Goal: Task Accomplishment & Management: Complete application form

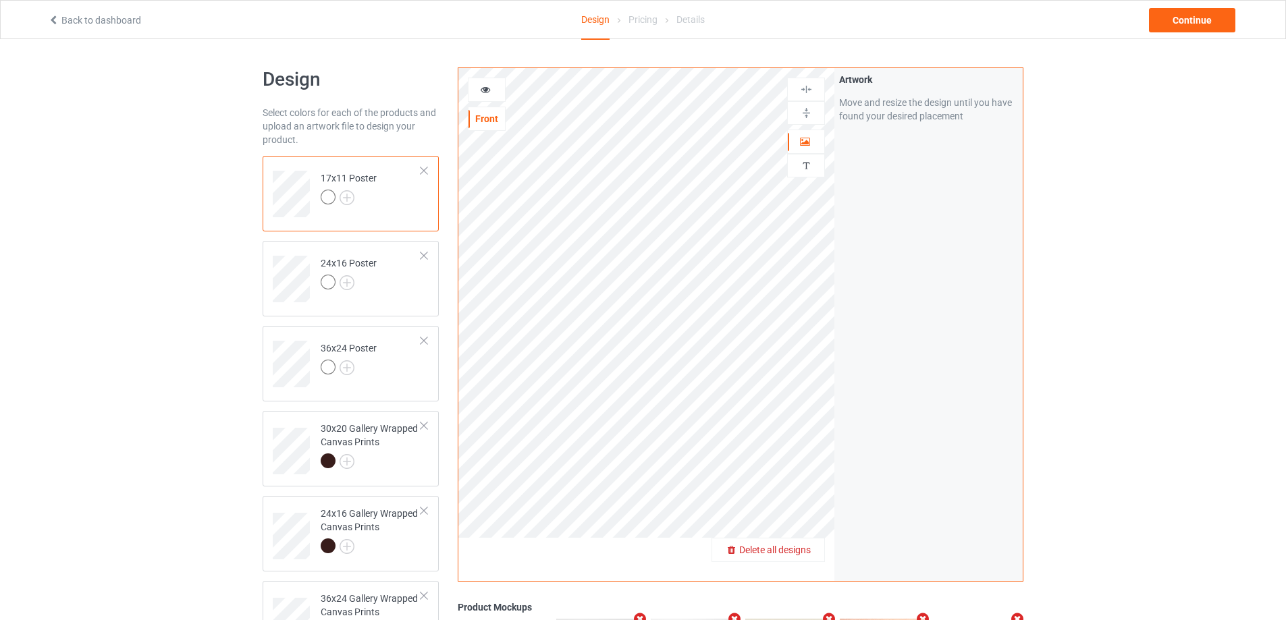
click at [806, 550] on span "Delete all designs" at bounding box center [775, 550] width 72 height 11
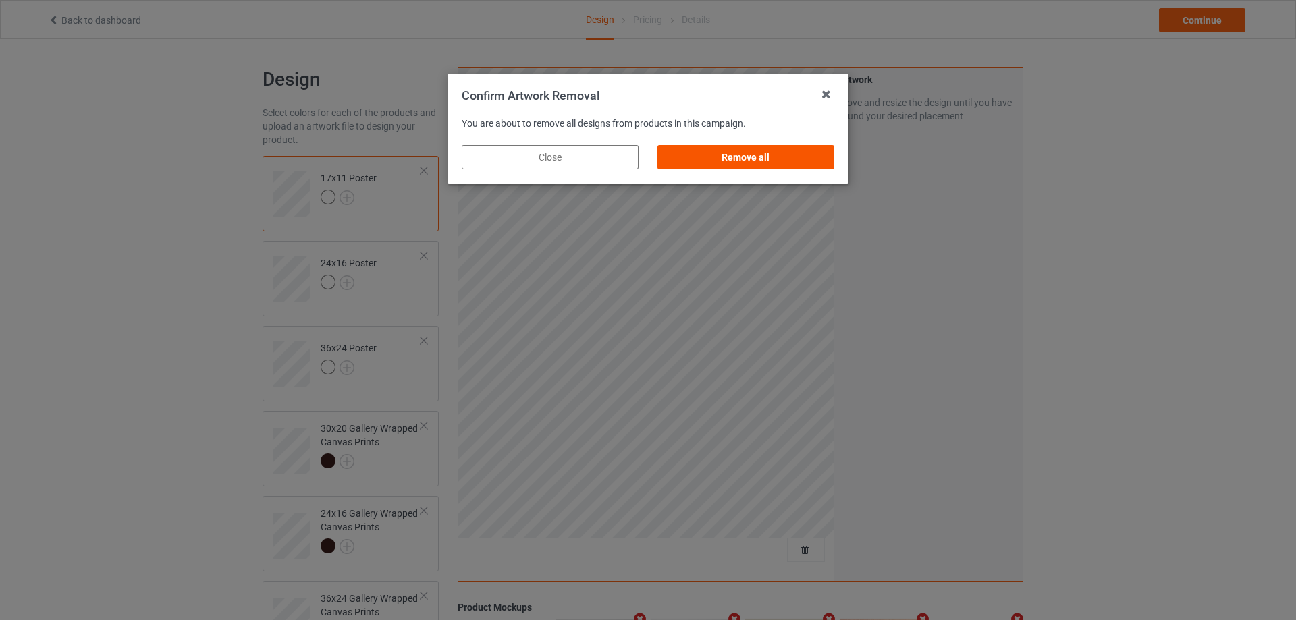
click at [773, 161] on div "Remove all" at bounding box center [745, 157] width 177 height 24
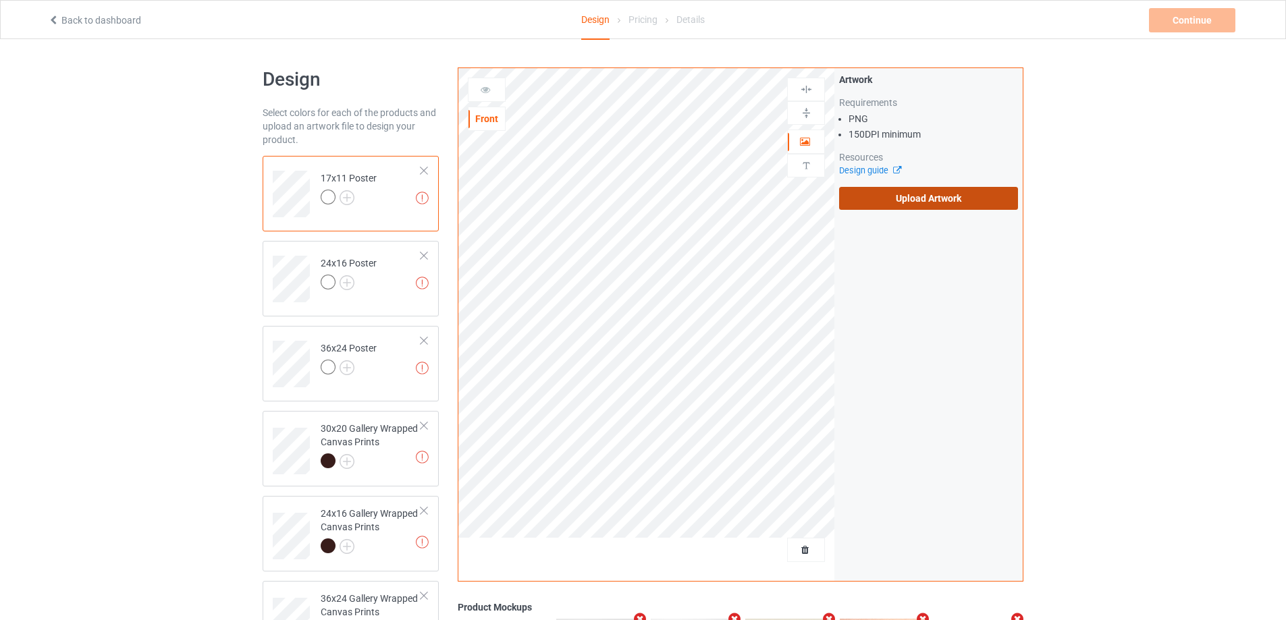
click at [878, 200] on label "Upload Artwork" at bounding box center [928, 198] width 179 height 23
click at [0, 0] on input "Upload Artwork" at bounding box center [0, 0] width 0 height 0
click at [916, 203] on label "Upload Artwork" at bounding box center [928, 198] width 179 height 23
click at [0, 0] on input "Upload Artwork" at bounding box center [0, 0] width 0 height 0
click at [902, 205] on label "Upload Artwork" at bounding box center [928, 198] width 179 height 23
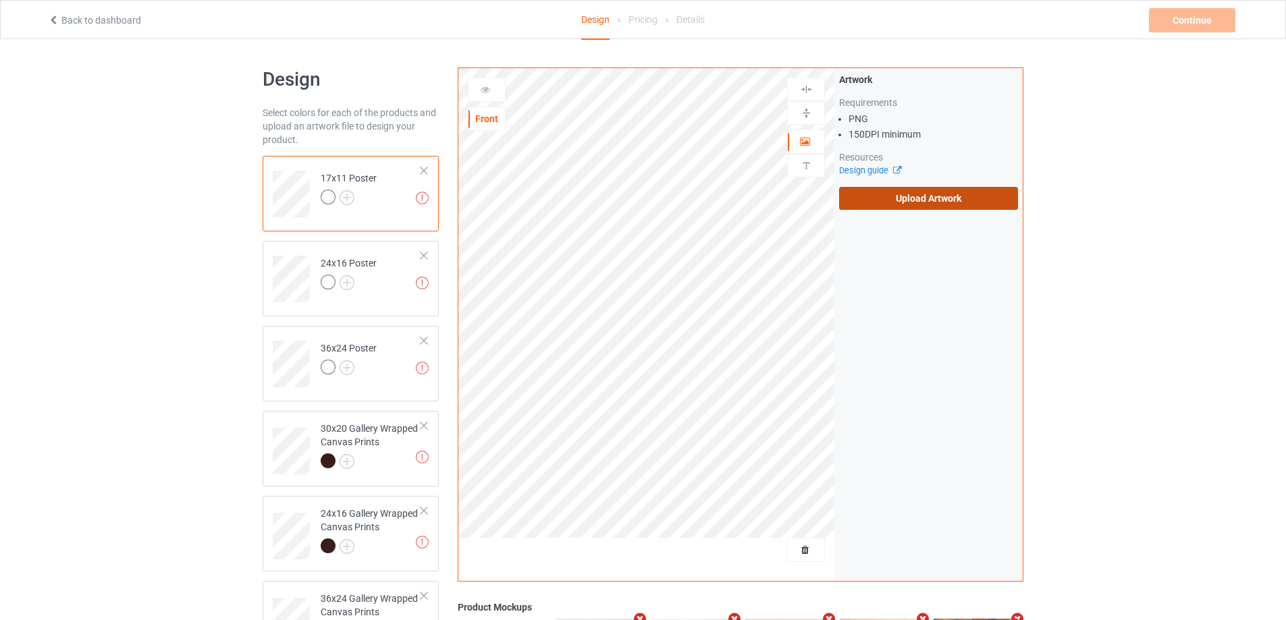
click at [0, 0] on input "Upload Artwork" at bounding box center [0, 0] width 0 height 0
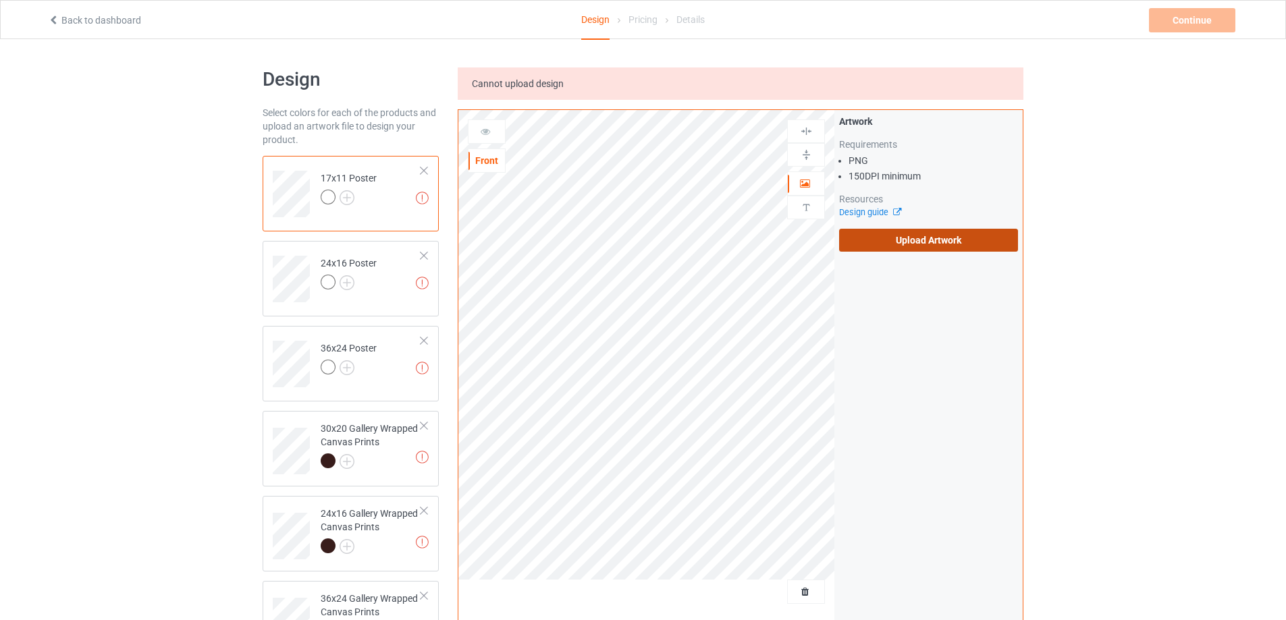
click at [967, 238] on label "Upload Artwork" at bounding box center [928, 240] width 179 height 23
click at [0, 0] on input "Upload Artwork" at bounding box center [0, 0] width 0 height 0
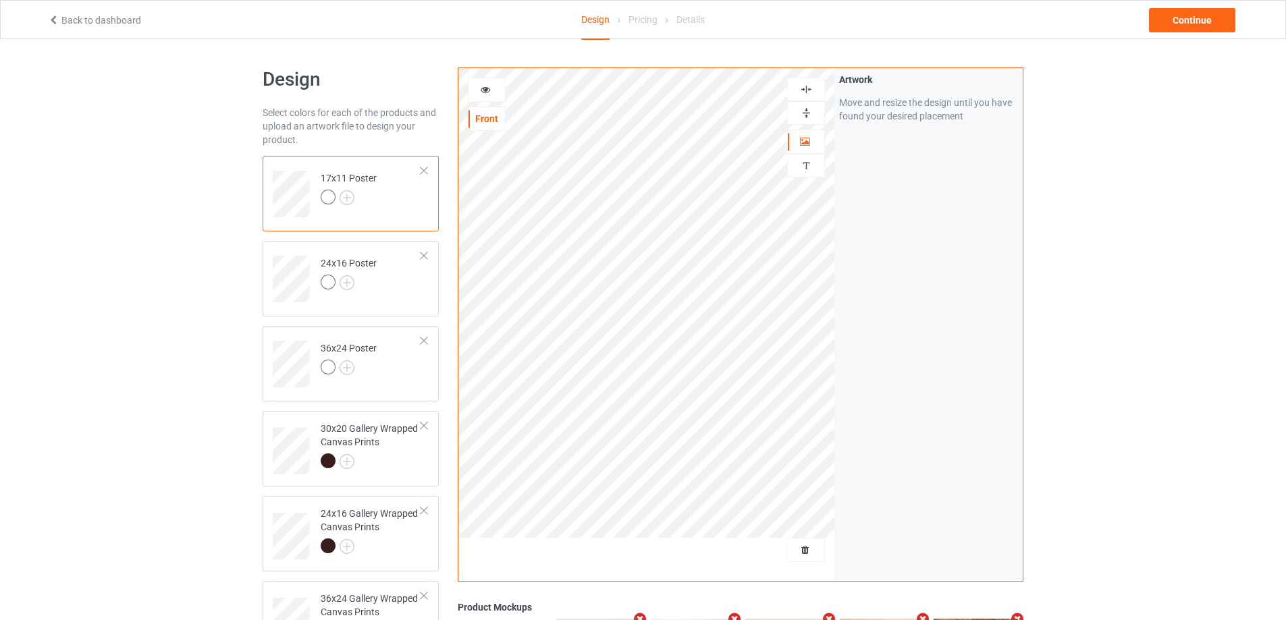
click at [807, 115] on img at bounding box center [806, 113] width 13 height 13
click at [807, 90] on img at bounding box center [806, 89] width 13 height 13
click at [808, 115] on img at bounding box center [806, 113] width 13 height 13
click at [808, 90] on img at bounding box center [806, 89] width 13 height 13
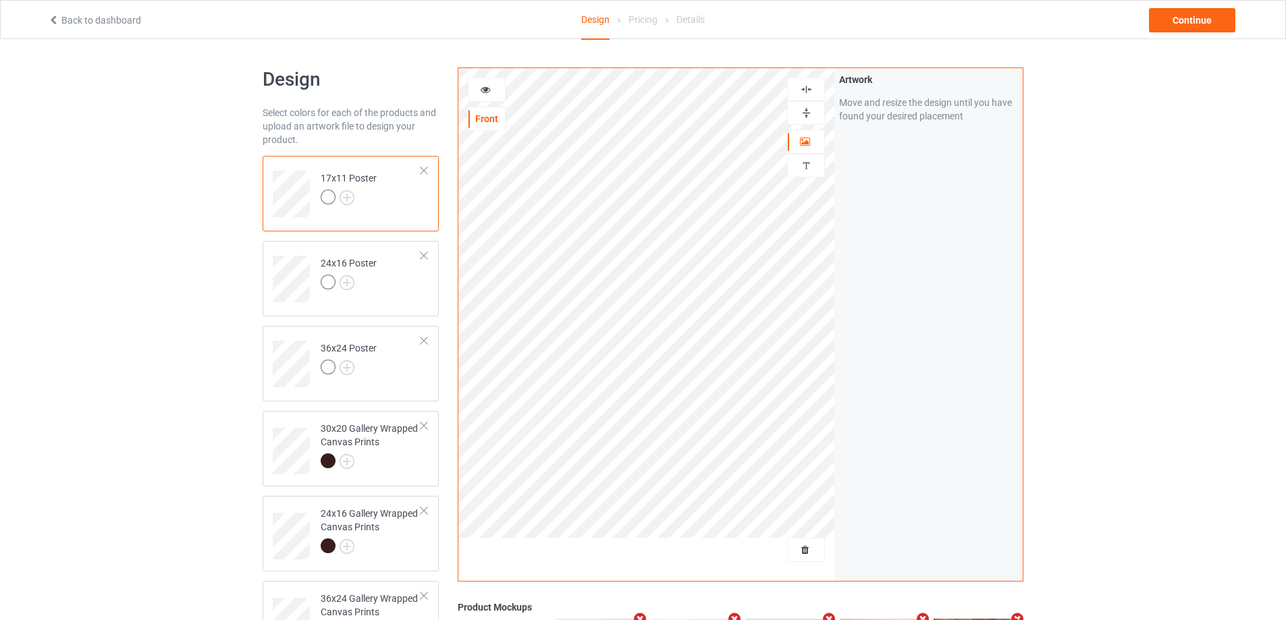
click at [809, 113] on img at bounding box center [806, 113] width 13 height 13
click at [807, 85] on img at bounding box center [806, 89] width 13 height 13
click at [808, 84] on img at bounding box center [806, 89] width 13 height 13
click at [411, 276] on td "24x16 Poster" at bounding box center [370, 274] width 115 height 56
click at [808, 117] on img at bounding box center [806, 113] width 13 height 13
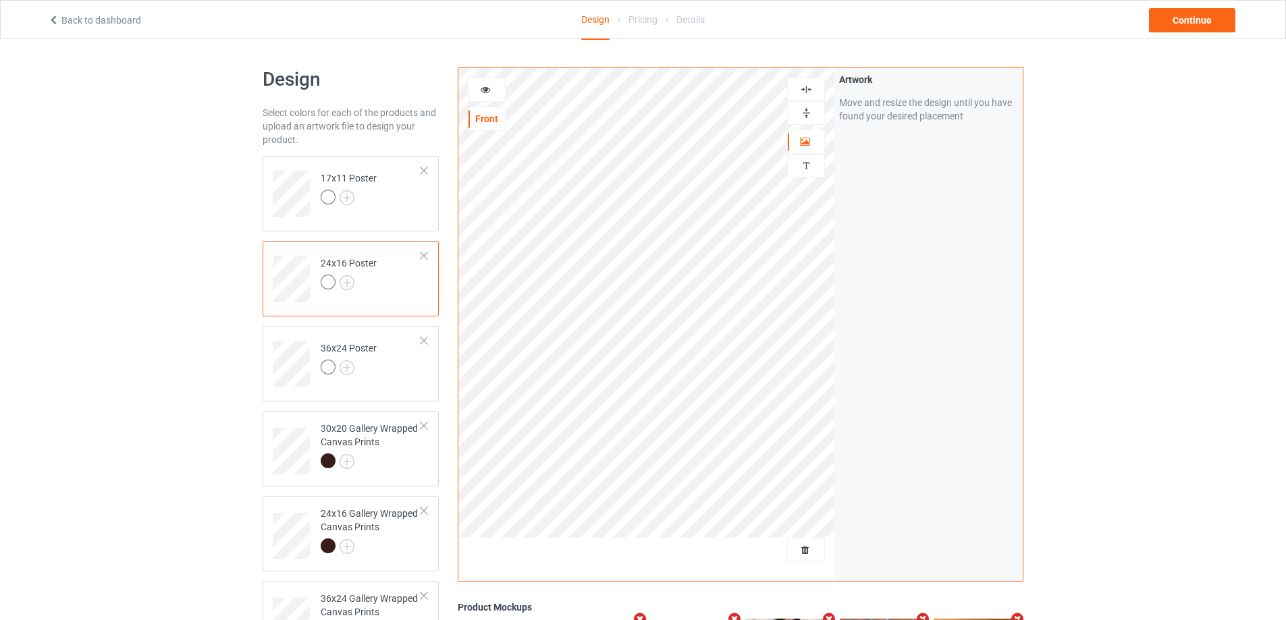
click at [808, 115] on img at bounding box center [806, 113] width 13 height 13
click at [815, 84] on div at bounding box center [806, 89] width 36 height 13
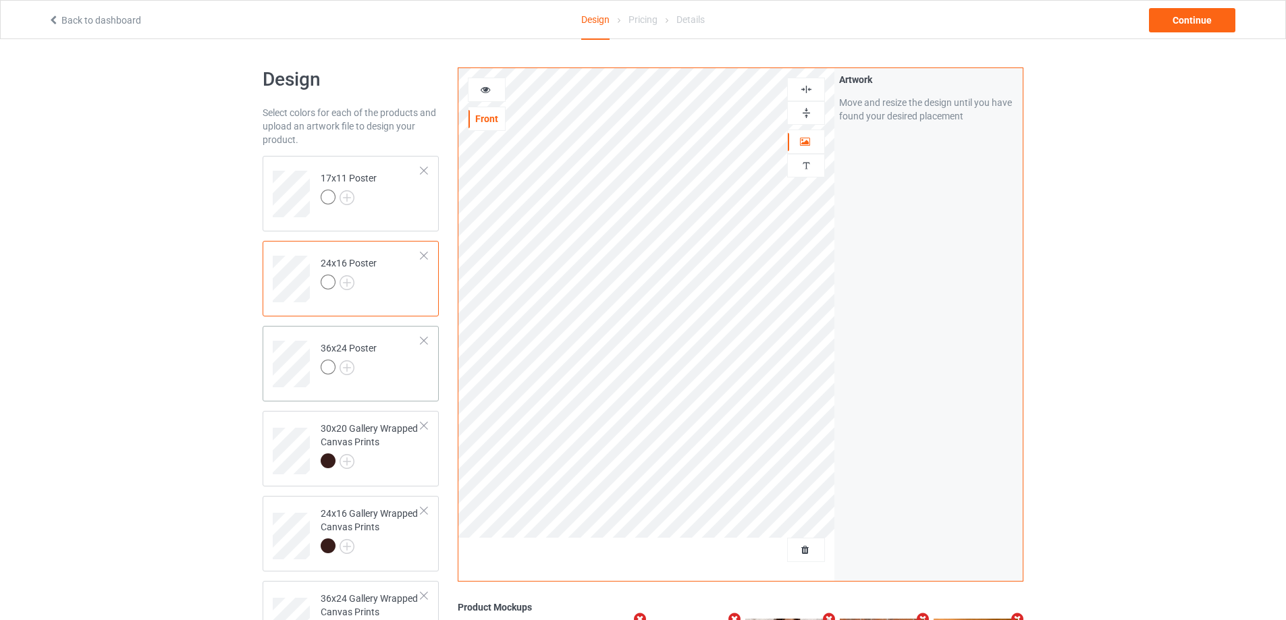
click at [418, 370] on td "36x24 Poster" at bounding box center [370, 359] width 115 height 56
click at [803, 107] on img at bounding box center [806, 113] width 13 height 13
click at [807, 88] on img at bounding box center [806, 89] width 13 height 13
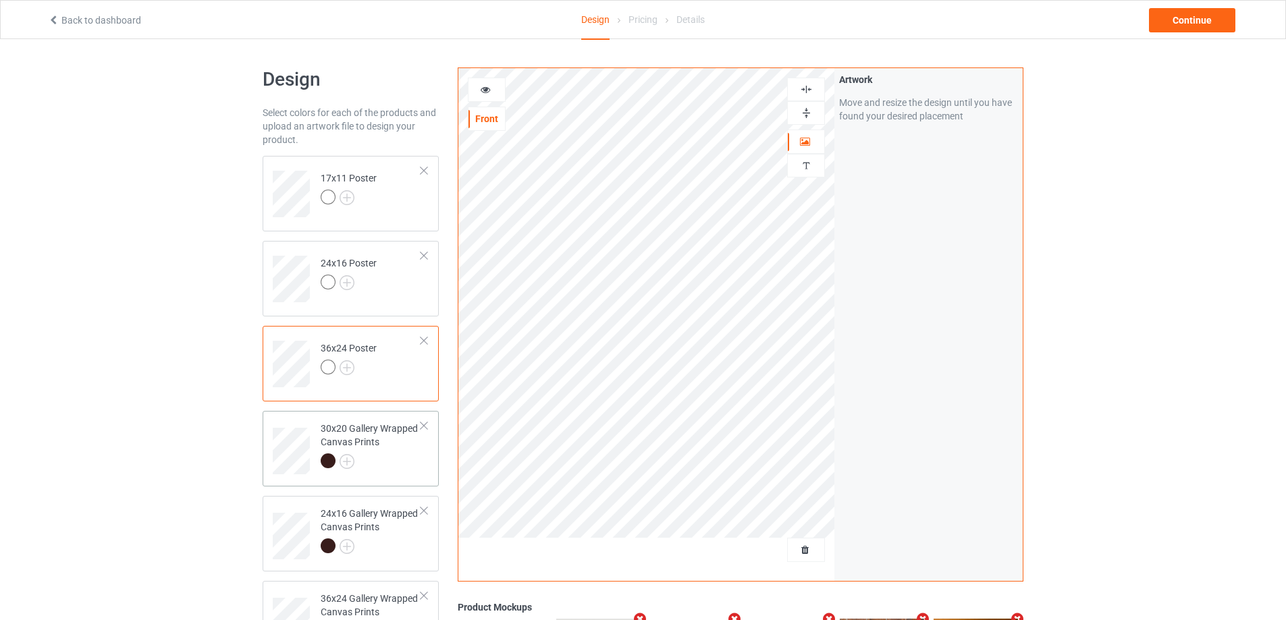
click at [391, 463] on div at bounding box center [371, 463] width 101 height 19
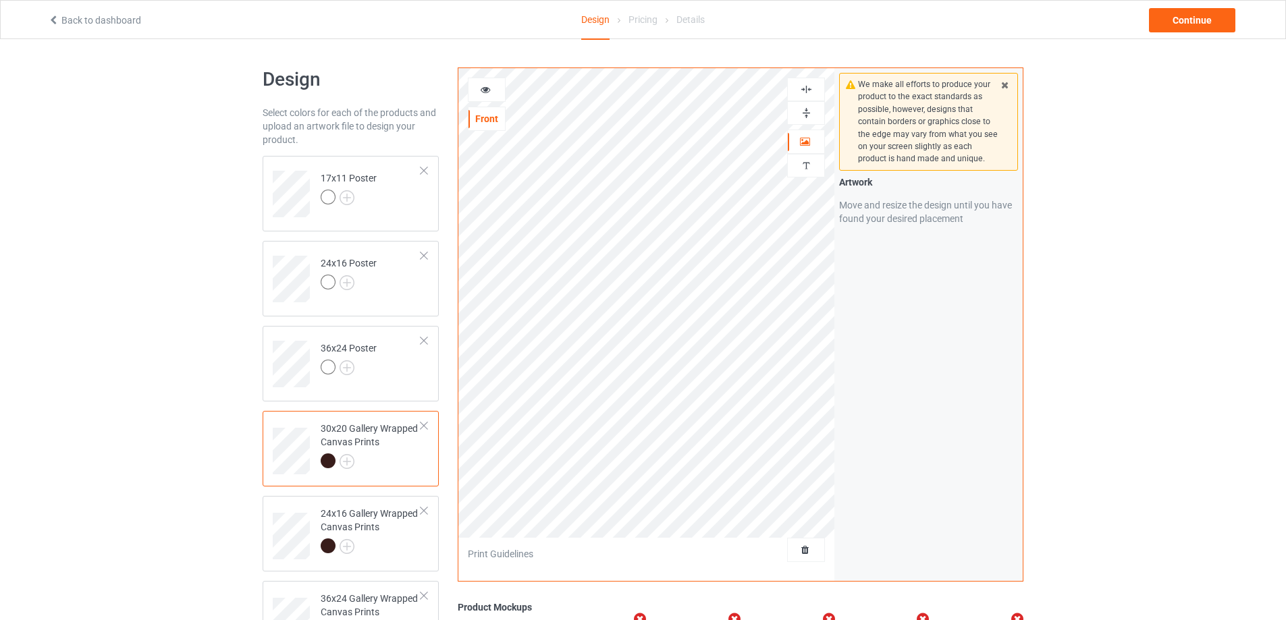
click at [807, 114] on img at bounding box center [806, 113] width 13 height 13
click at [805, 90] on img at bounding box center [806, 89] width 13 height 13
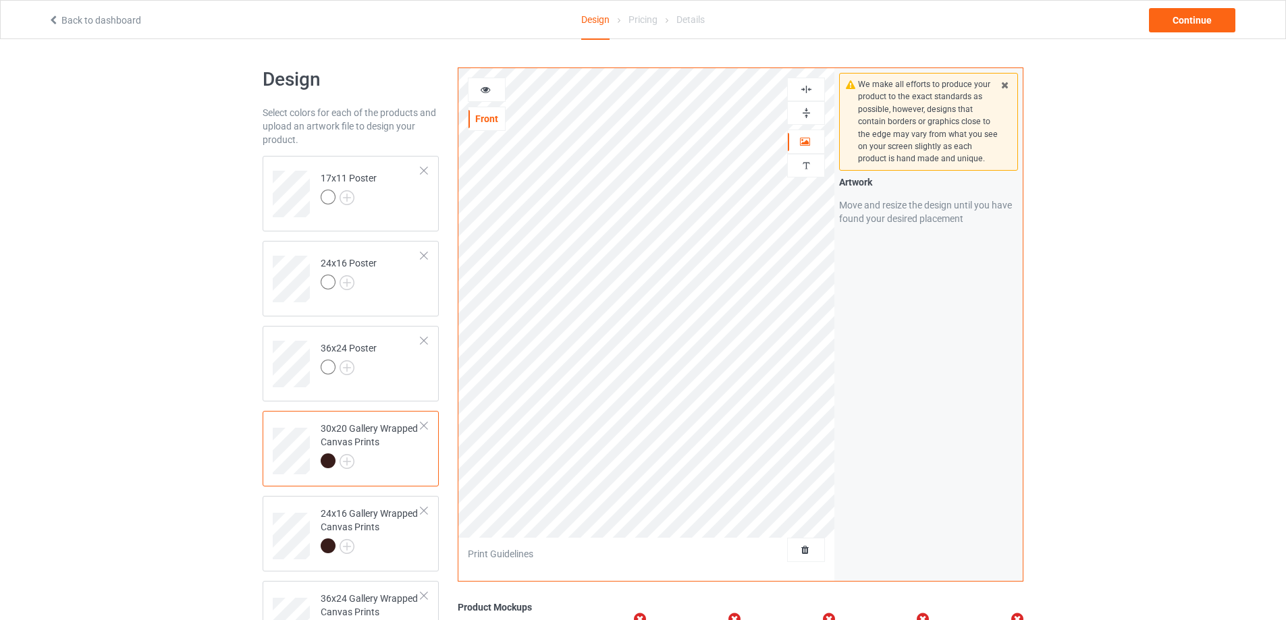
click at [805, 90] on img at bounding box center [806, 89] width 13 height 13
click at [805, 107] on img at bounding box center [806, 113] width 13 height 13
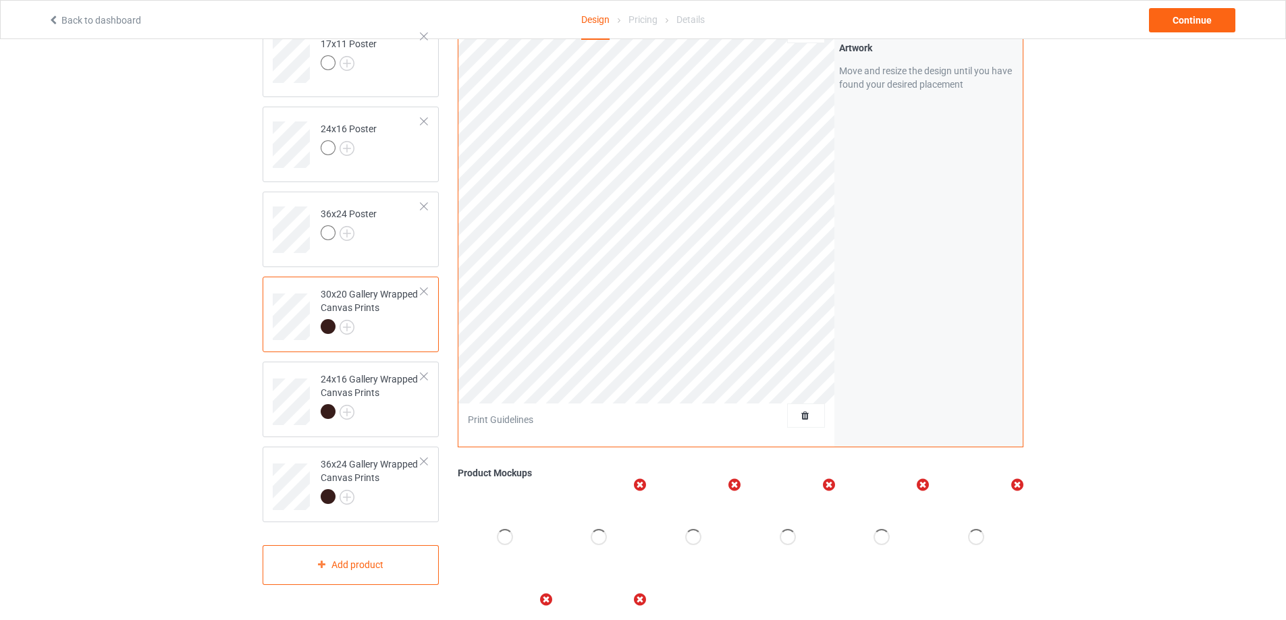
scroll to position [135, 0]
click at [395, 391] on div "24x16 Gallery Wrapped Canvas Prints" at bounding box center [371, 395] width 101 height 46
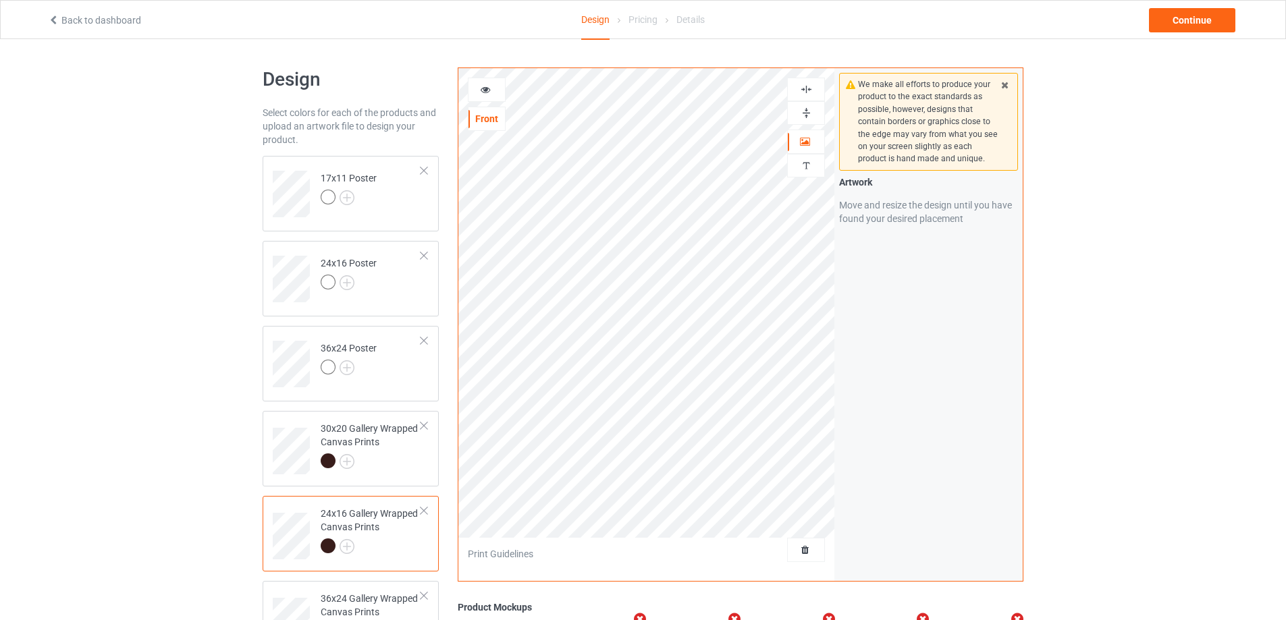
click at [810, 112] on img at bounding box center [806, 113] width 13 height 13
click at [807, 90] on img at bounding box center [806, 89] width 13 height 13
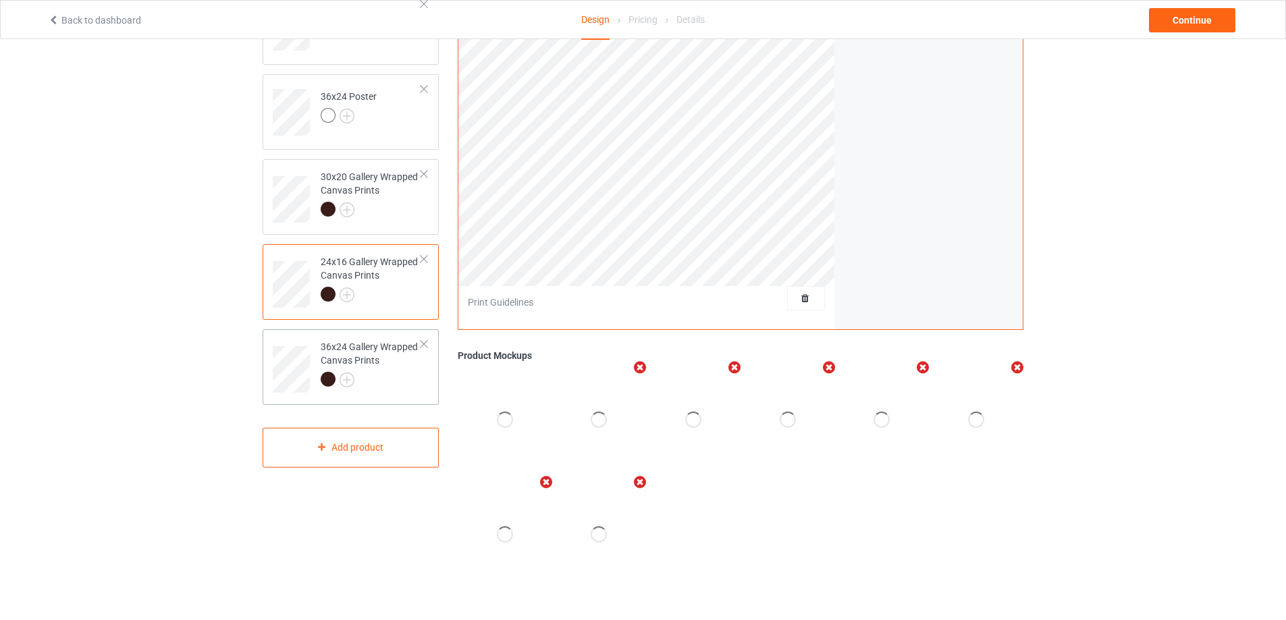
click at [383, 363] on div "36x24 Gallery Wrapped Canvas Prints" at bounding box center [371, 363] width 101 height 46
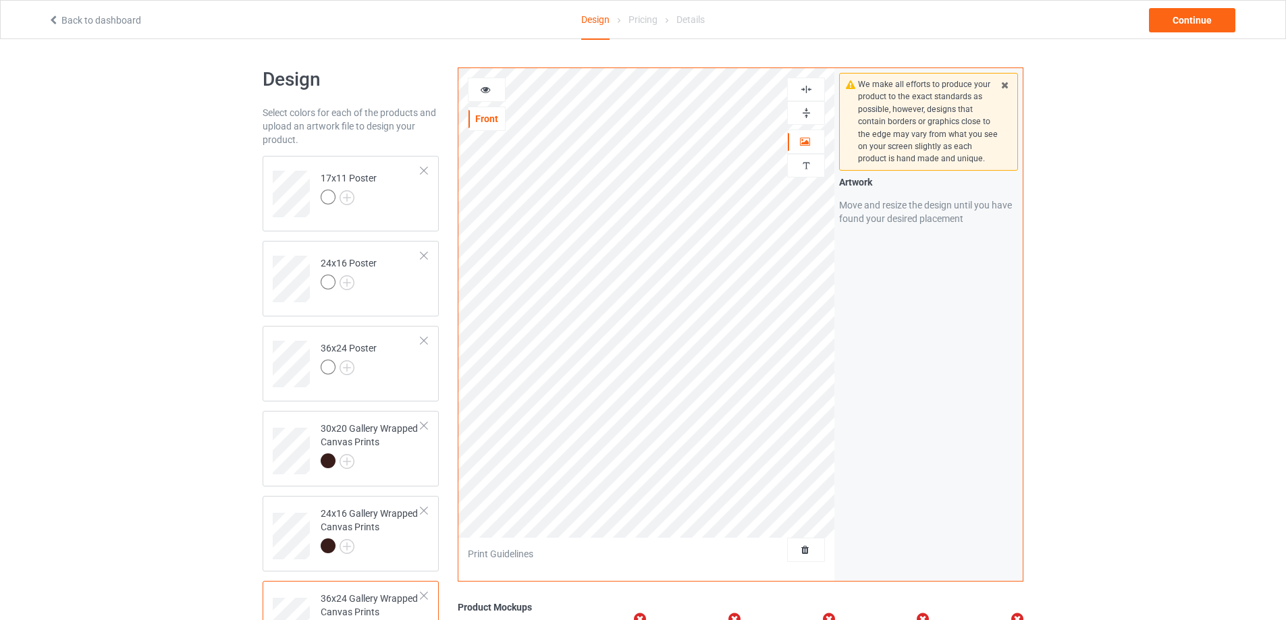
click at [805, 111] on img at bounding box center [806, 113] width 13 height 13
click at [808, 92] on img at bounding box center [806, 89] width 13 height 13
click at [404, 208] on td "17x11 Poster" at bounding box center [370, 189] width 115 height 56
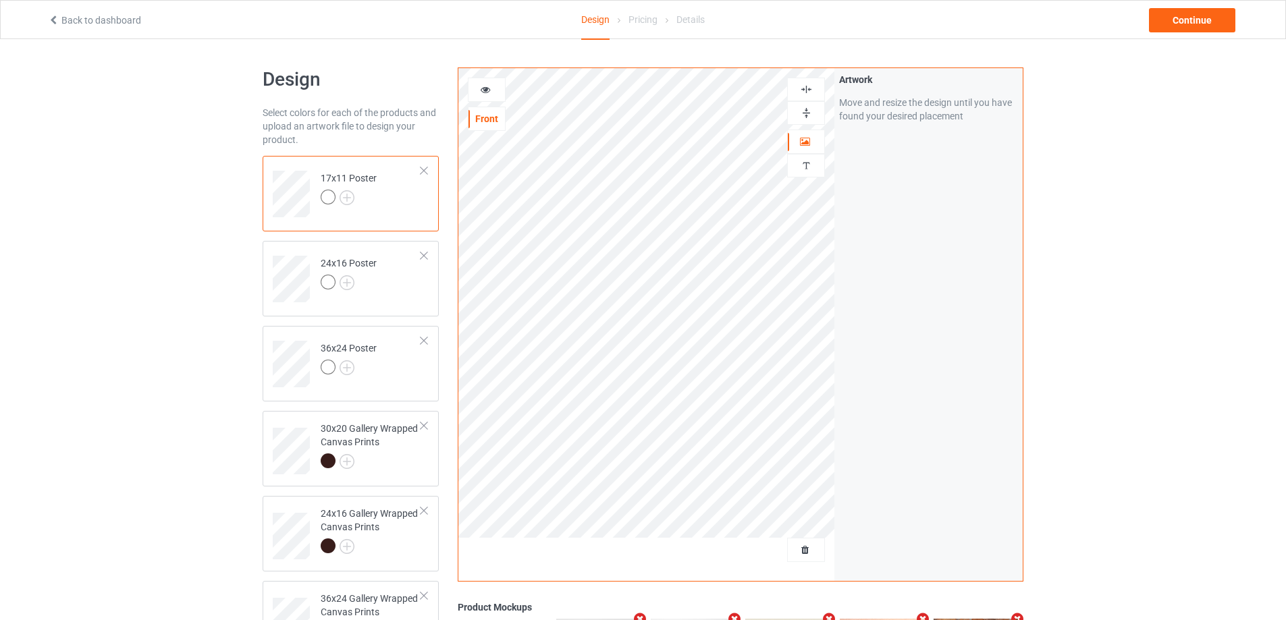
click at [812, 163] on img at bounding box center [806, 165] width 13 height 13
click at [937, 107] on div "Add text" at bounding box center [928, 103] width 179 height 24
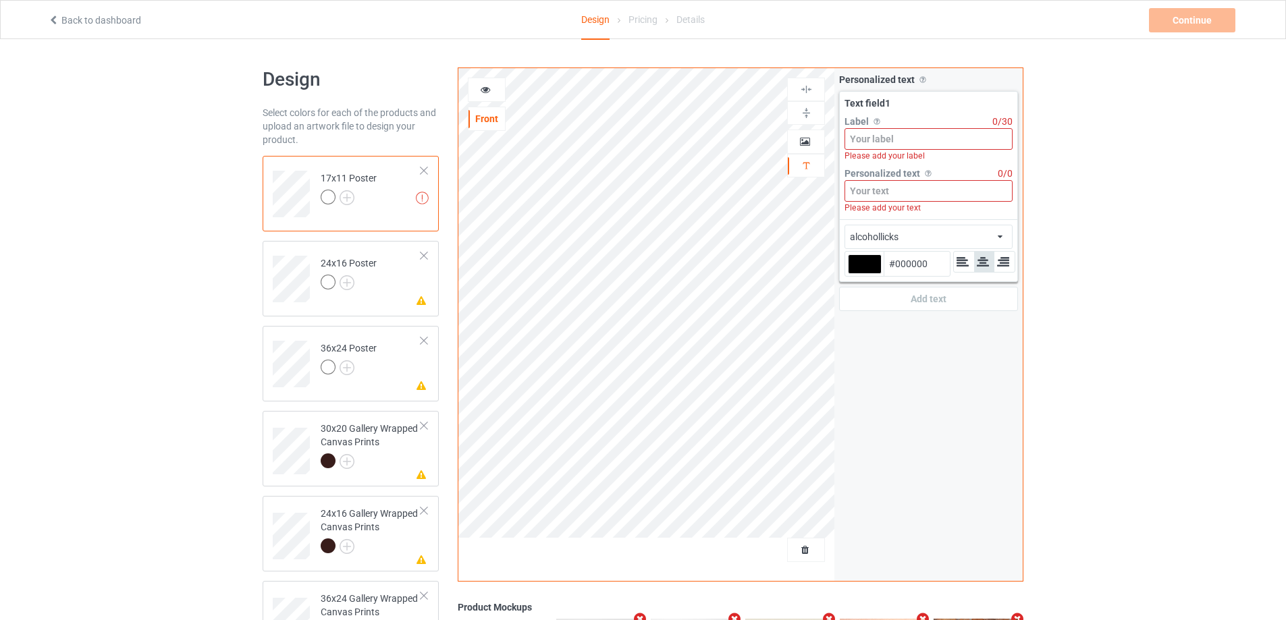
click at [919, 151] on div "Please add your label" at bounding box center [928, 156] width 168 height 12
click at [912, 134] on input at bounding box center [928, 139] width 168 height 22
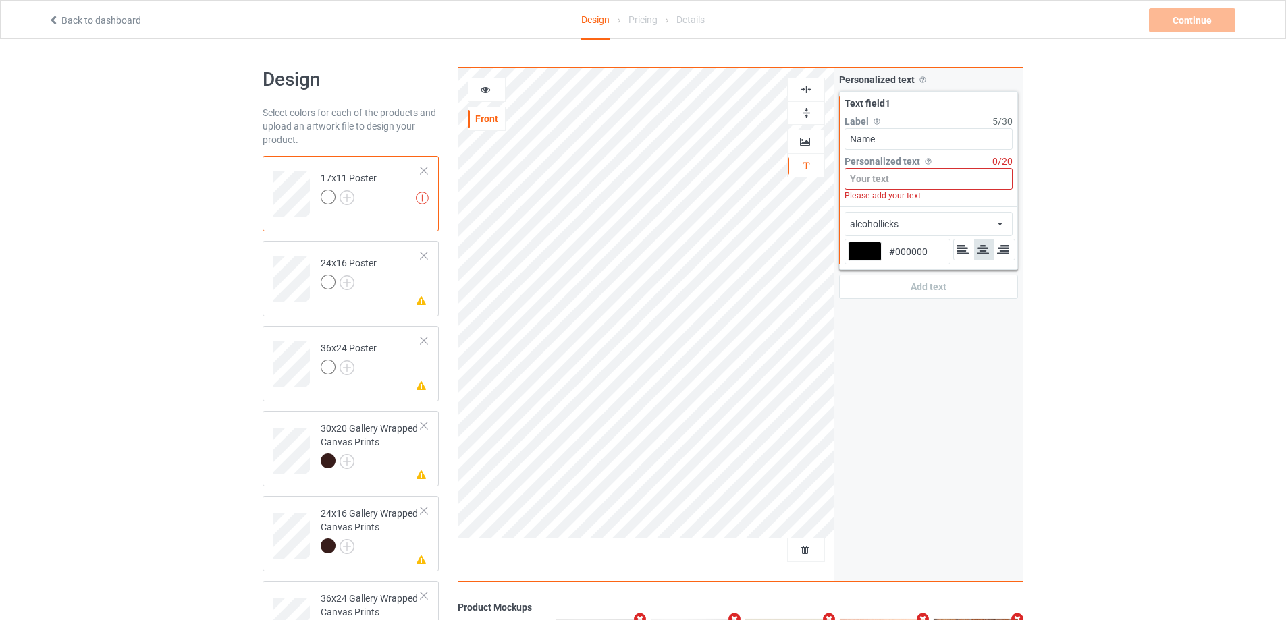
type input "Name"
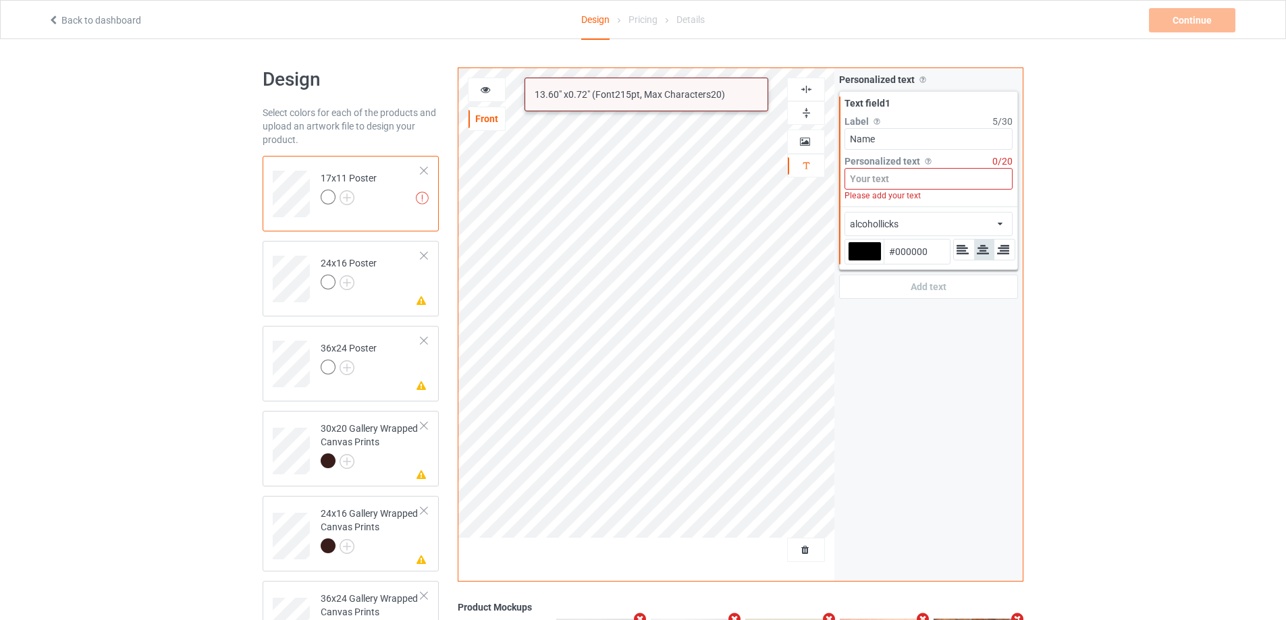
click at [895, 179] on input at bounding box center [928, 179] width 168 height 22
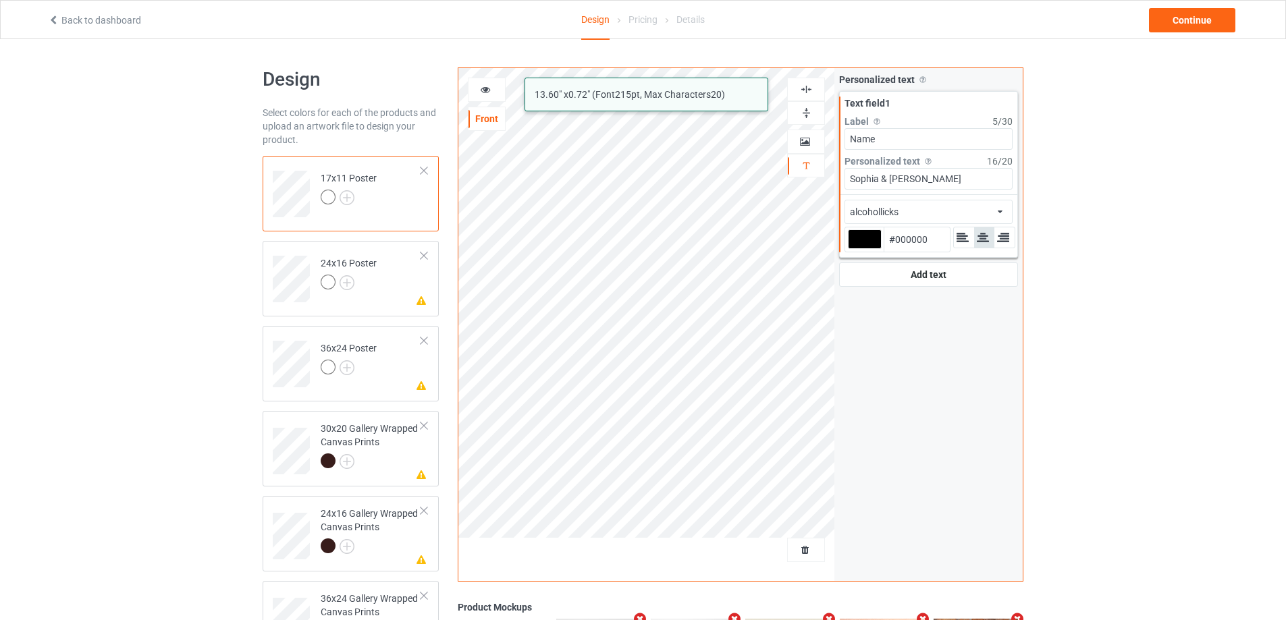
type input "Sophia & [PERSON_NAME]"
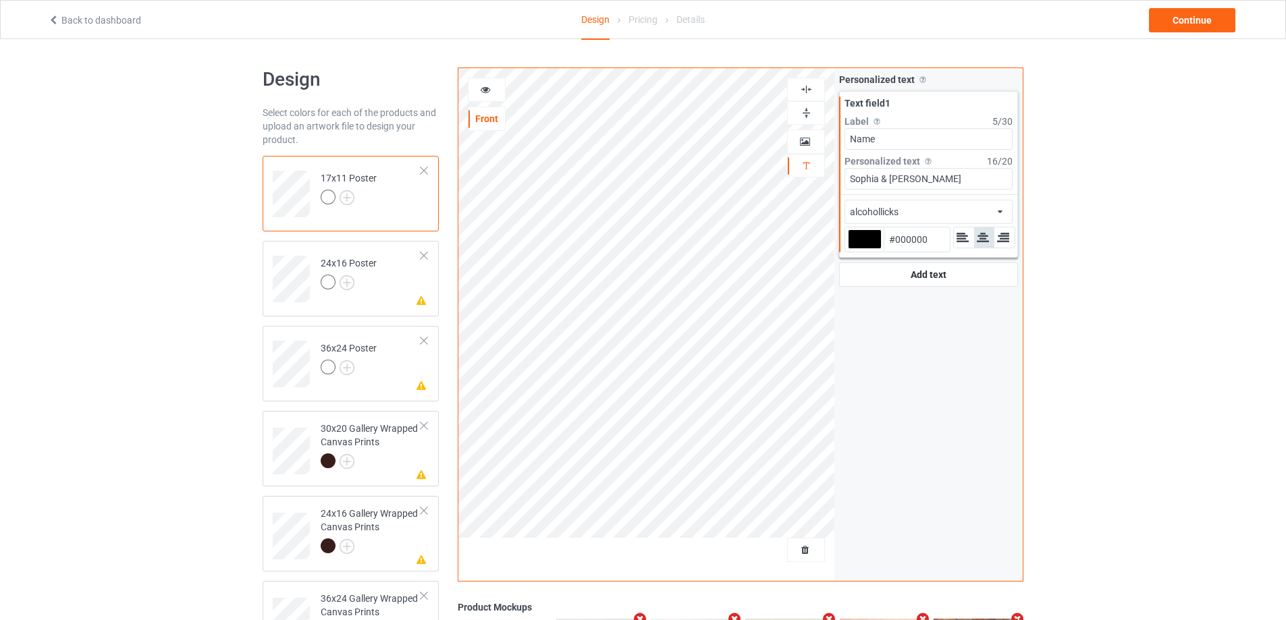
click at [913, 216] on div "alcohollicks african airstream aladdin alcohollicks [PERSON_NAME] almontesnow a…" at bounding box center [928, 212] width 168 height 24
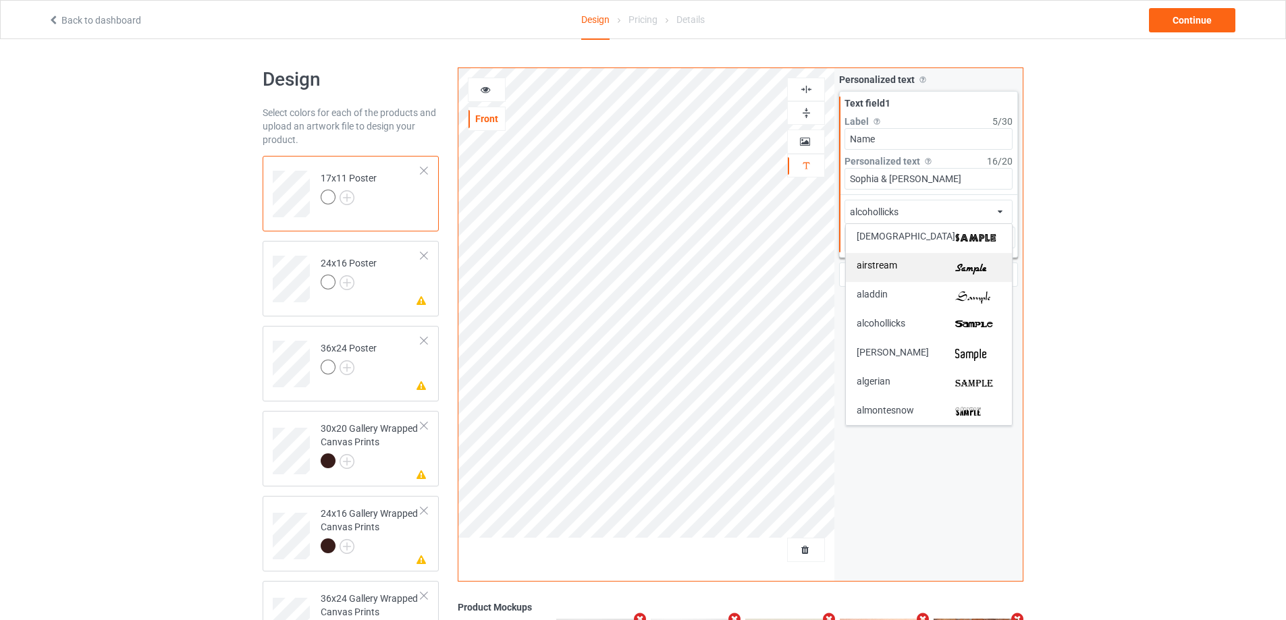
click at [923, 267] on div "airstream" at bounding box center [928, 268] width 144 height 14
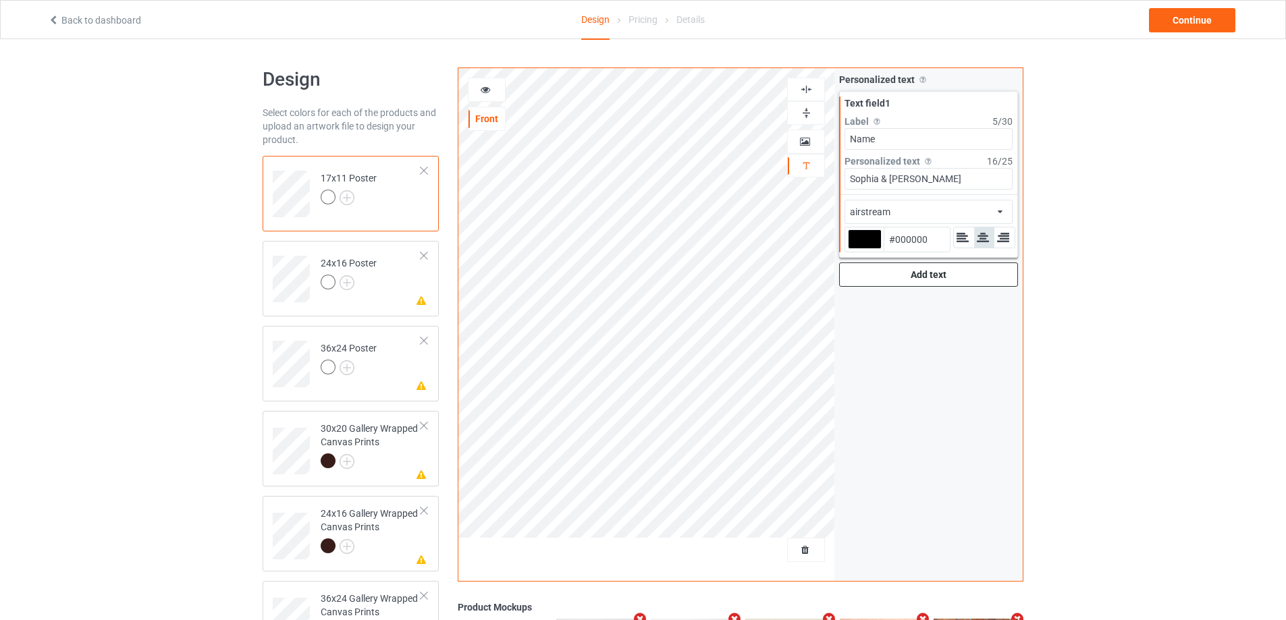
click at [906, 274] on div "Add text" at bounding box center [928, 275] width 179 height 24
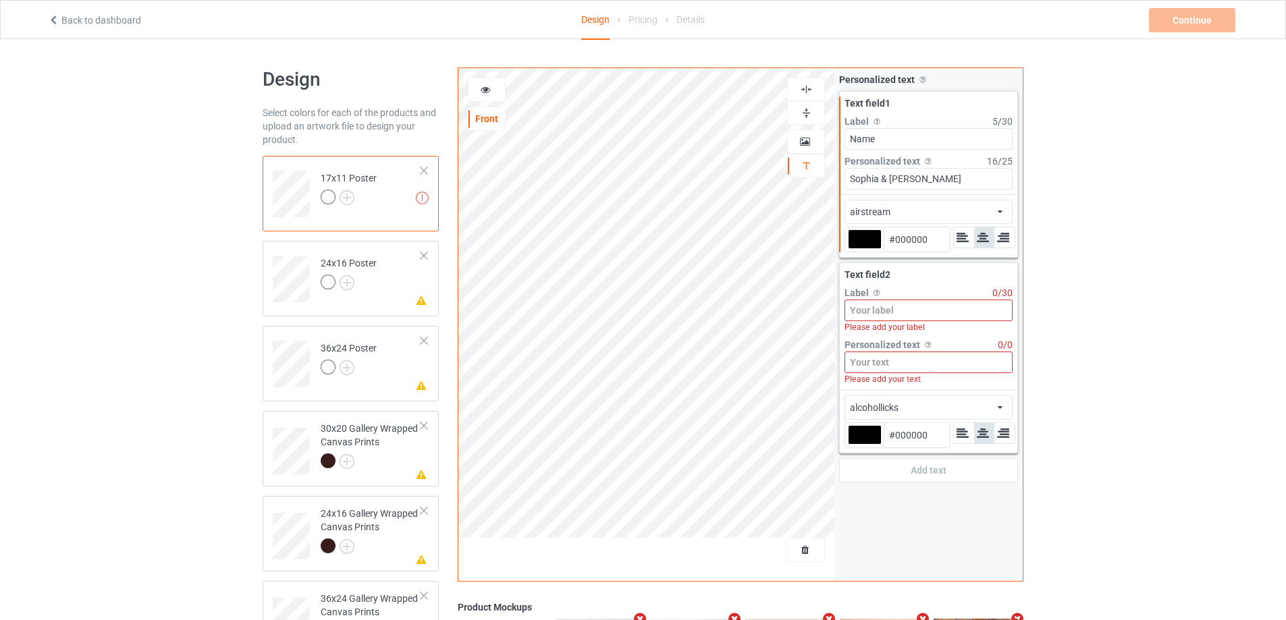
click at [888, 307] on input at bounding box center [928, 311] width 168 height 22
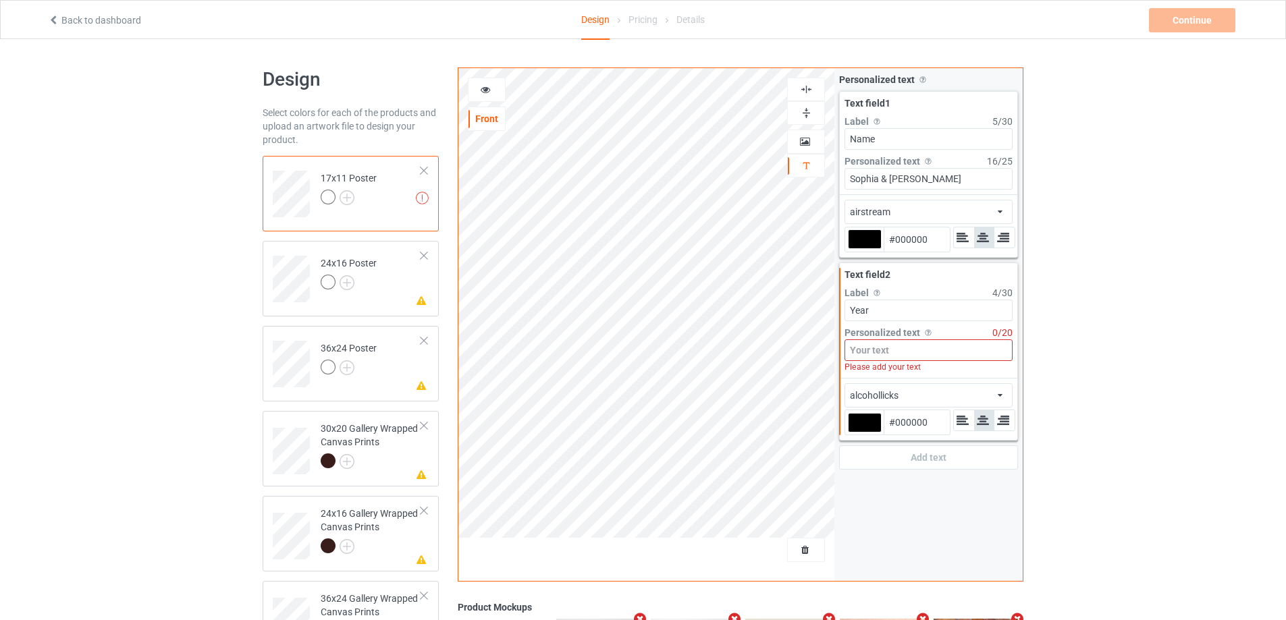
type input "Year"
click at [868, 346] on input at bounding box center [928, 350] width 168 height 22
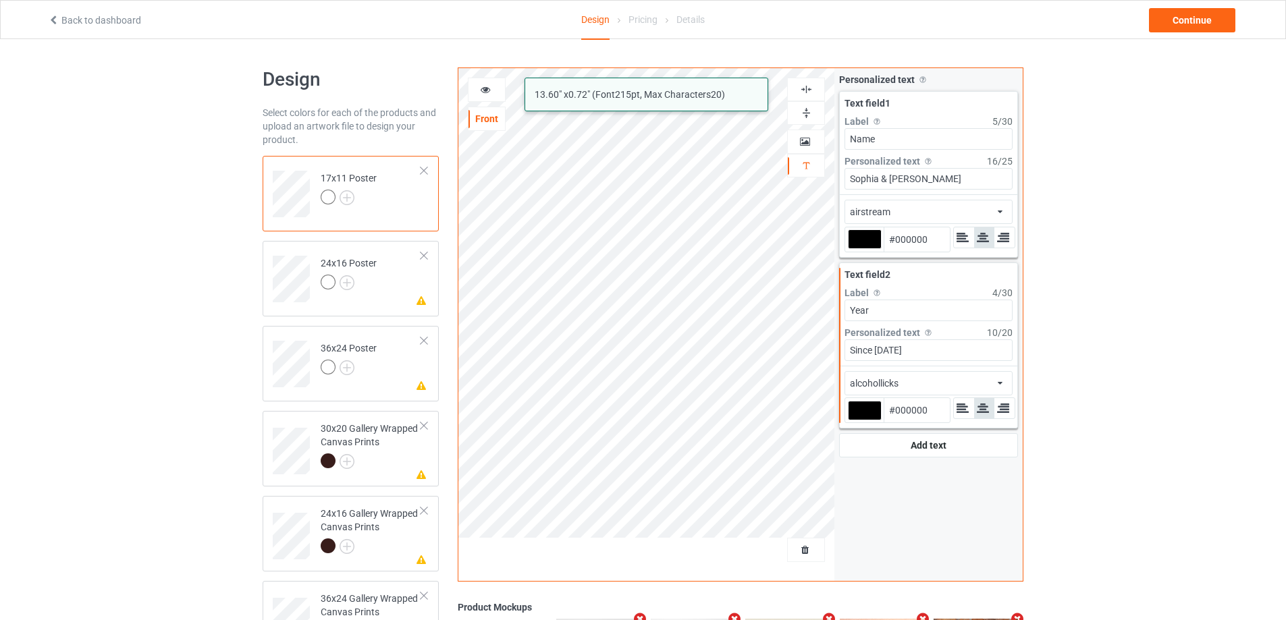
type input "Since [DATE]"
click at [974, 374] on div "alcohollicks african airstream aladdin alcohollicks [PERSON_NAME] almontesnow a…" at bounding box center [928, 383] width 168 height 24
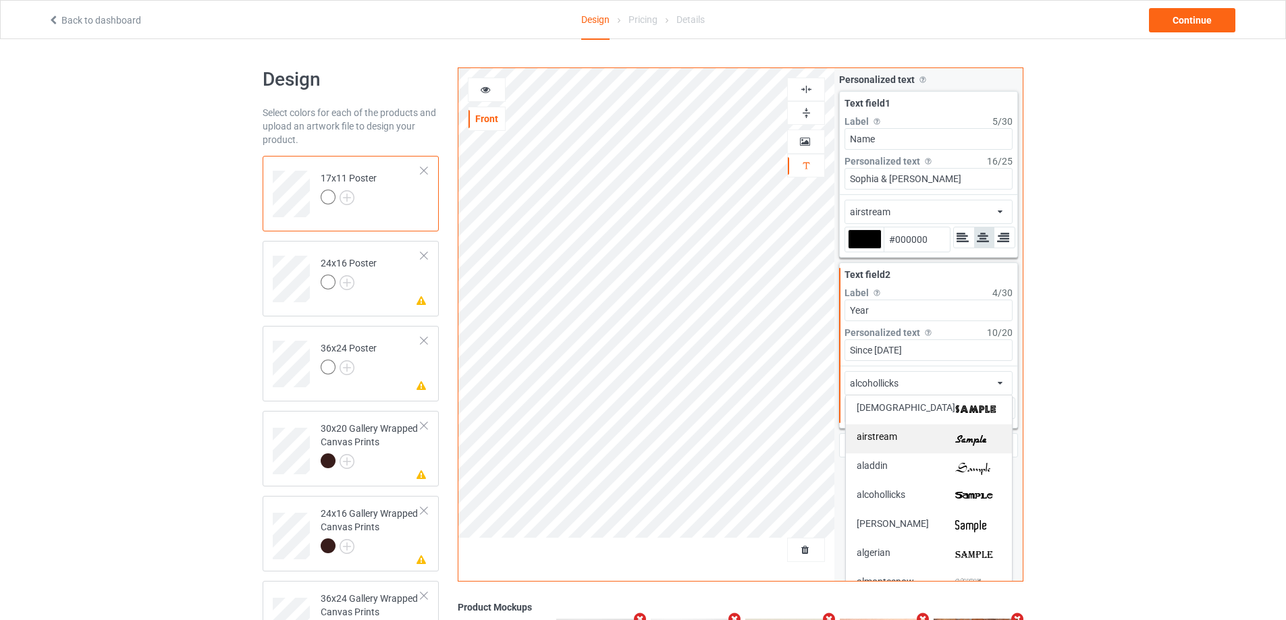
click at [962, 441] on img at bounding box center [978, 439] width 46 height 14
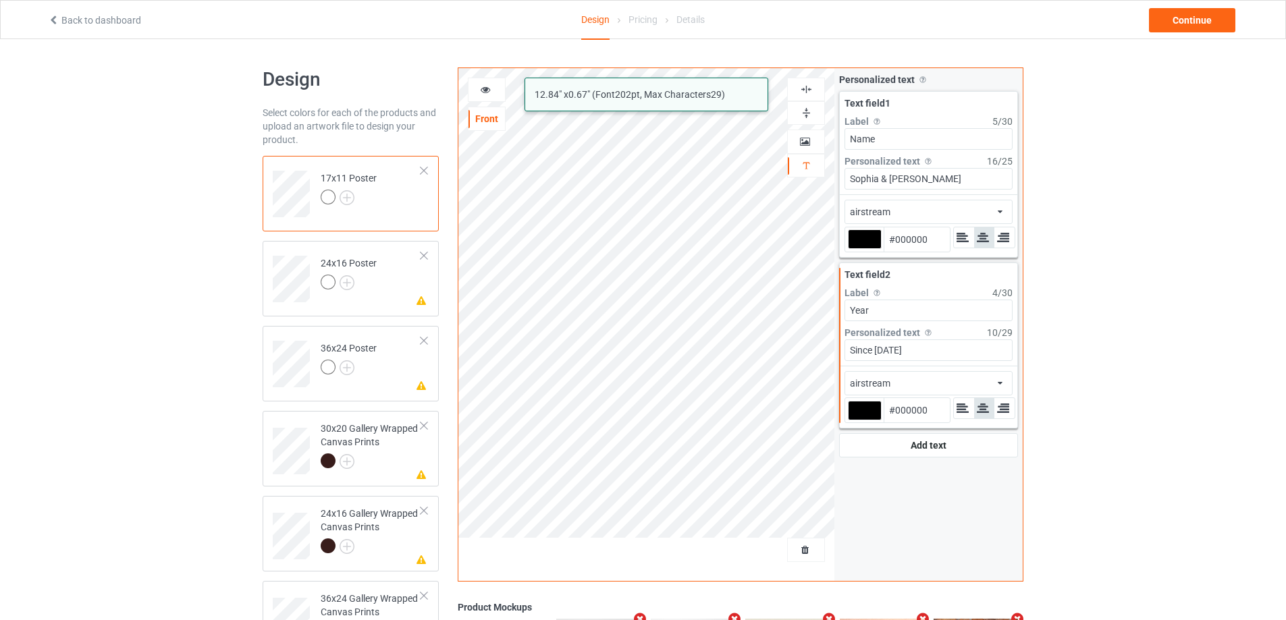
click at [789, 192] on div "alcohollicks airstream 12.84 " x 0.67 " (Font 202 pt, Max Characters 29 ) Front…" at bounding box center [741, 324] width 566 height 514
click at [389, 292] on td "Please check the personalized design 24x16 Poster" at bounding box center [370, 274] width 115 height 56
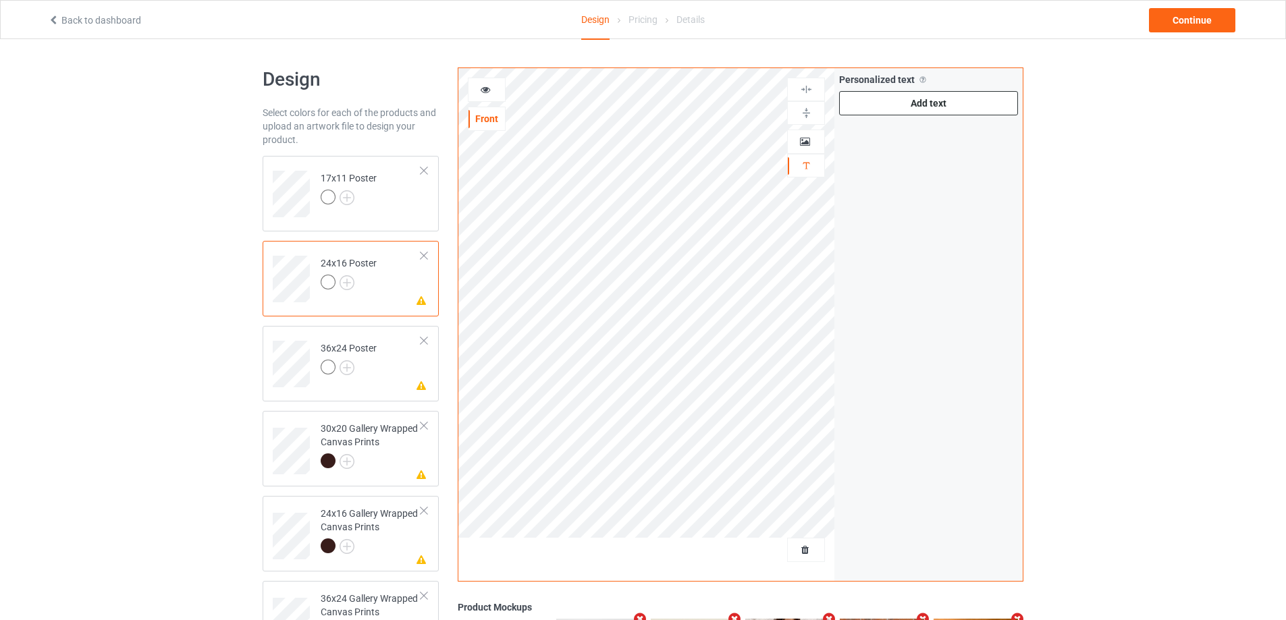
click at [921, 109] on div "Add text" at bounding box center [928, 103] width 179 height 24
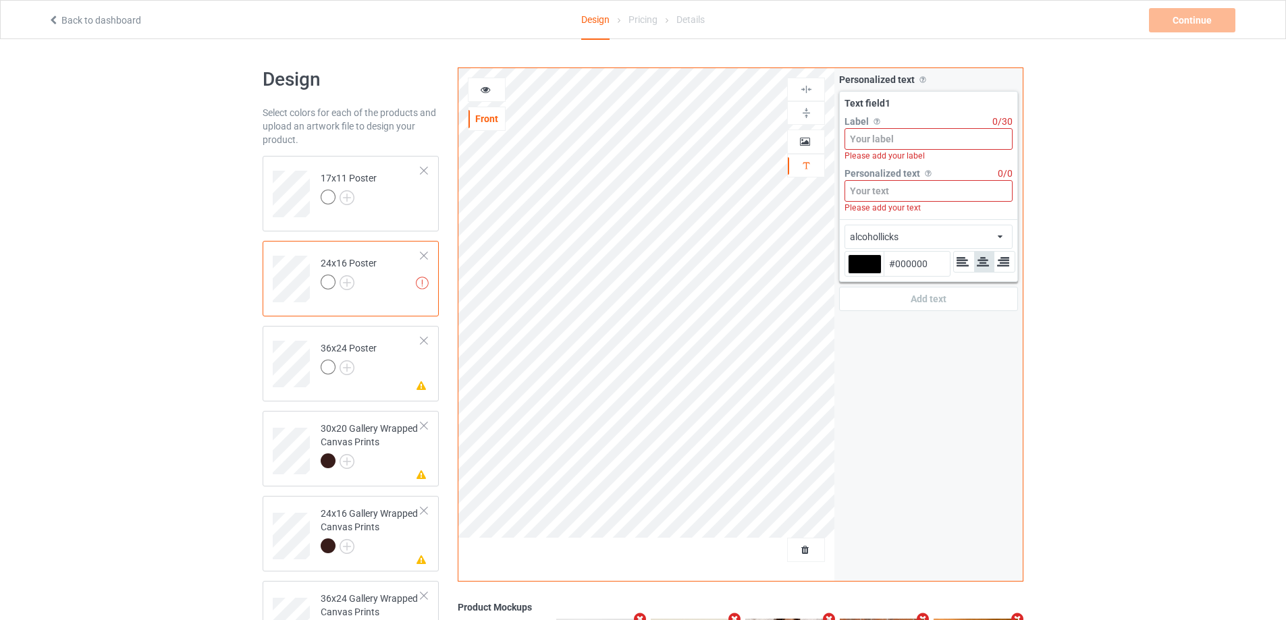
click at [879, 186] on input at bounding box center [928, 191] width 168 height 22
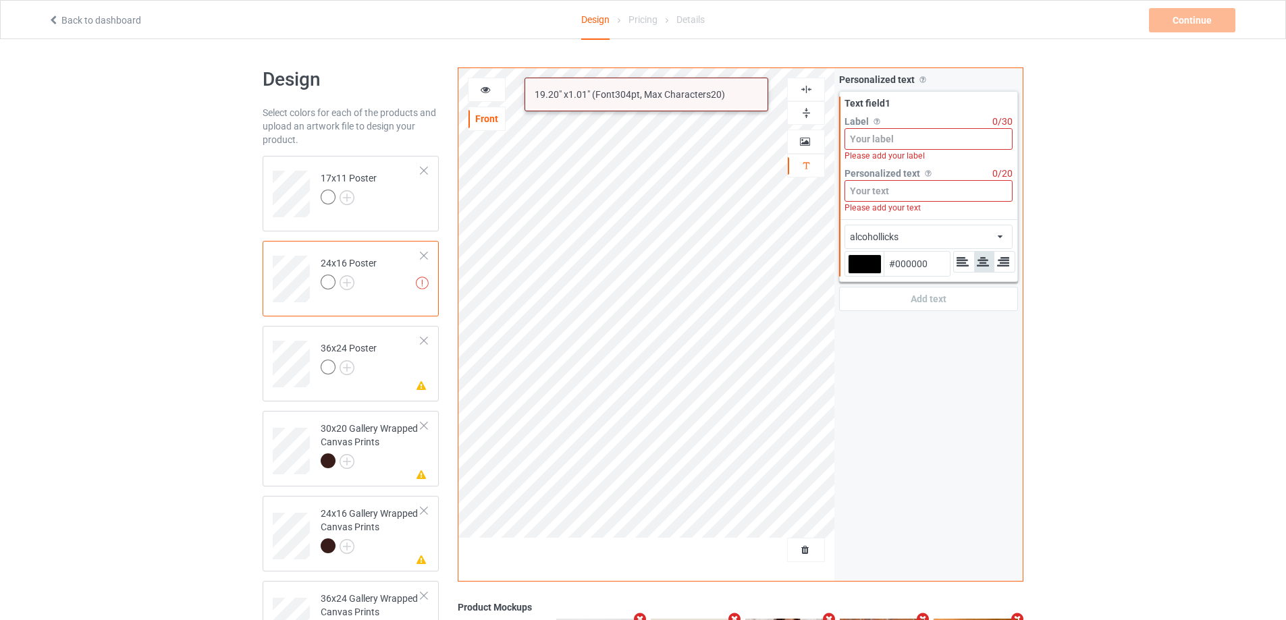
paste input "Sophia & [PERSON_NAME]"
type input "Sophia & [PERSON_NAME]"
click at [399, 364] on td "Please check the personalized design 36x24 Poster" at bounding box center [370, 359] width 115 height 56
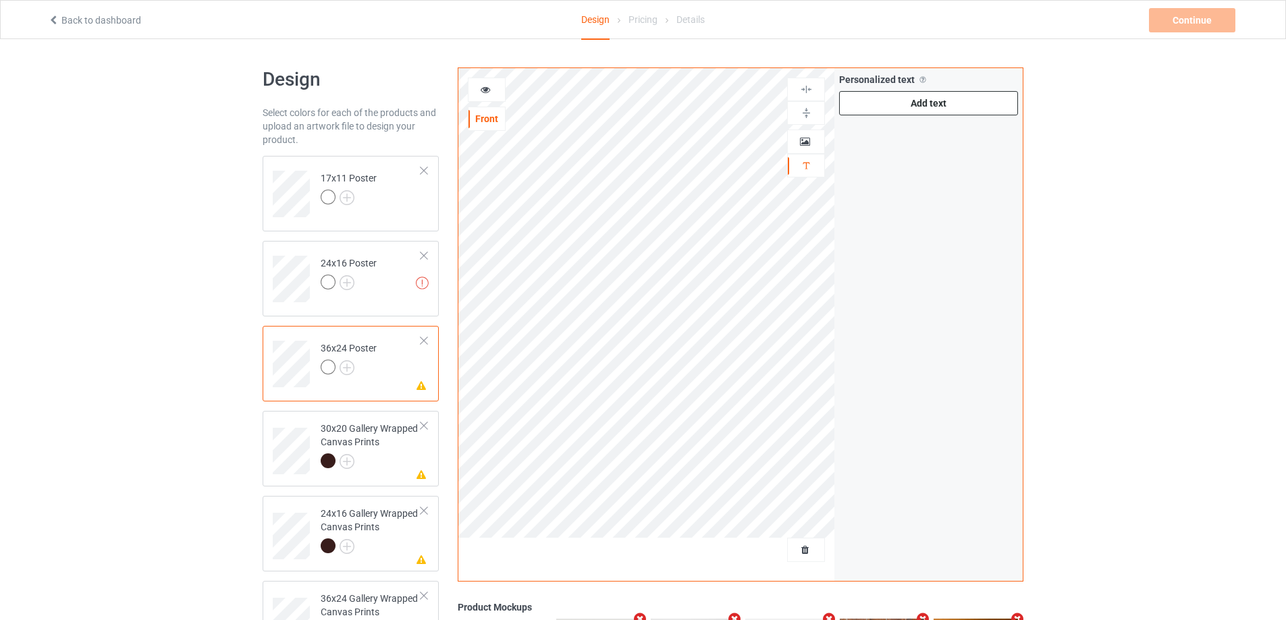
click at [923, 103] on div "Add text" at bounding box center [928, 103] width 179 height 24
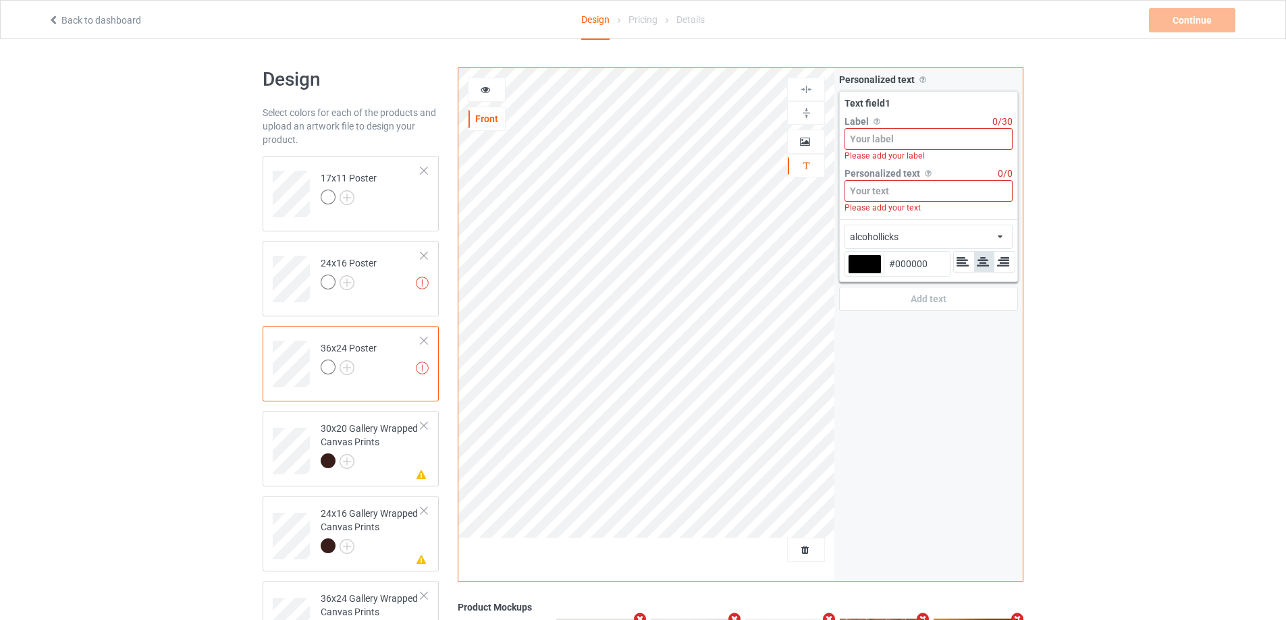
click at [887, 185] on input at bounding box center [928, 191] width 168 height 22
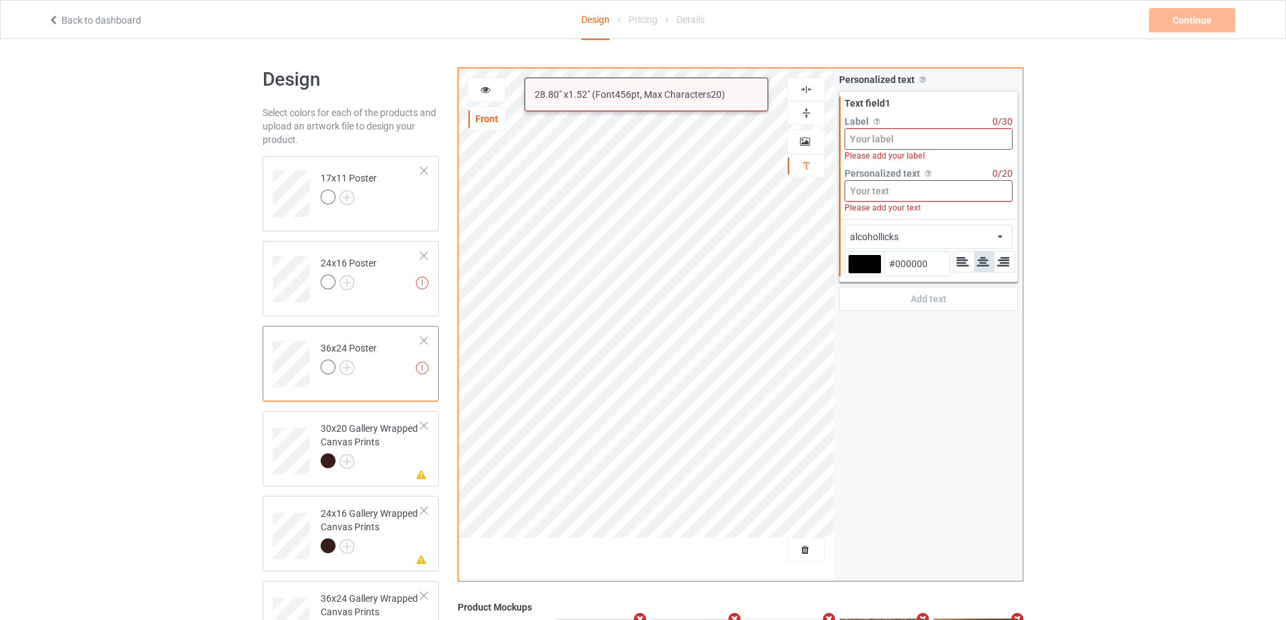
paste input "Sophia & [PERSON_NAME]"
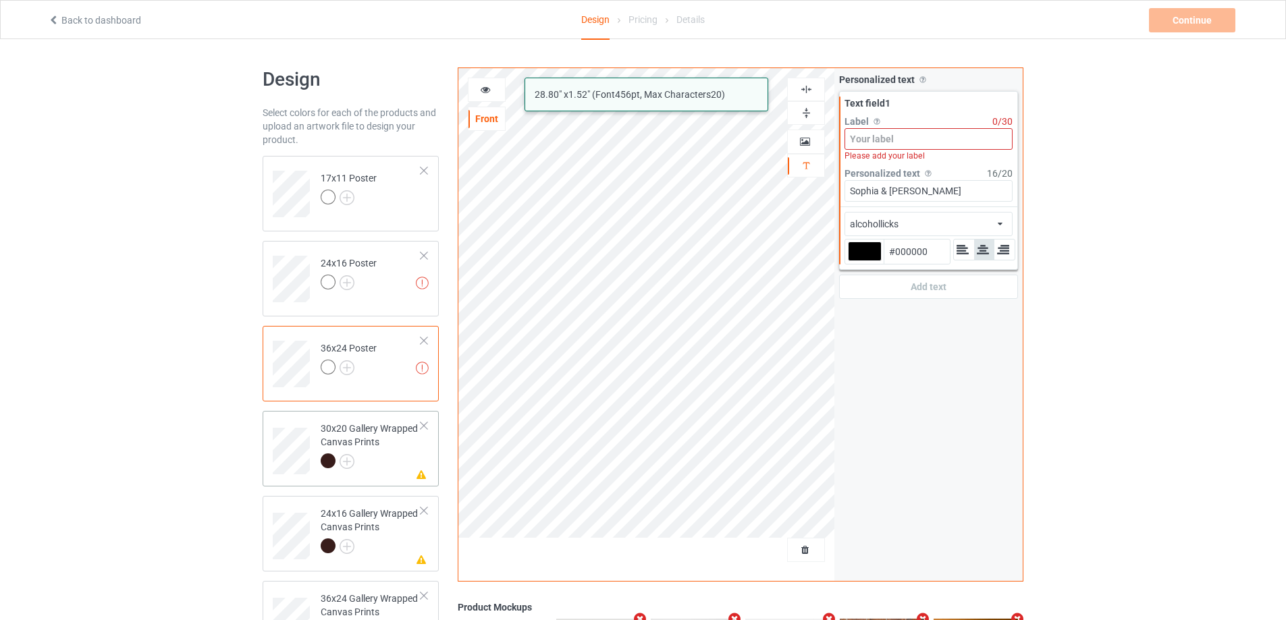
type input "Sophia & [PERSON_NAME]"
click at [387, 439] on div "30x20 Gallery Wrapped Canvas Prints" at bounding box center [371, 445] width 101 height 46
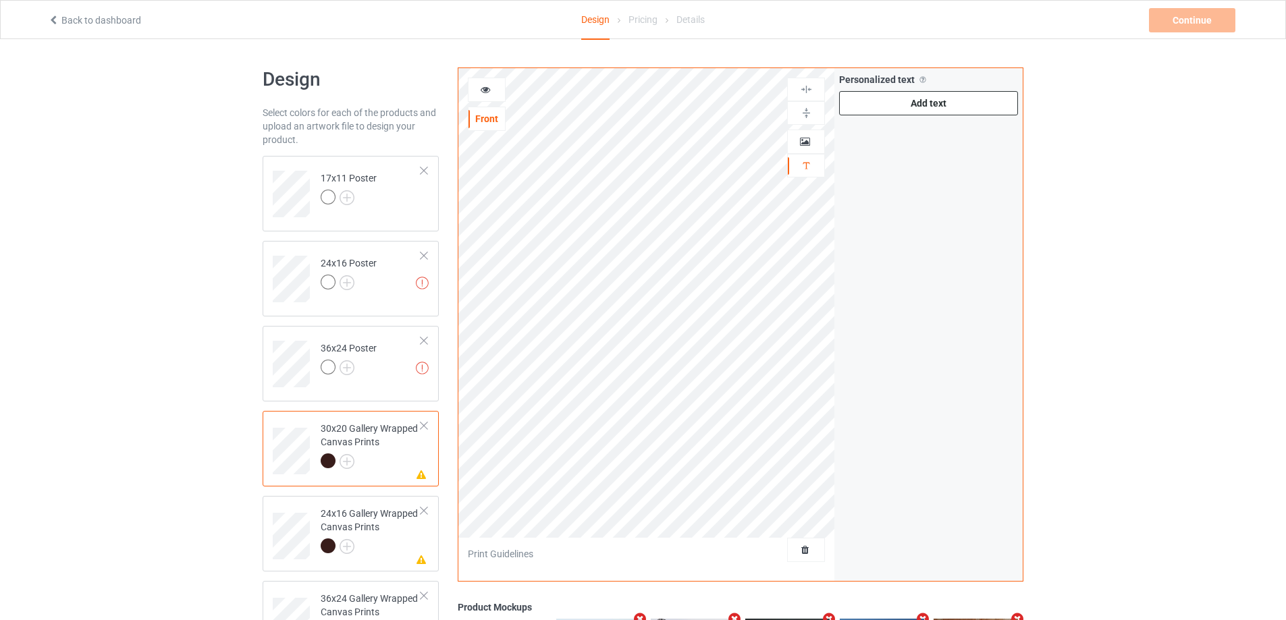
click at [933, 109] on div "Add text" at bounding box center [928, 103] width 179 height 24
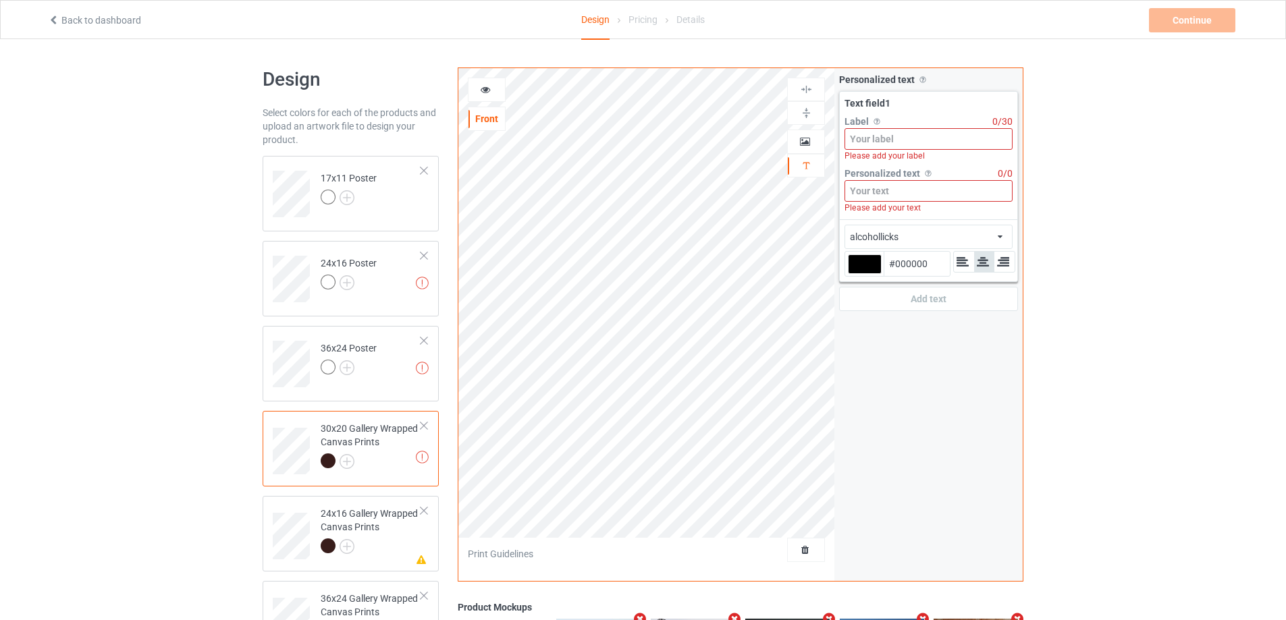
click at [917, 186] on input at bounding box center [928, 191] width 168 height 22
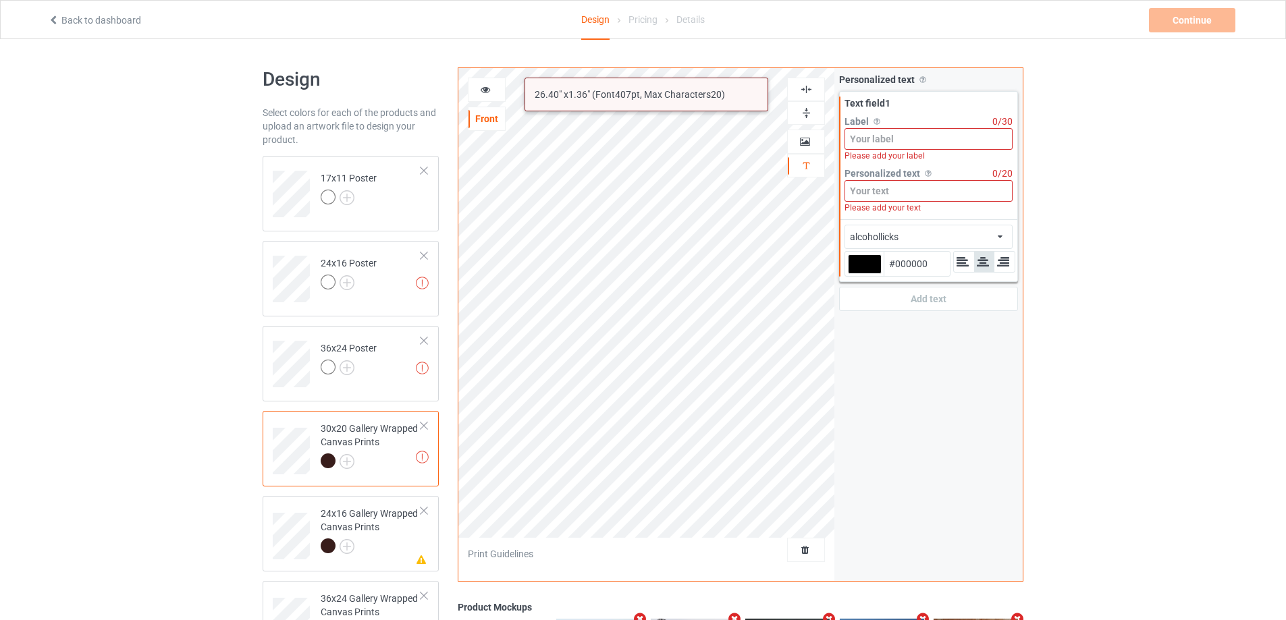
paste input "Sophia & [PERSON_NAME]"
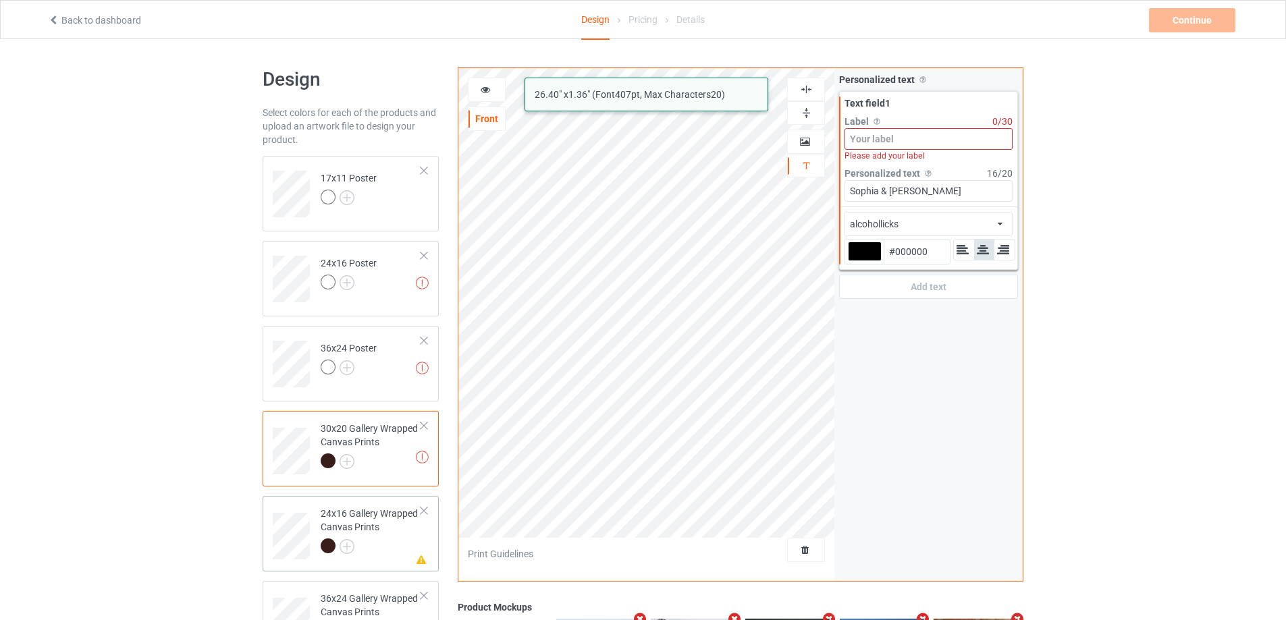
type input "Sophia & [PERSON_NAME]"
click at [396, 526] on div "24x16 Gallery Wrapped Canvas Prints" at bounding box center [371, 530] width 101 height 46
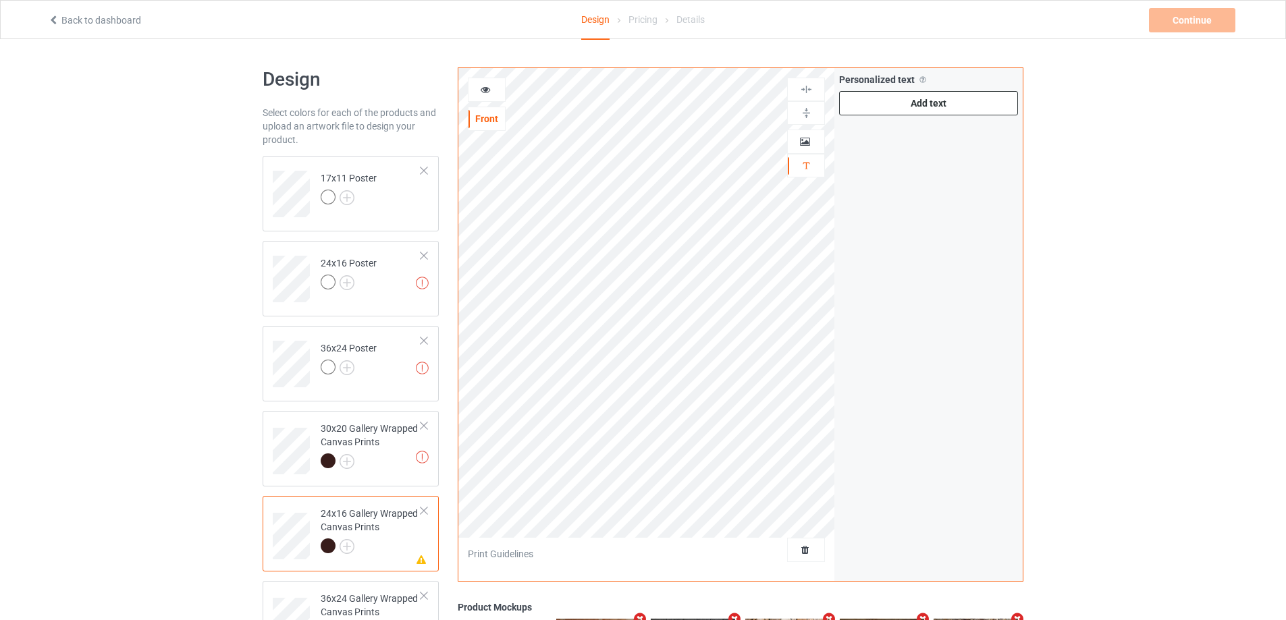
click at [919, 104] on div "Add text" at bounding box center [928, 103] width 179 height 24
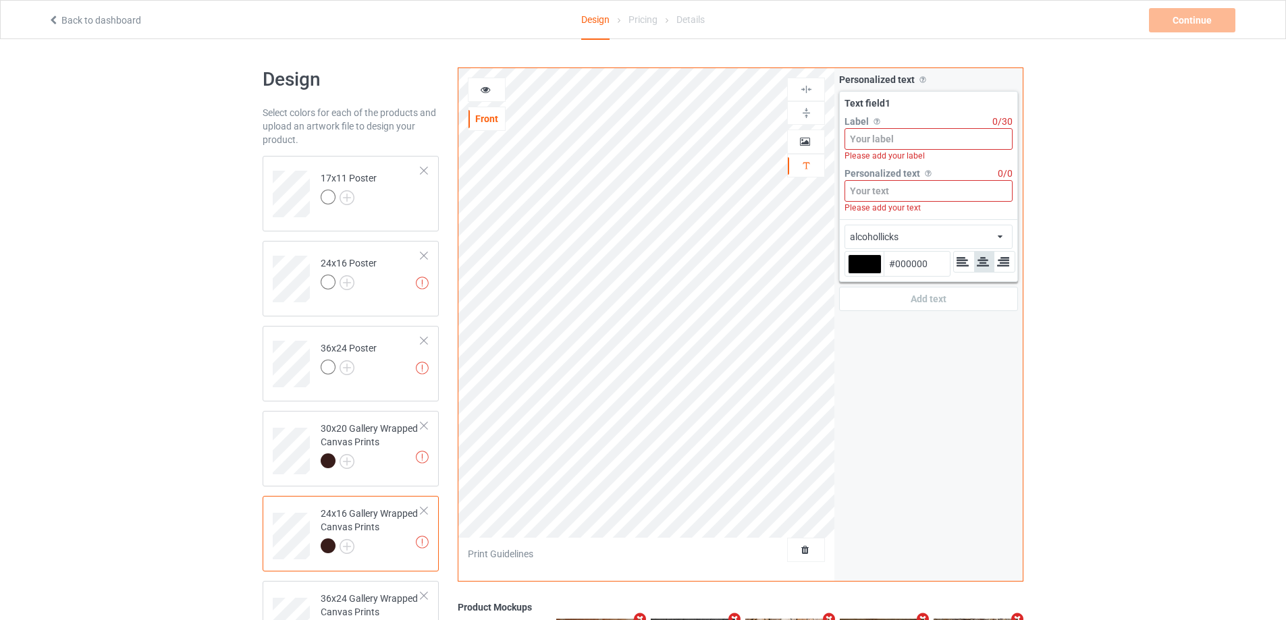
click at [887, 197] on input at bounding box center [928, 191] width 168 height 22
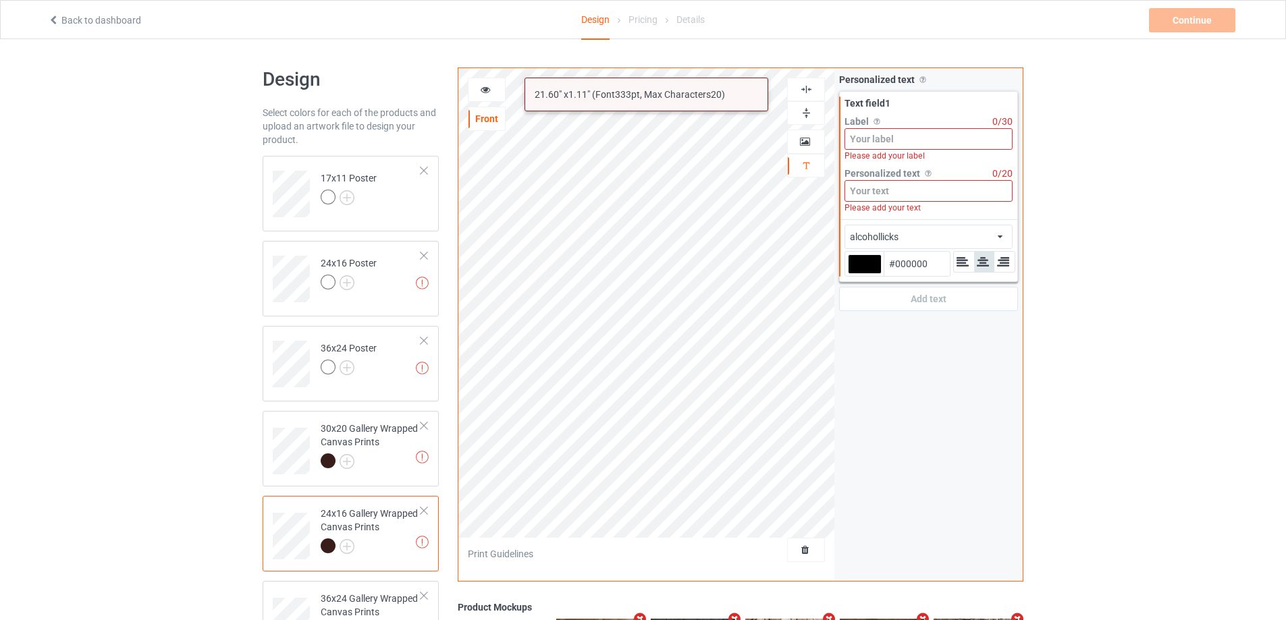
paste input "Sophia & [PERSON_NAME]"
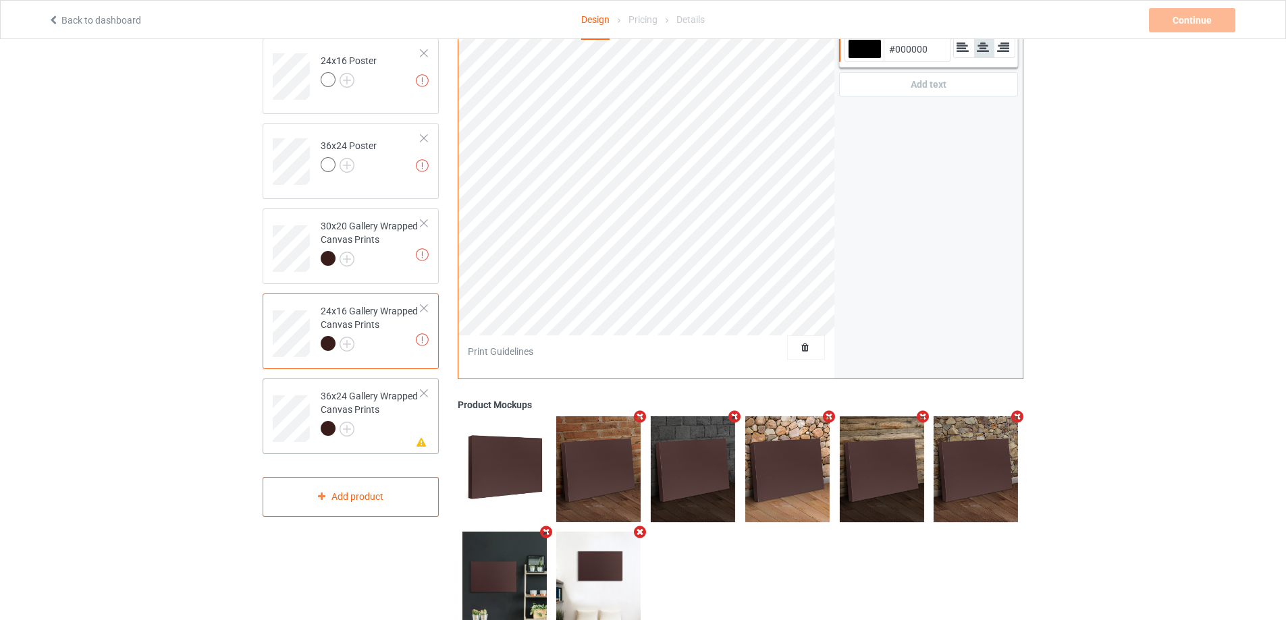
type input "Sophia & [PERSON_NAME]"
click at [391, 393] on div "36x24 Gallery Wrapped Canvas Prints" at bounding box center [371, 412] width 101 height 46
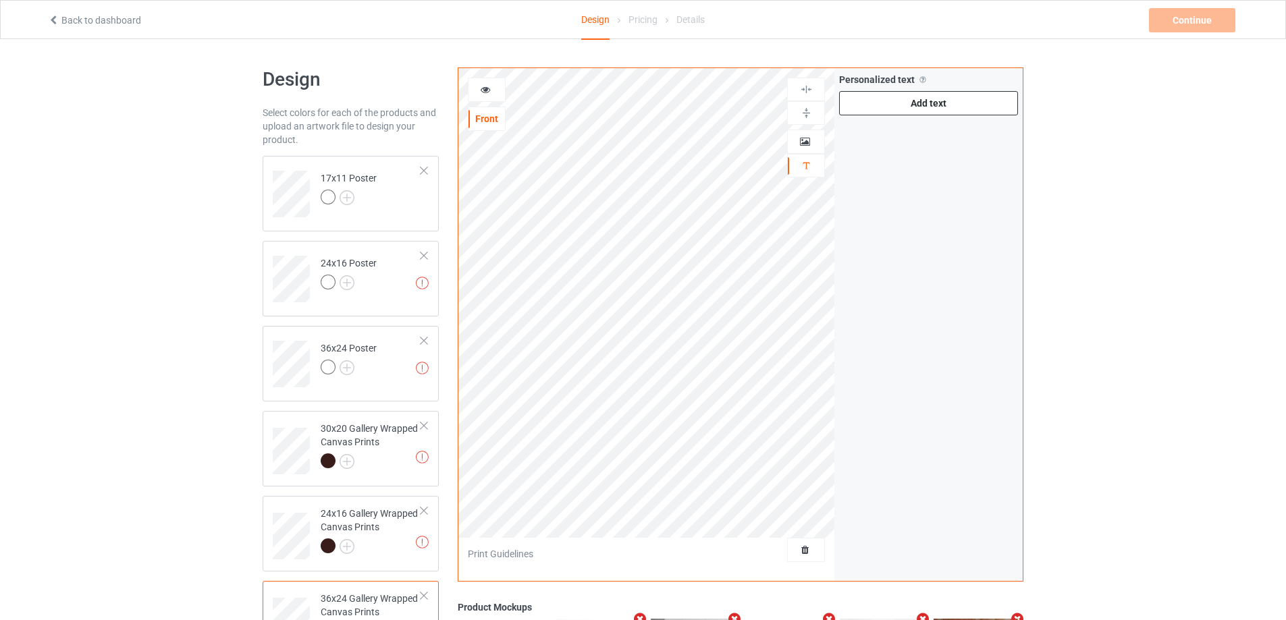
click at [919, 105] on div "Add text" at bounding box center [928, 103] width 179 height 24
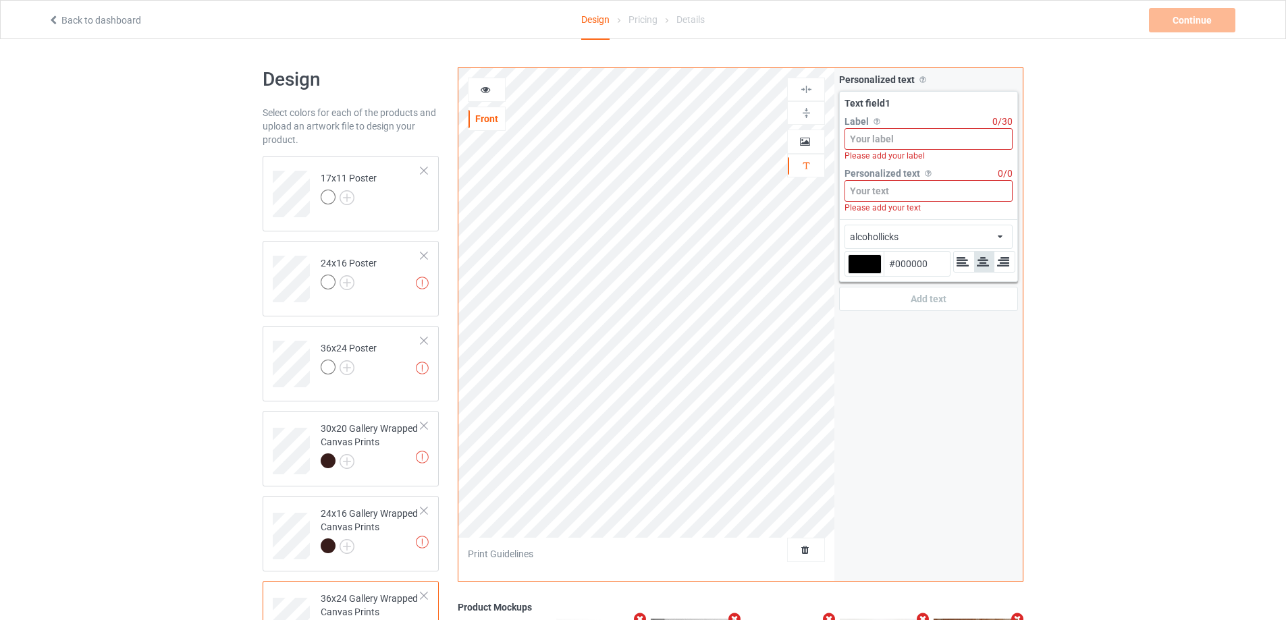
click at [890, 192] on input at bounding box center [928, 191] width 168 height 22
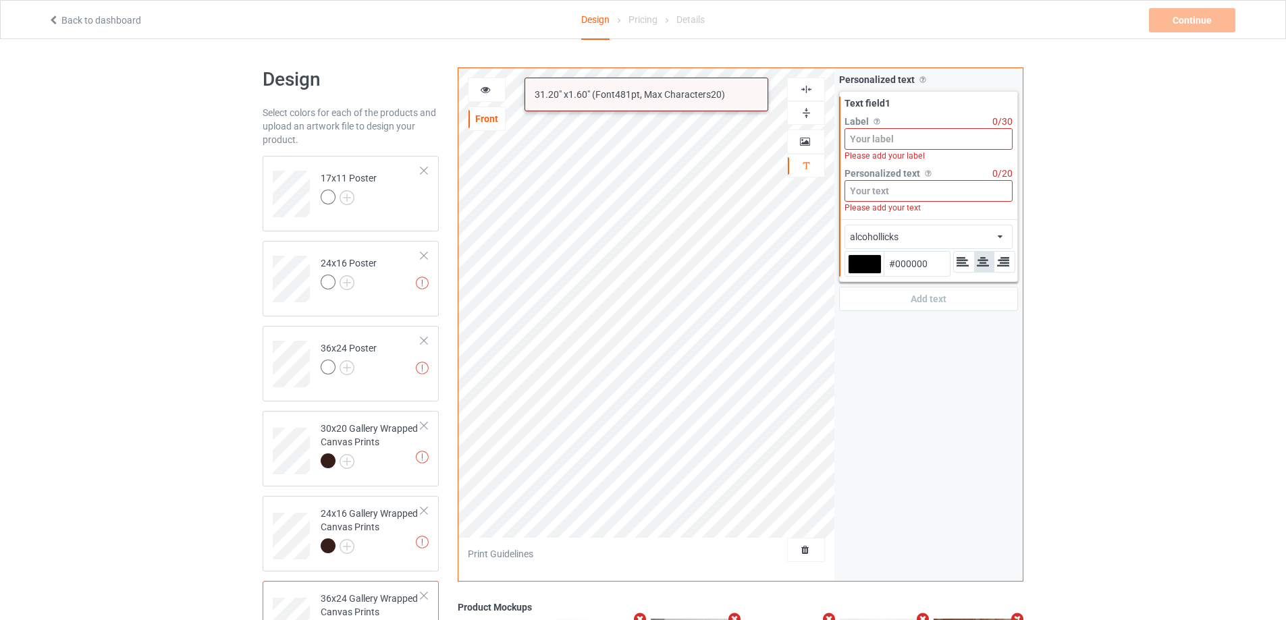
paste input "Sophia & [PERSON_NAME]"
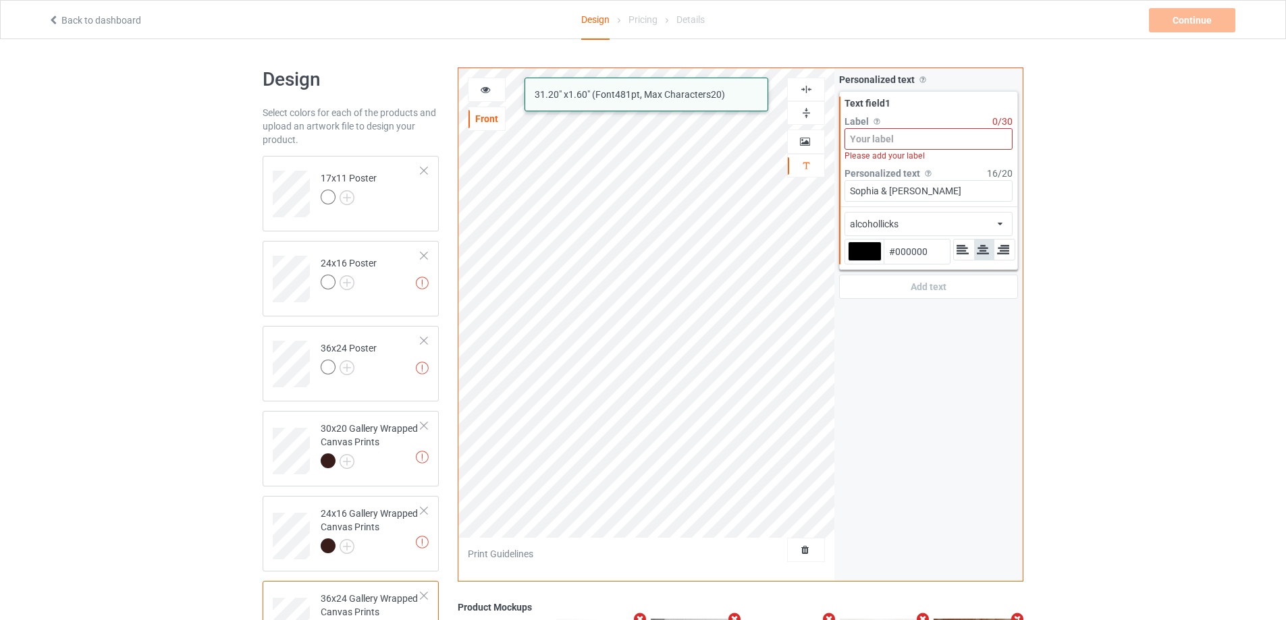
type input "Sophia & [PERSON_NAME]"
click at [893, 138] on input at bounding box center [928, 139] width 168 height 22
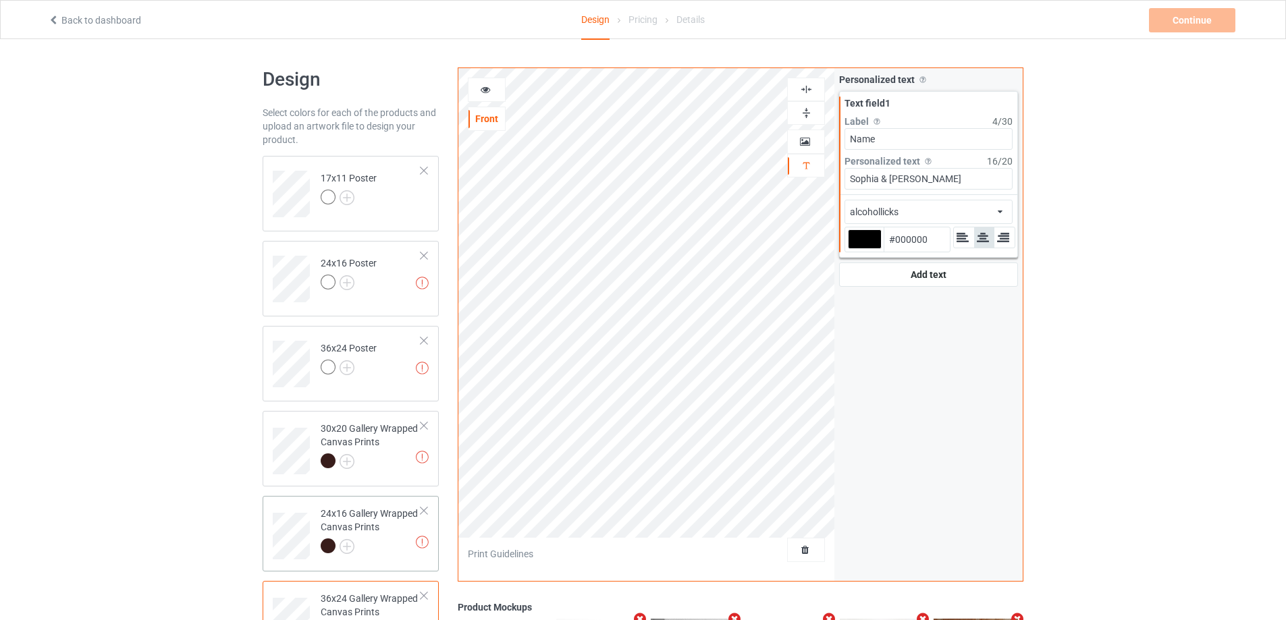
type input "Name"
click at [393, 539] on div at bounding box center [371, 548] width 101 height 19
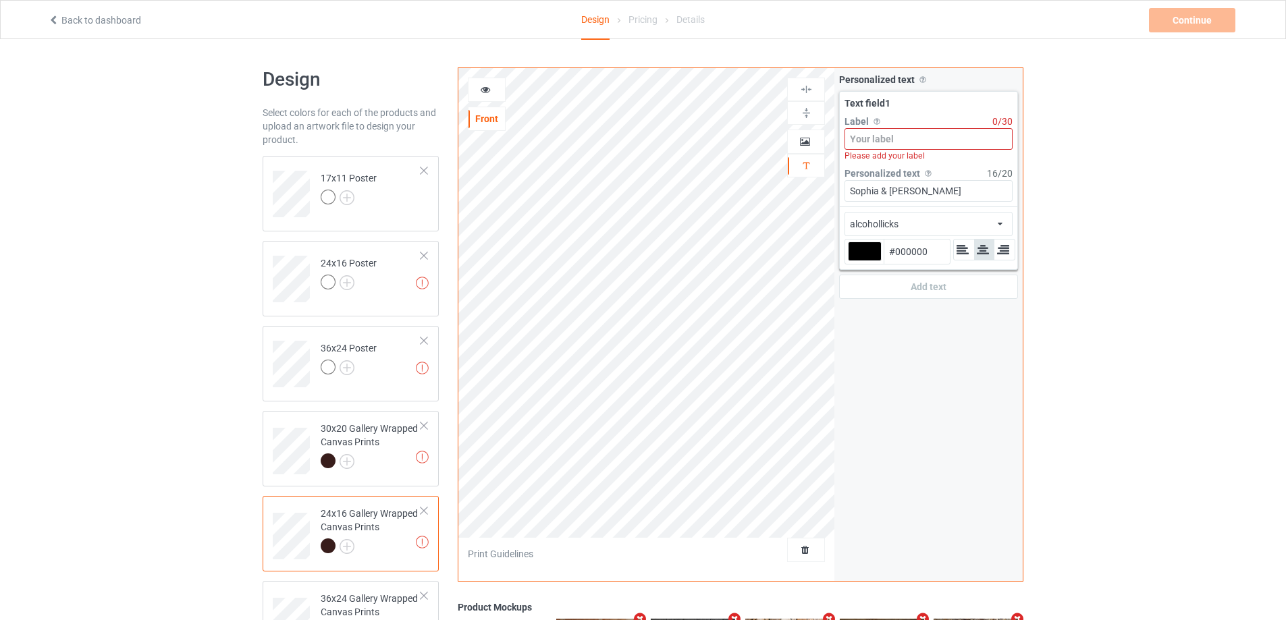
click at [895, 145] on input at bounding box center [928, 139] width 168 height 22
paste input "Name"
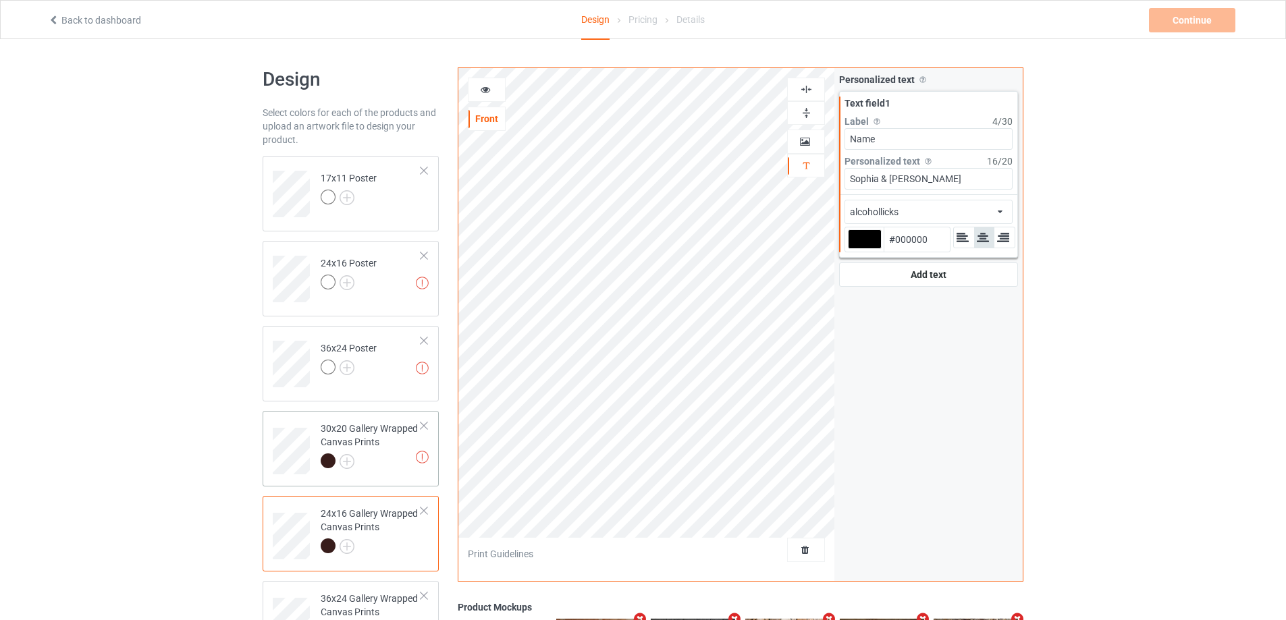
type input "Name"
click at [377, 427] on div "30x20 Gallery Wrapped Canvas Prints" at bounding box center [371, 445] width 101 height 46
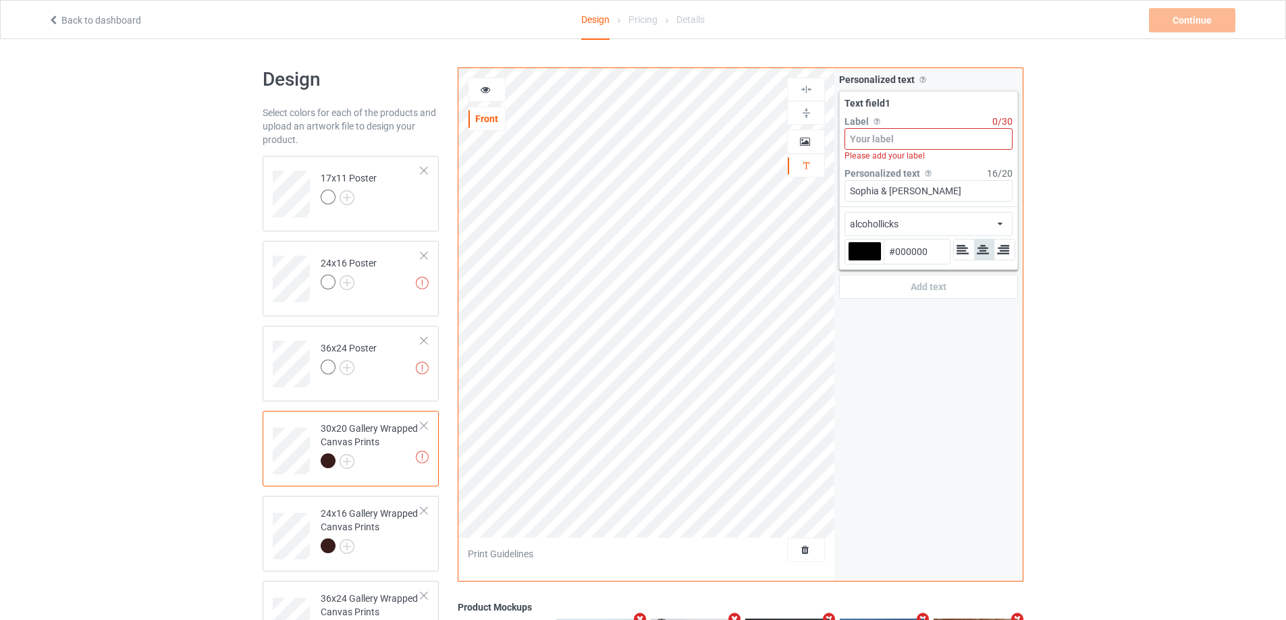
click at [915, 138] on input at bounding box center [928, 139] width 168 height 22
paste input "Name"
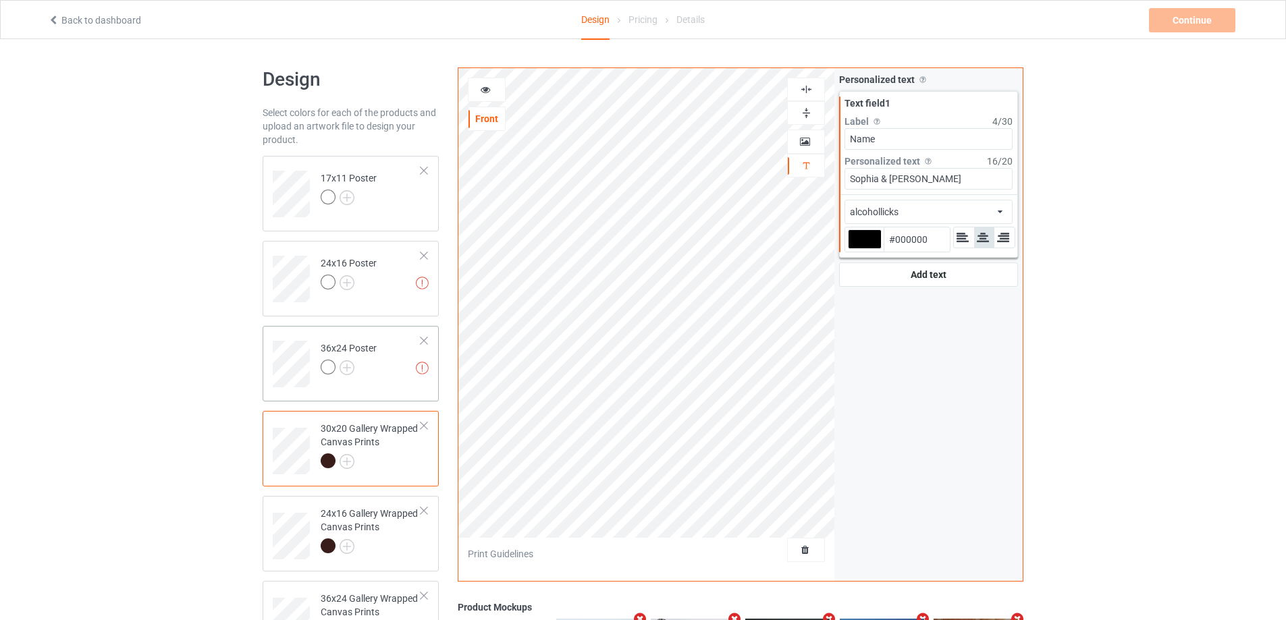
type input "Name"
click at [397, 345] on td "Invalid text(s) on front side 36x24 Poster" at bounding box center [370, 359] width 115 height 56
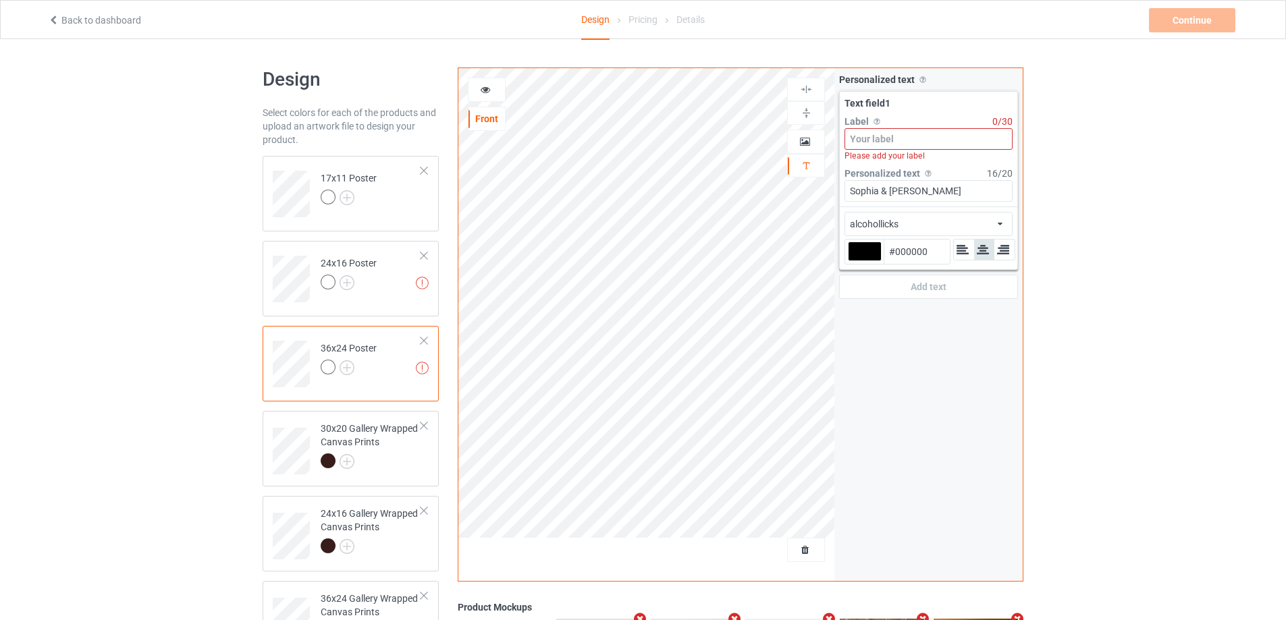
click at [897, 138] on input at bounding box center [928, 139] width 168 height 22
paste input "Name"
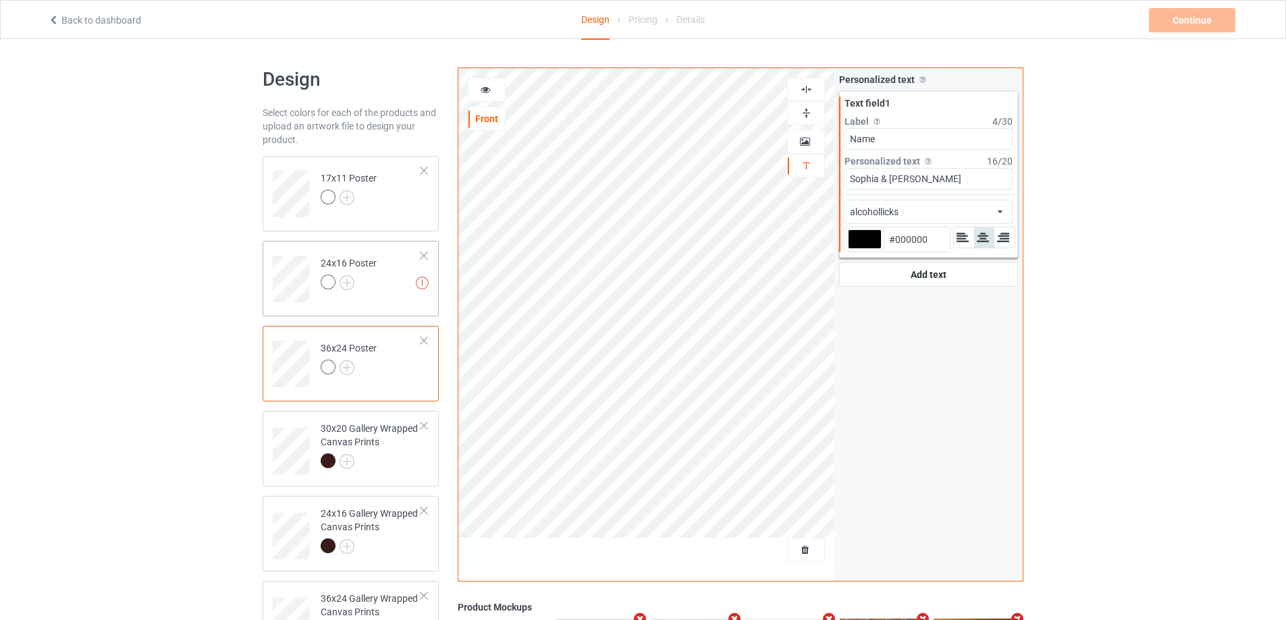
type input "Name"
click at [400, 267] on td "Invalid text(s) on front side 24x16 Poster" at bounding box center [370, 274] width 115 height 56
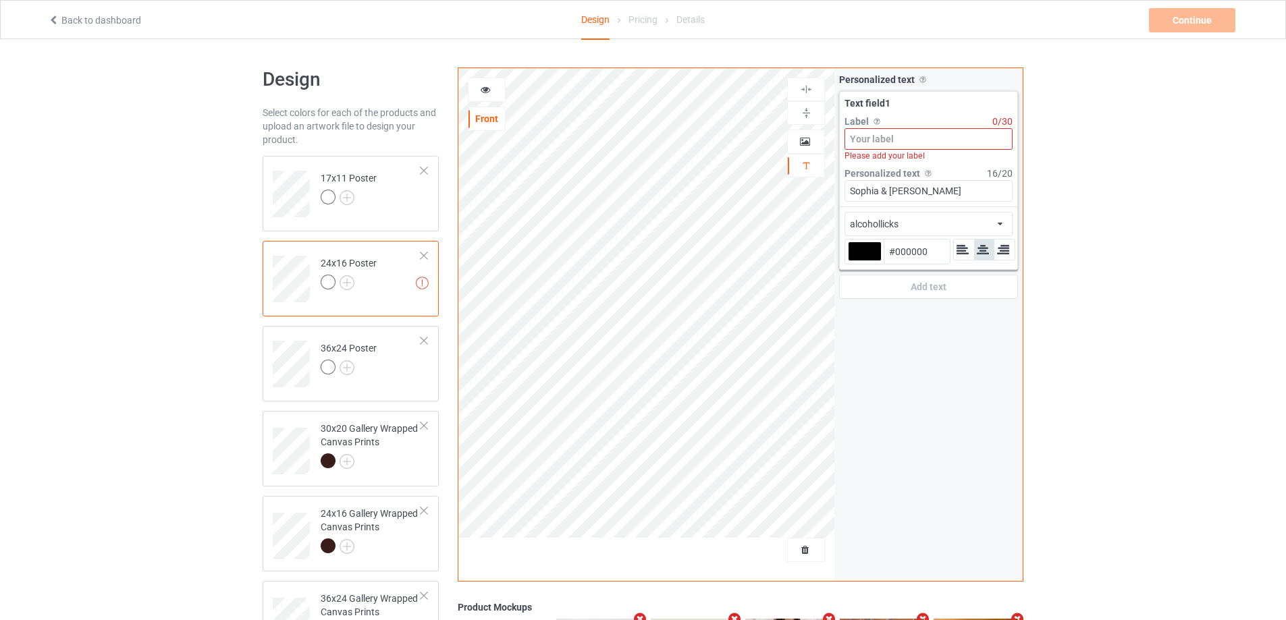
click at [877, 143] on input at bounding box center [928, 139] width 168 height 22
paste input "Name"
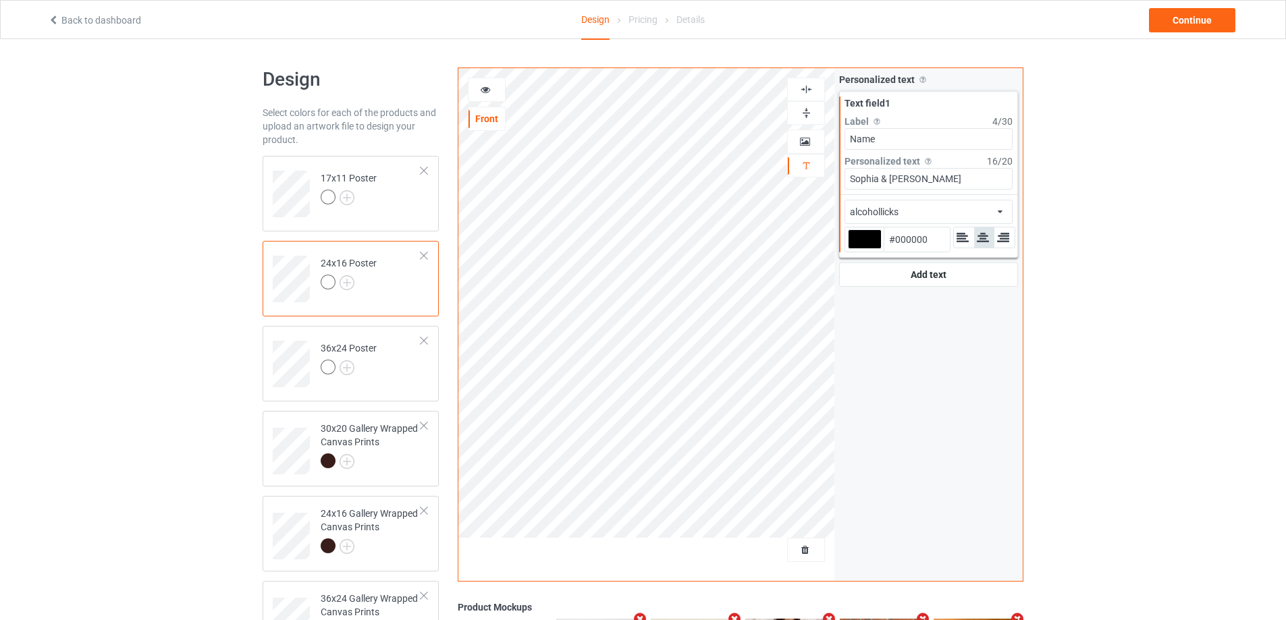
type input "Name"
click at [956, 212] on div "alcohollicks african airstream aladdin alcohollicks [PERSON_NAME] almontesnow a…" at bounding box center [928, 212] width 168 height 24
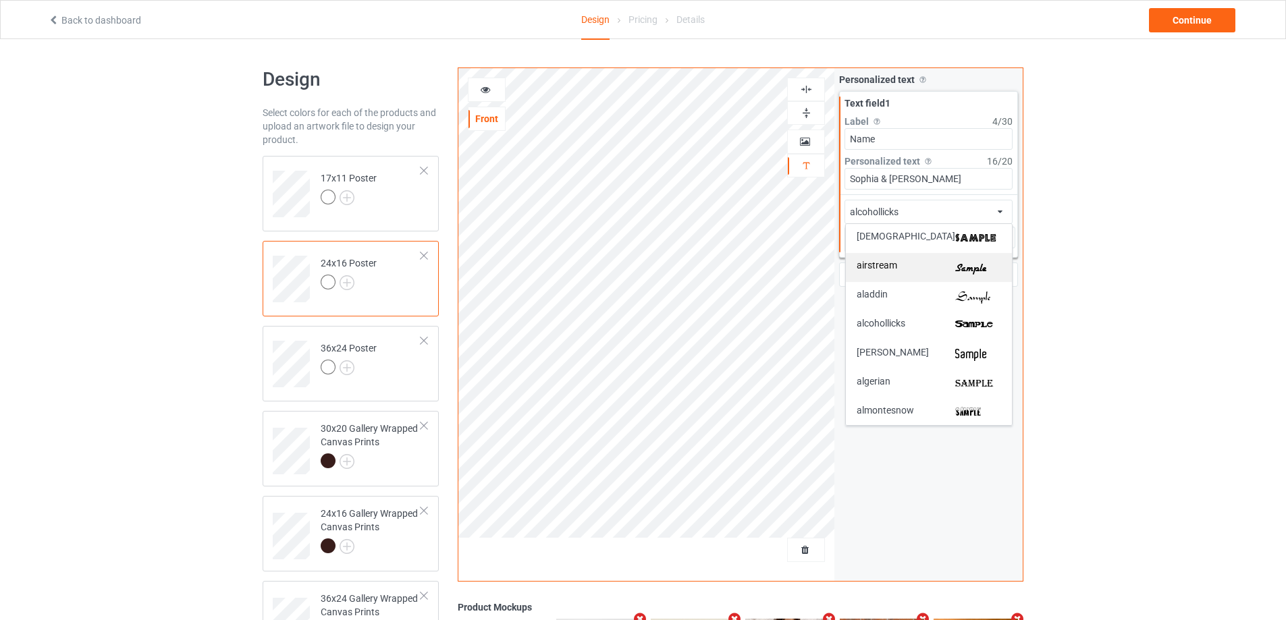
click at [955, 264] on img at bounding box center [978, 268] width 46 height 14
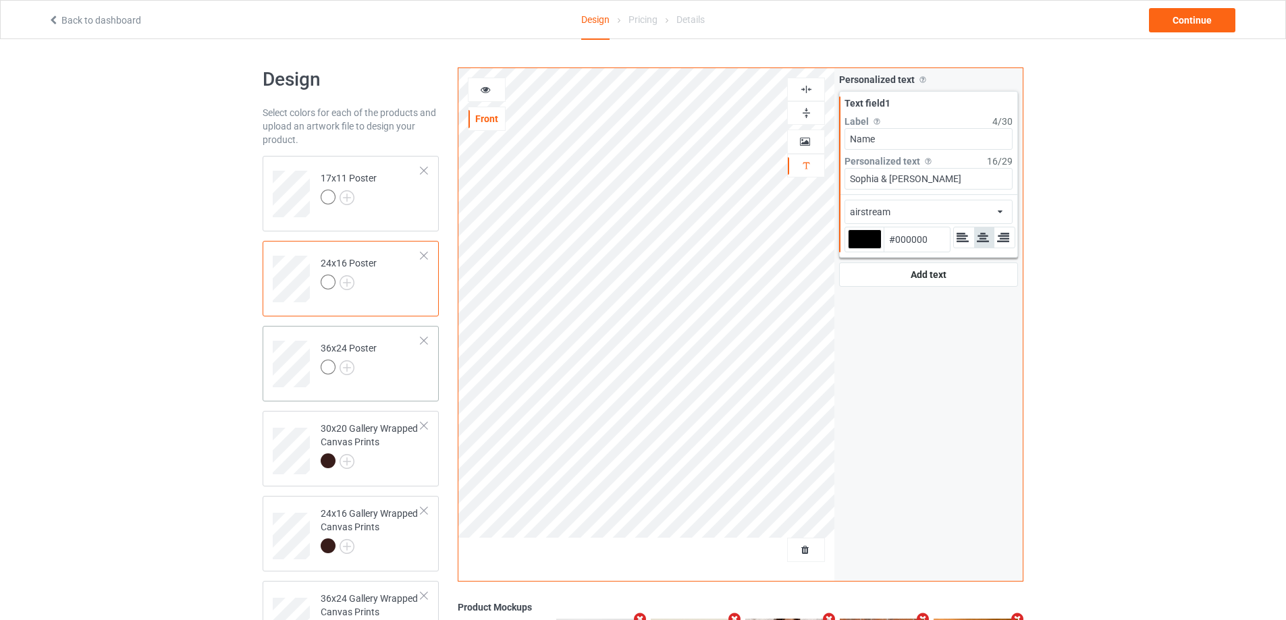
click at [394, 362] on td "36x24 Poster" at bounding box center [370, 359] width 115 height 56
click at [907, 201] on div "alcohollicks african airstream aladdin alcohollicks [PERSON_NAME] almontesnow a…" at bounding box center [928, 212] width 168 height 24
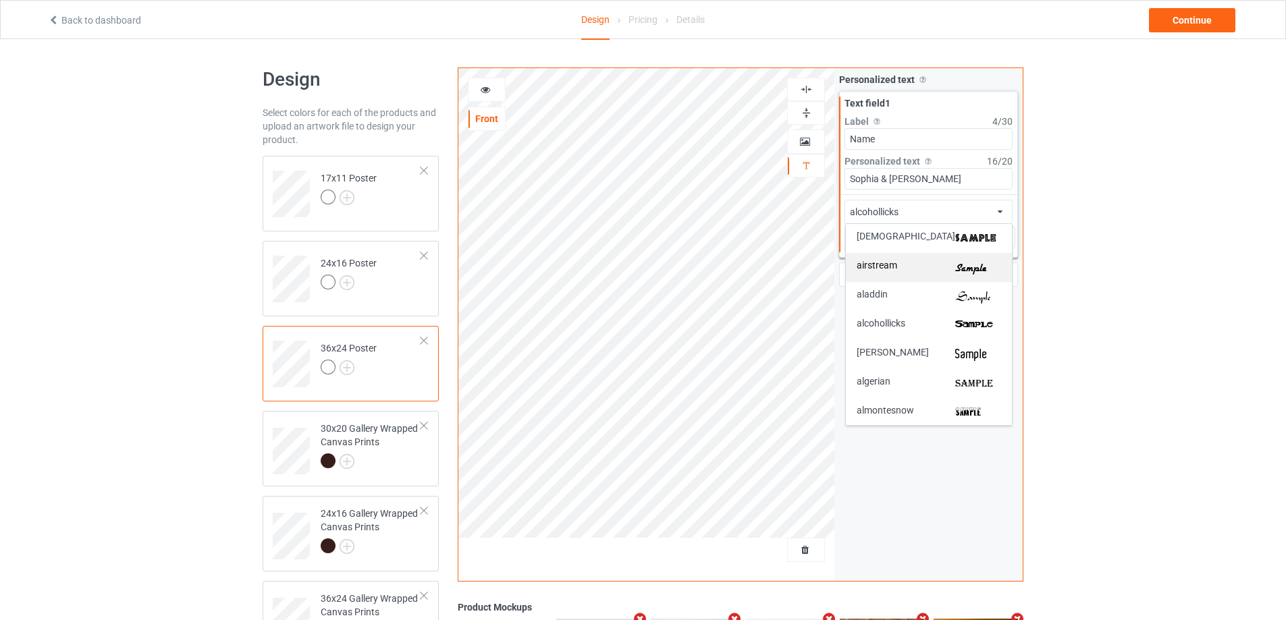
click at [931, 272] on div "airstream" at bounding box center [928, 268] width 144 height 14
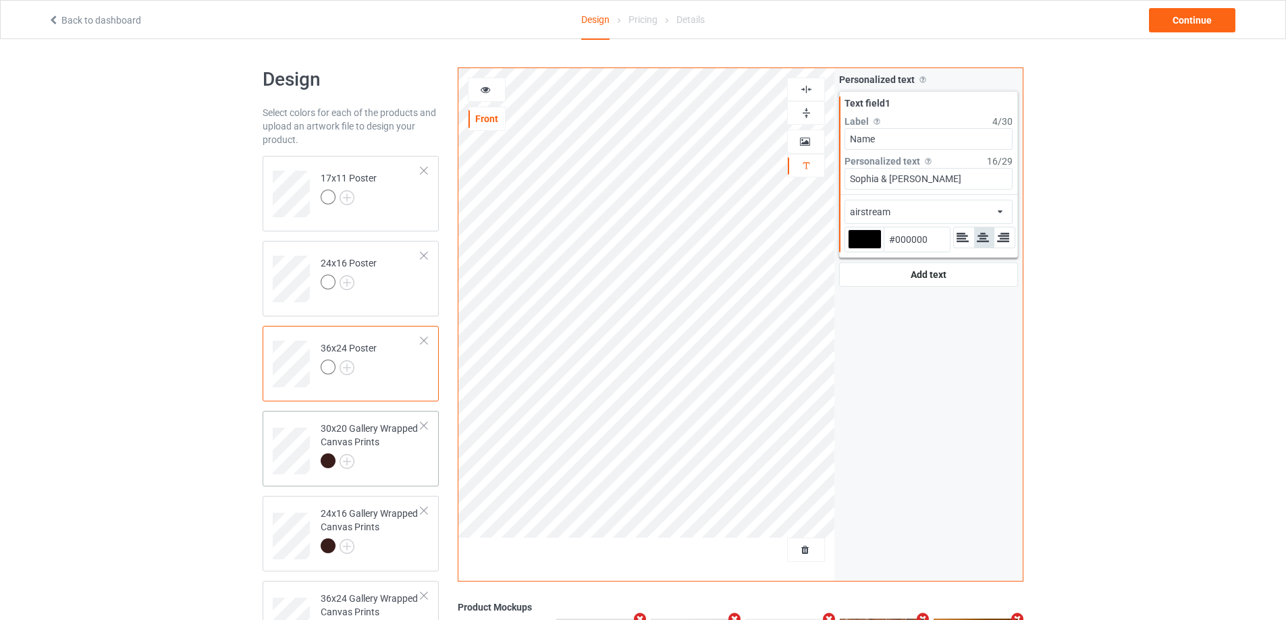
click at [423, 459] on td "30x20 Gallery Wrapped Canvas Prints" at bounding box center [370, 446] width 115 height 60
click at [957, 207] on div "alcohollicks african airstream aladdin alcohollicks [PERSON_NAME] almontesnow a…" at bounding box center [928, 212] width 168 height 24
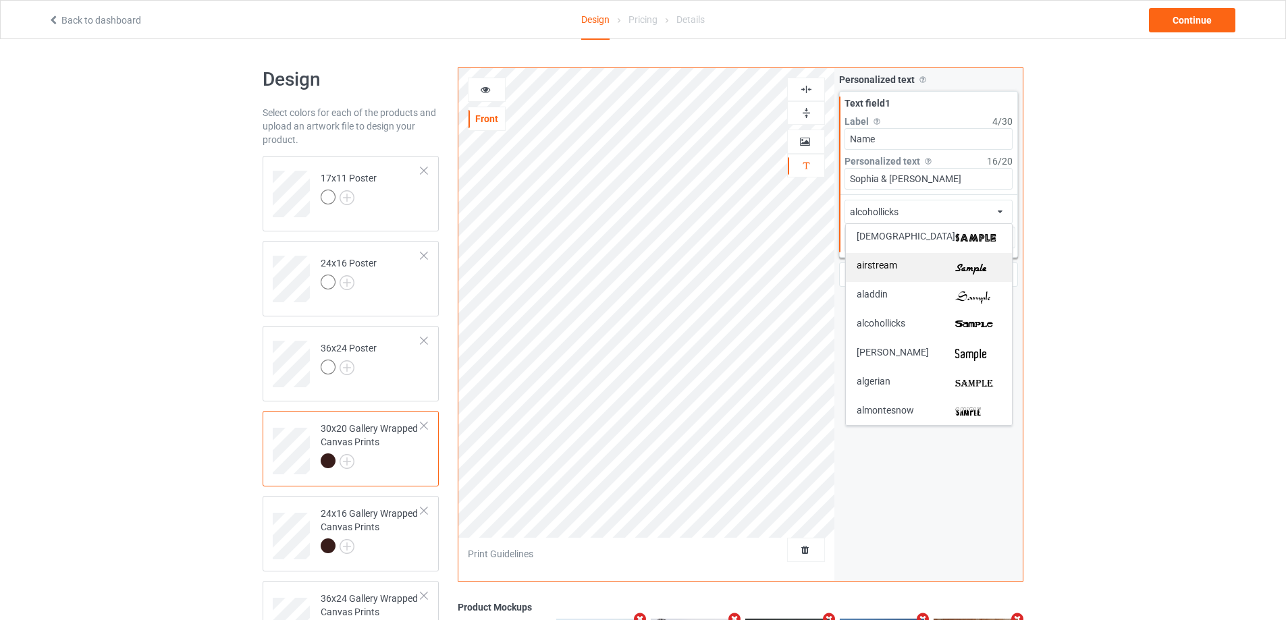
click at [967, 267] on img at bounding box center [978, 268] width 46 height 14
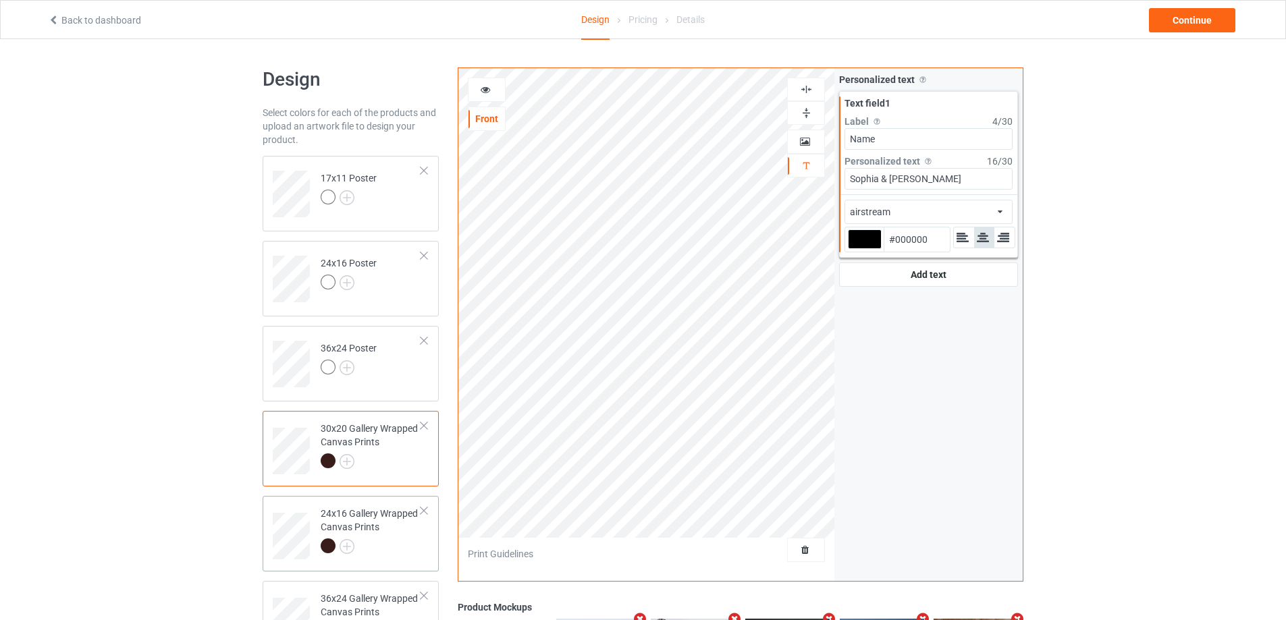
click at [377, 524] on div "24x16 Gallery Wrapped Canvas Prints" at bounding box center [371, 530] width 101 height 46
click at [915, 219] on div "alcohollicks african airstream aladdin alcohollicks [PERSON_NAME] almontesnow a…" at bounding box center [928, 212] width 168 height 24
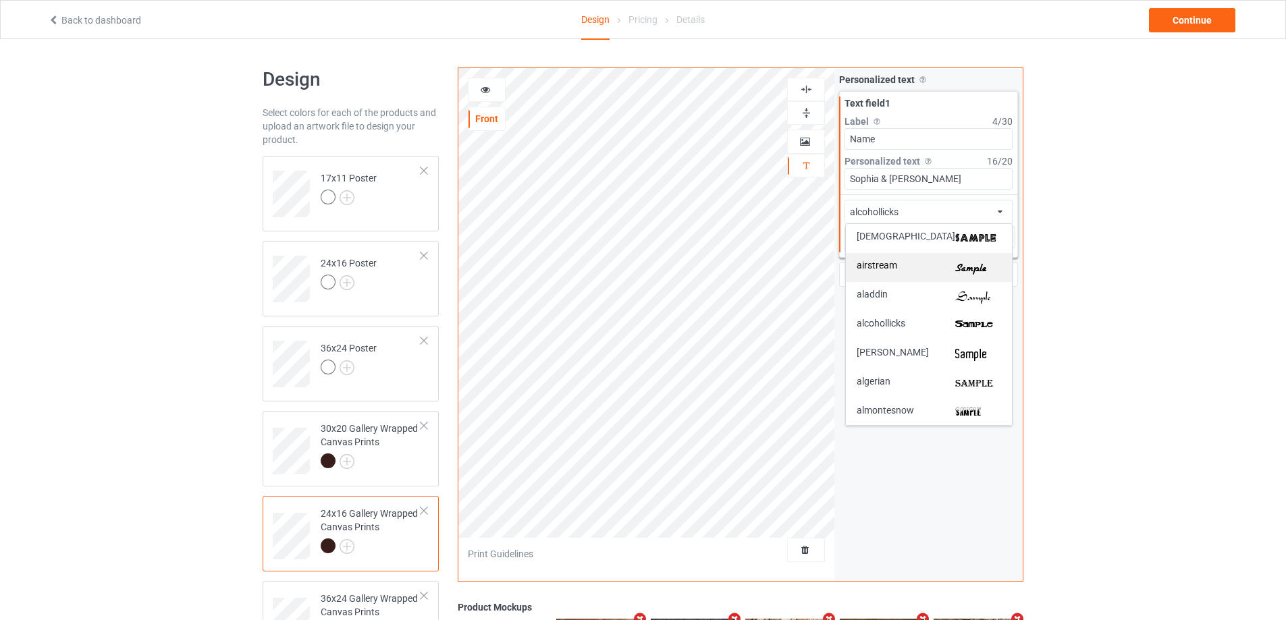
click at [923, 269] on div "airstream" at bounding box center [928, 268] width 144 height 14
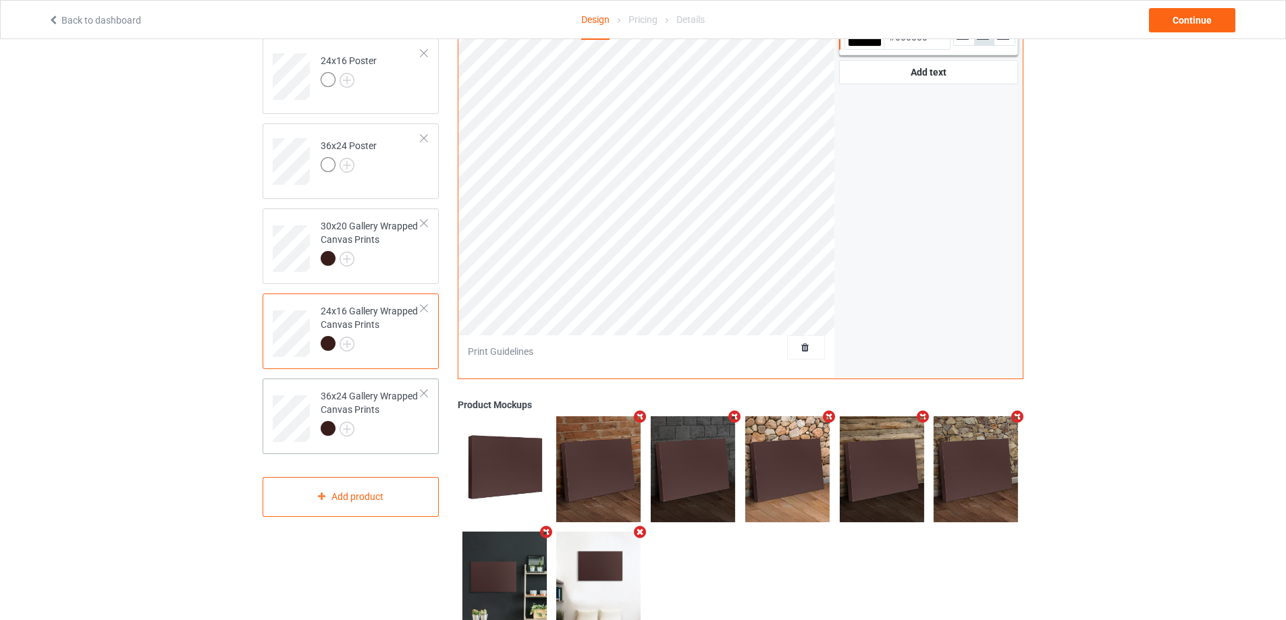
click at [406, 437] on div at bounding box center [371, 430] width 101 height 19
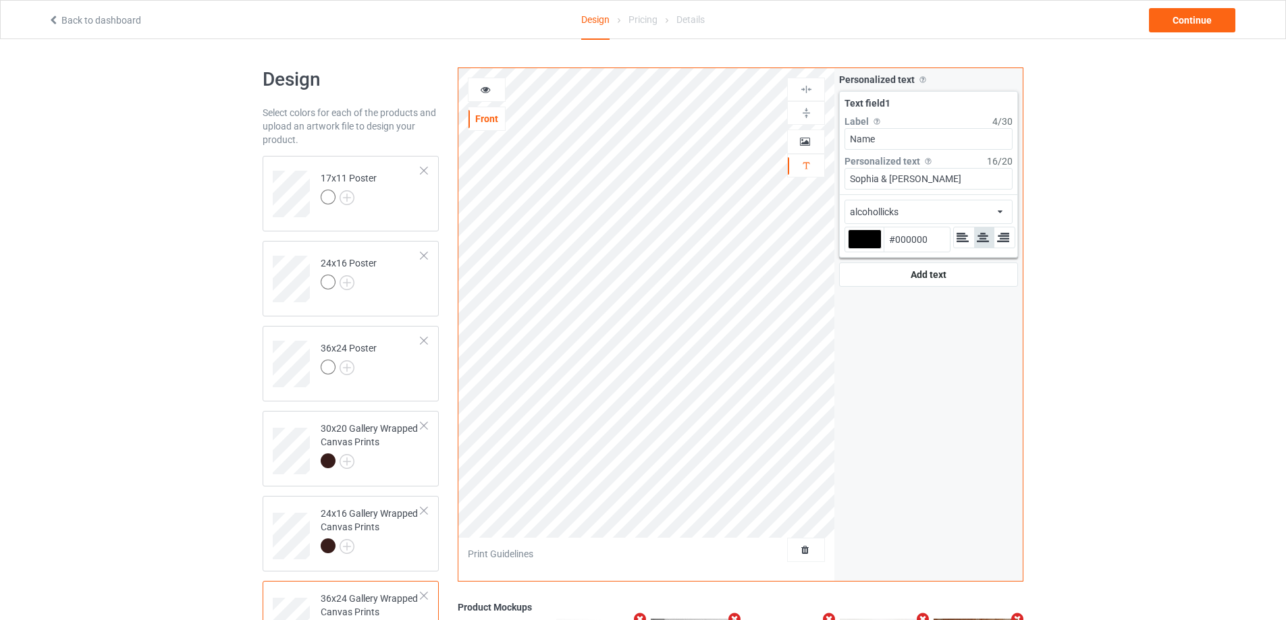
click at [929, 213] on div "alcohollicks african airstream aladdin alcohollicks [PERSON_NAME] almontesnow a…" at bounding box center [928, 212] width 168 height 24
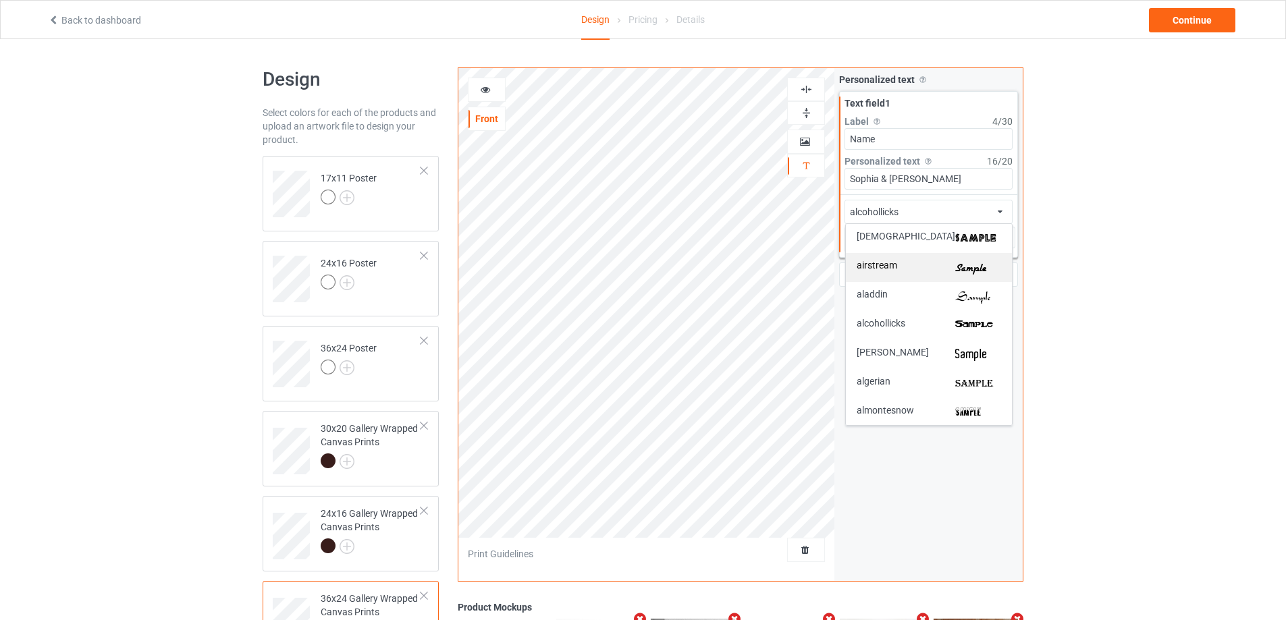
click at [926, 265] on div "airstream" at bounding box center [928, 268] width 144 height 14
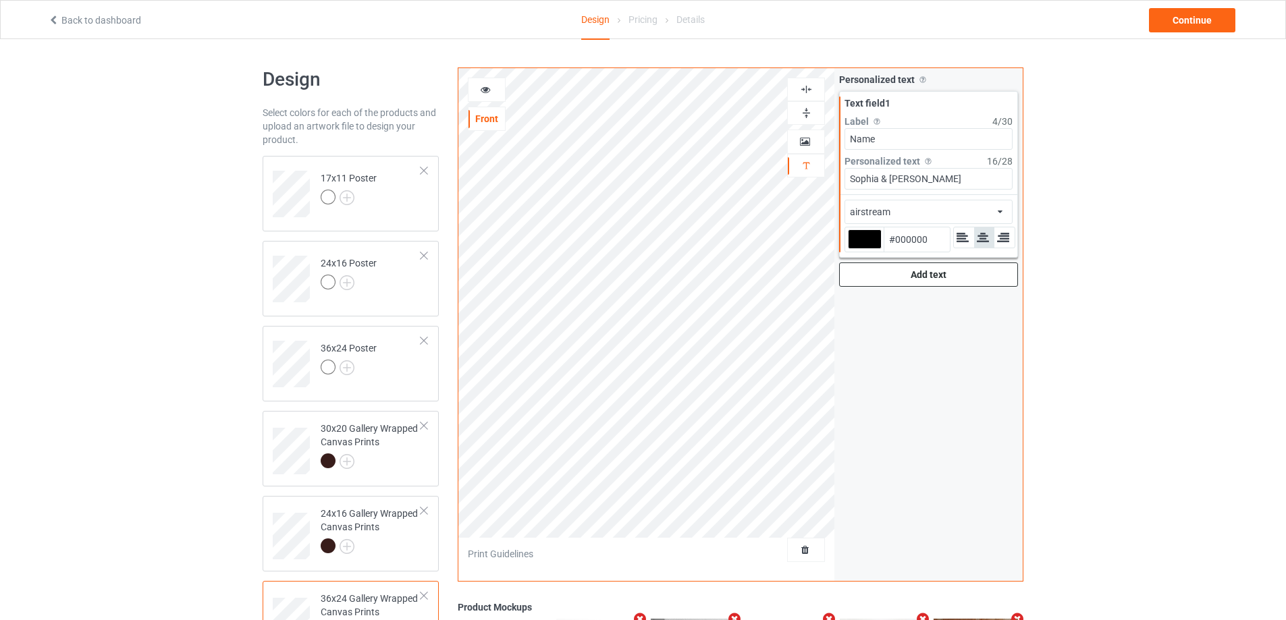
click at [915, 278] on div "Add text" at bounding box center [928, 275] width 179 height 24
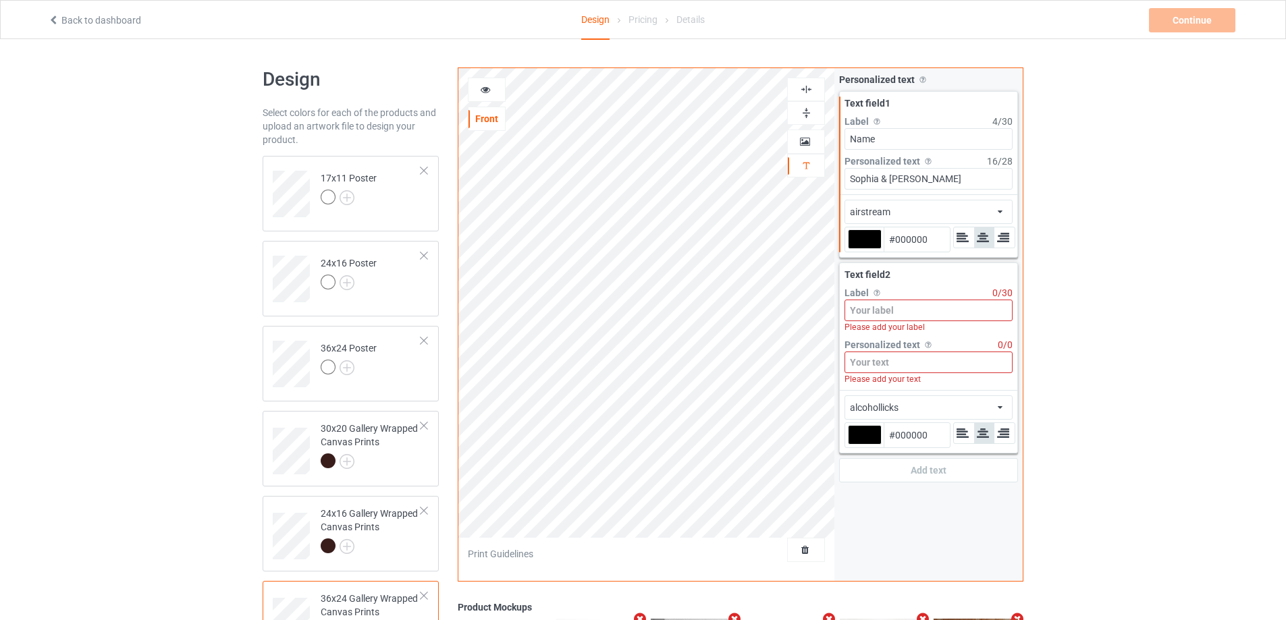
click at [877, 308] on input at bounding box center [928, 311] width 168 height 22
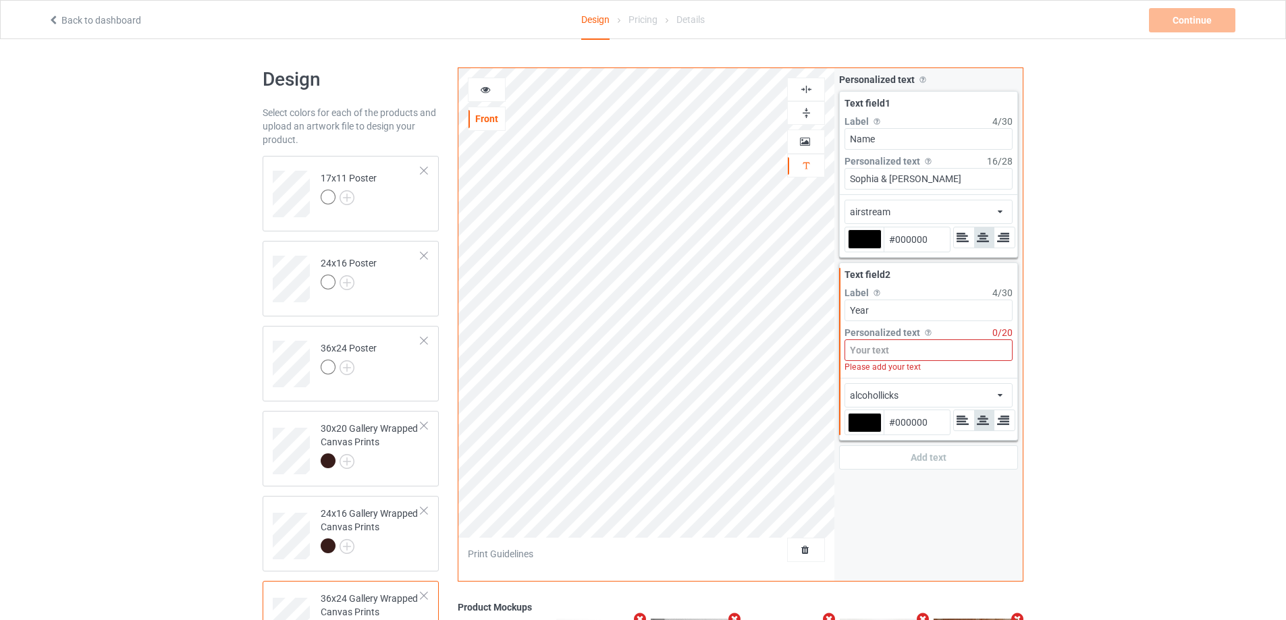
type input "Year"
click at [886, 354] on input at bounding box center [928, 350] width 168 height 22
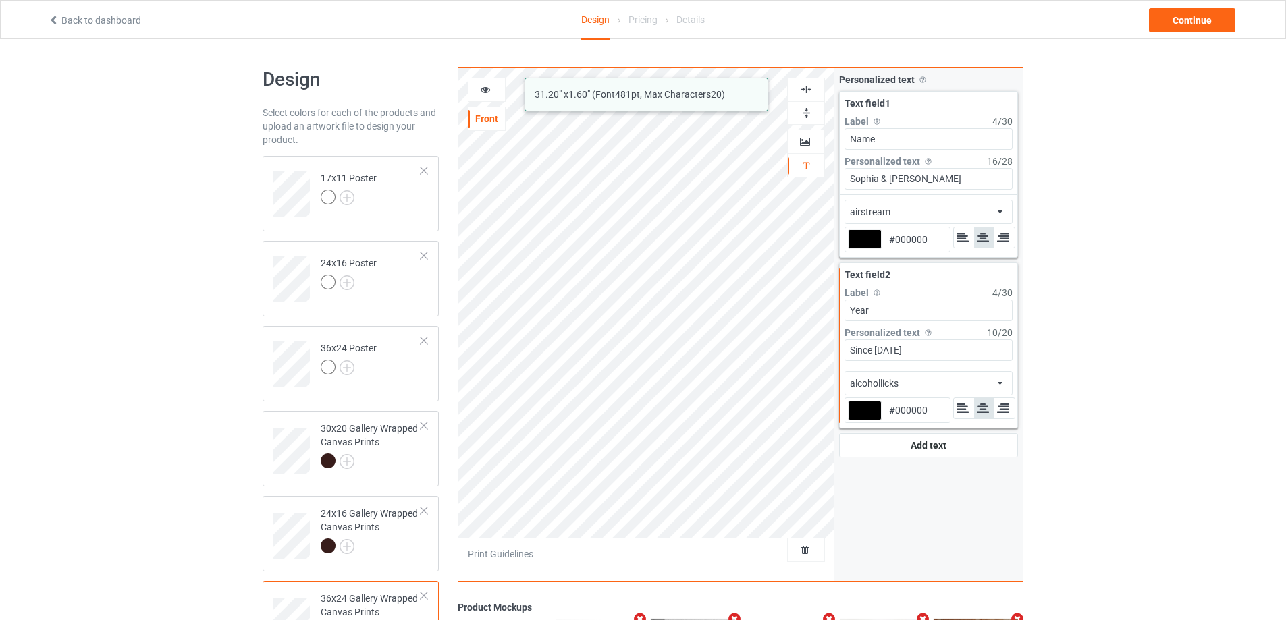
type input "Since [DATE]"
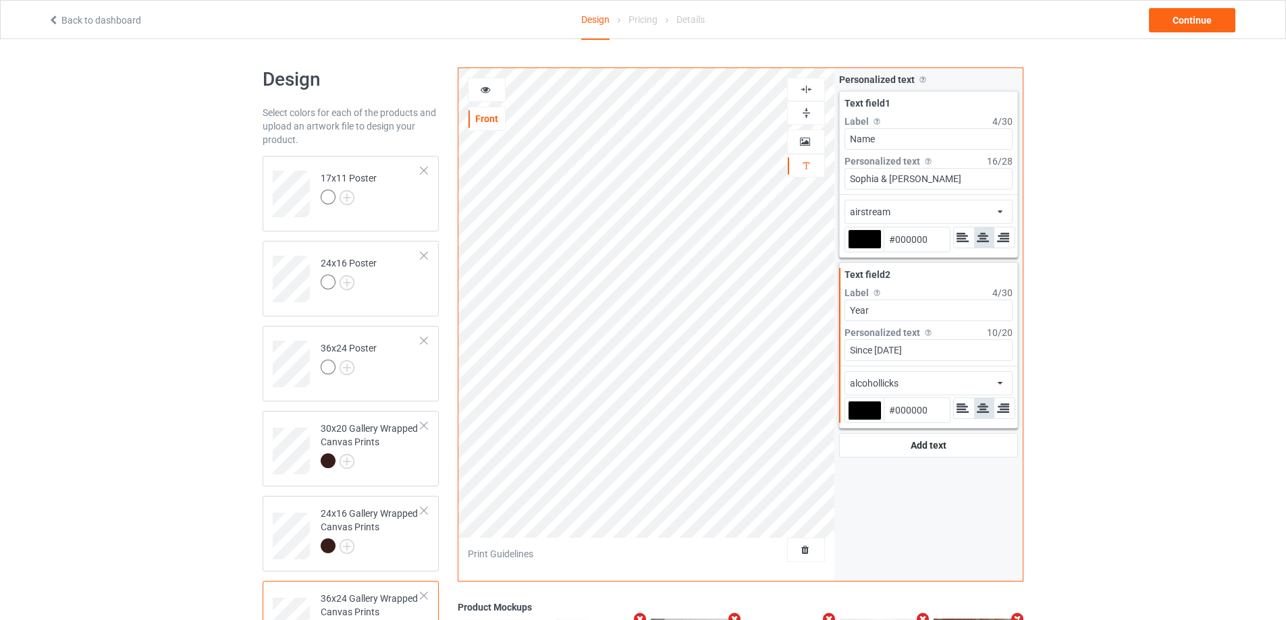
click at [899, 377] on div "alcohollicks african airstream aladdin alcohollicks [PERSON_NAME] almontesnow a…" at bounding box center [928, 383] width 168 height 24
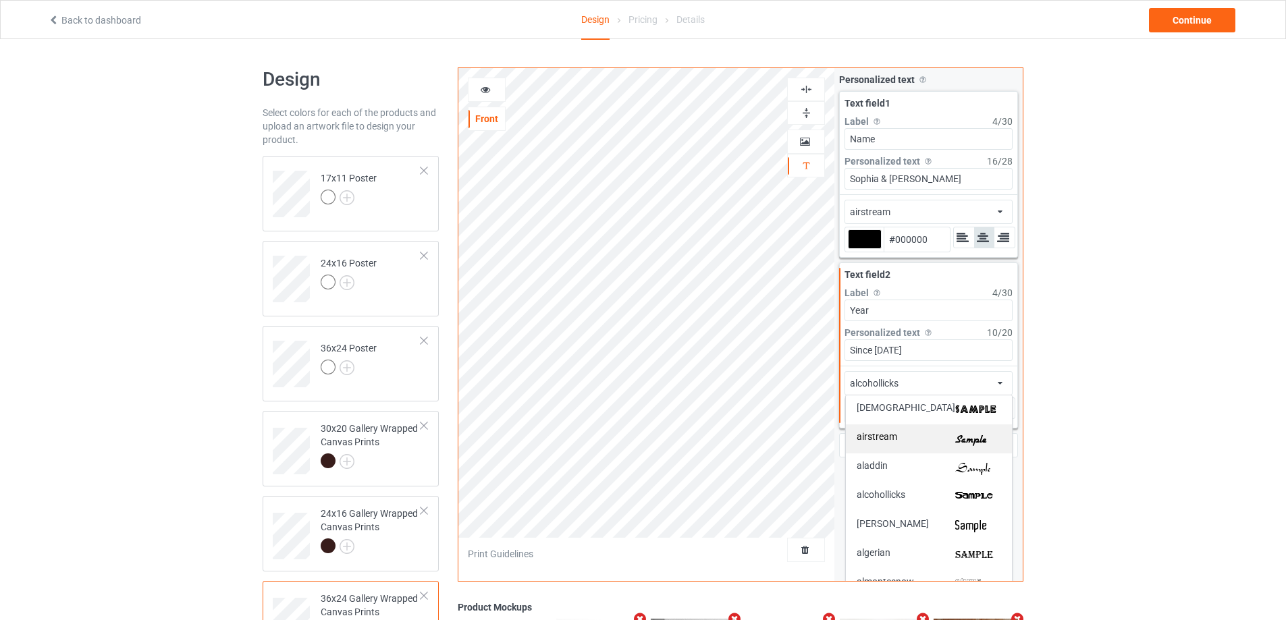
click at [933, 447] on div "airstream" at bounding box center [929, 439] width 166 height 29
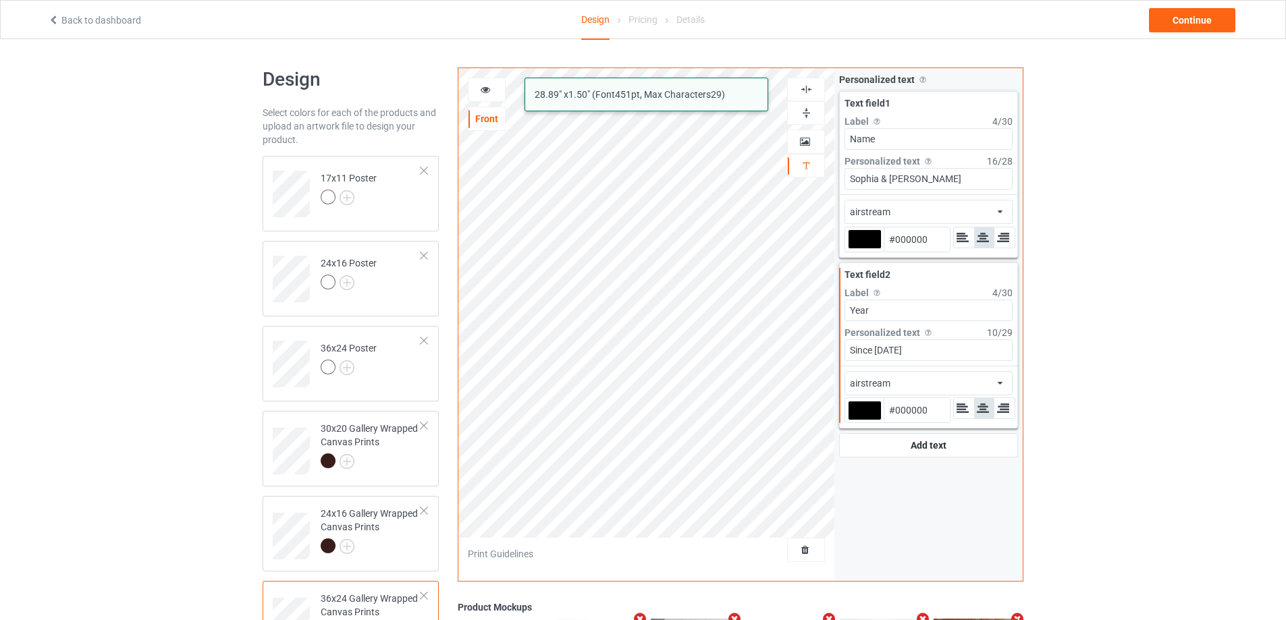
click at [730, 348] on div "alcohollicks airstream 28.89 " x 1.50 " (Font 451 pt, Max Characters 29 ) Front…" at bounding box center [741, 324] width 566 height 514
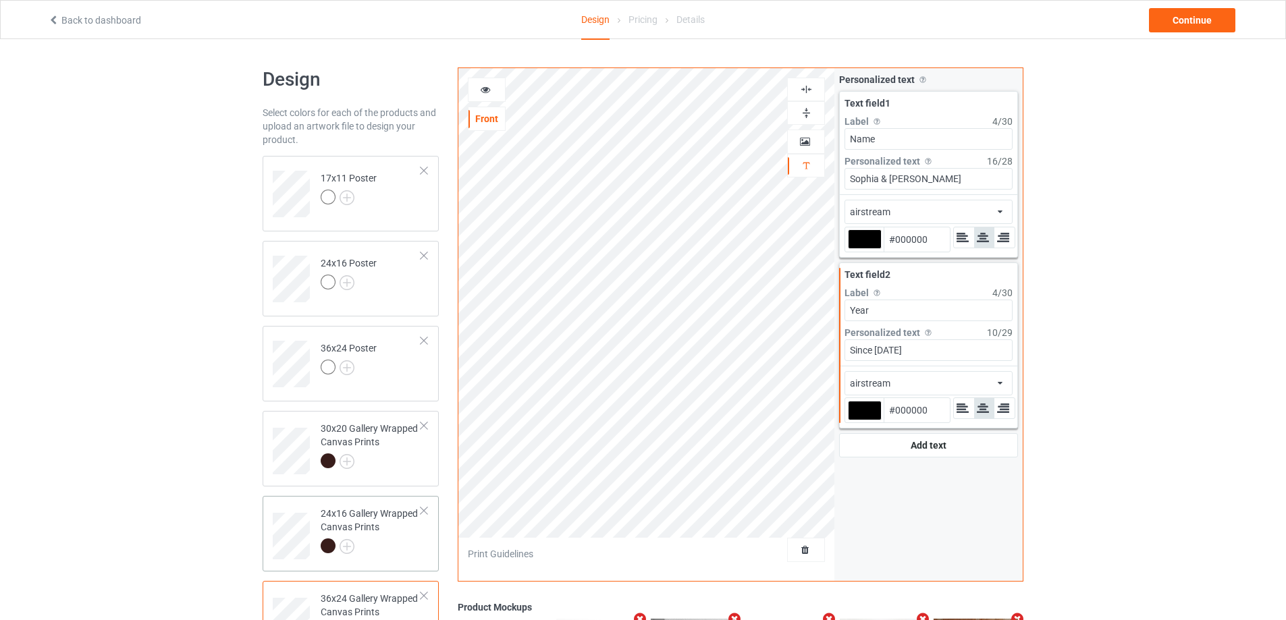
click at [377, 538] on div "24x16 Gallery Wrapped Canvas Prints" at bounding box center [371, 530] width 101 height 46
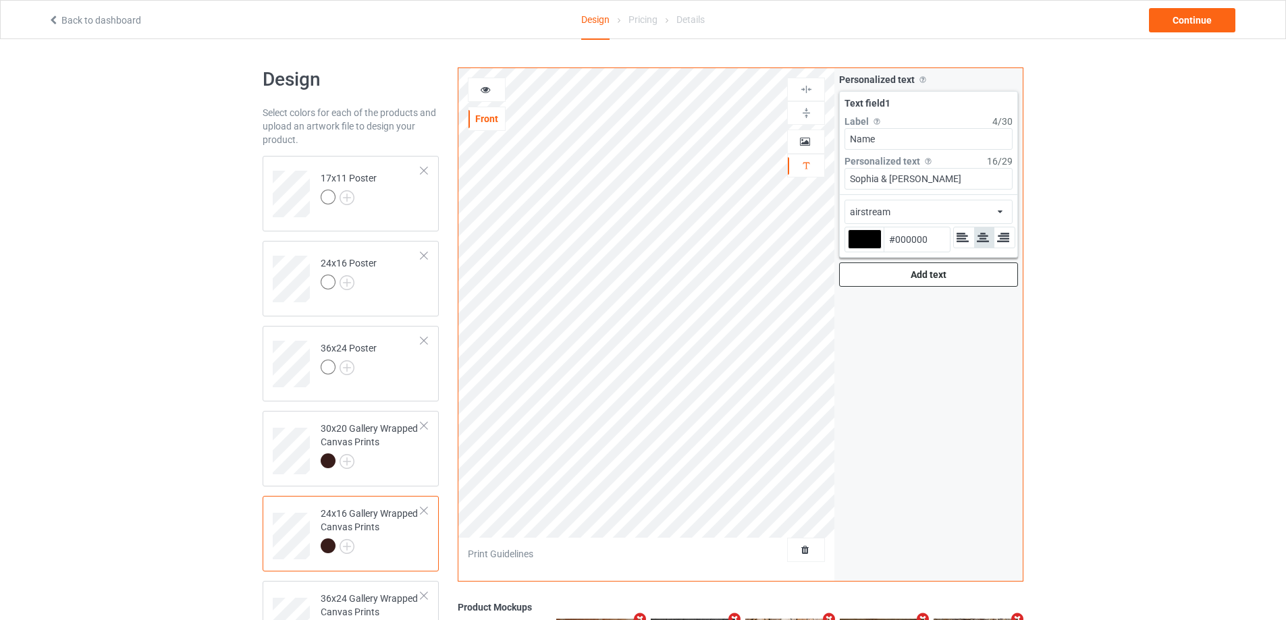
click at [890, 278] on div "Add text" at bounding box center [928, 275] width 179 height 24
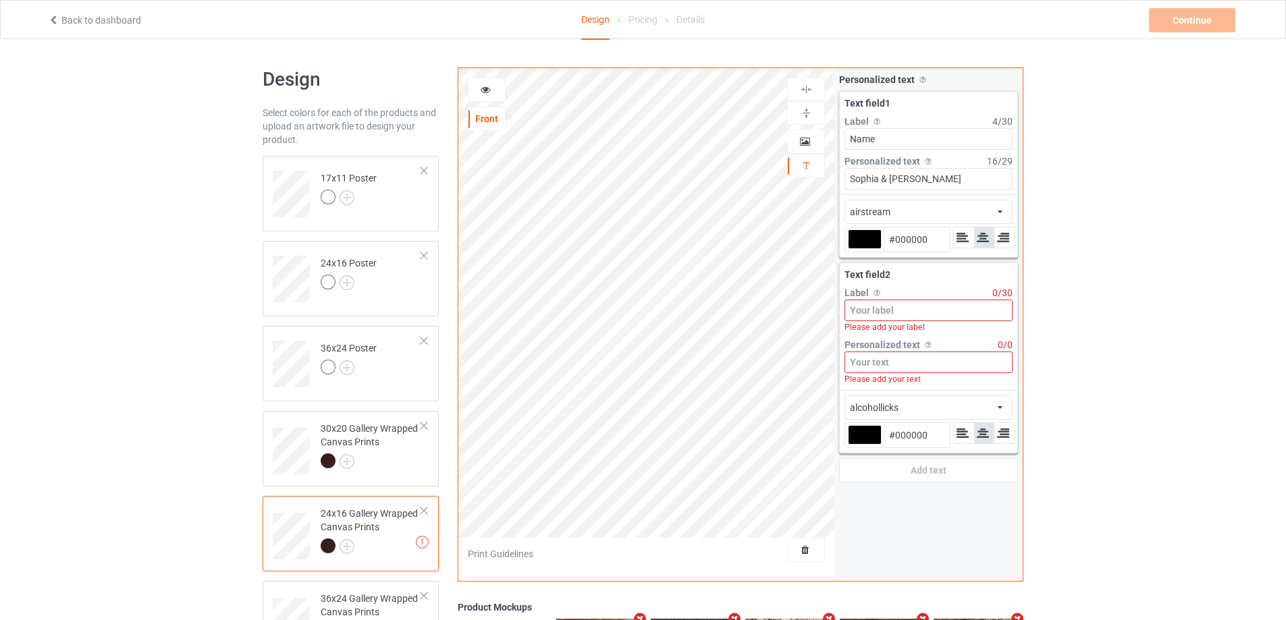
click at [873, 354] on input at bounding box center [928, 363] width 168 height 22
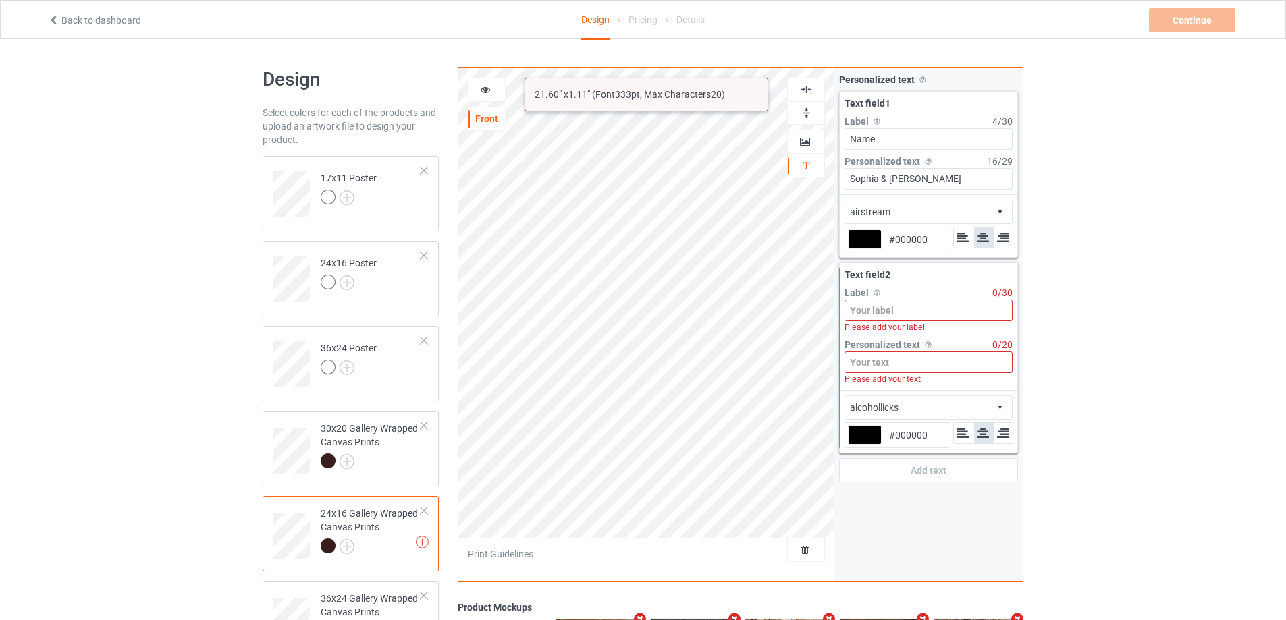
paste input "Since [DATE]"
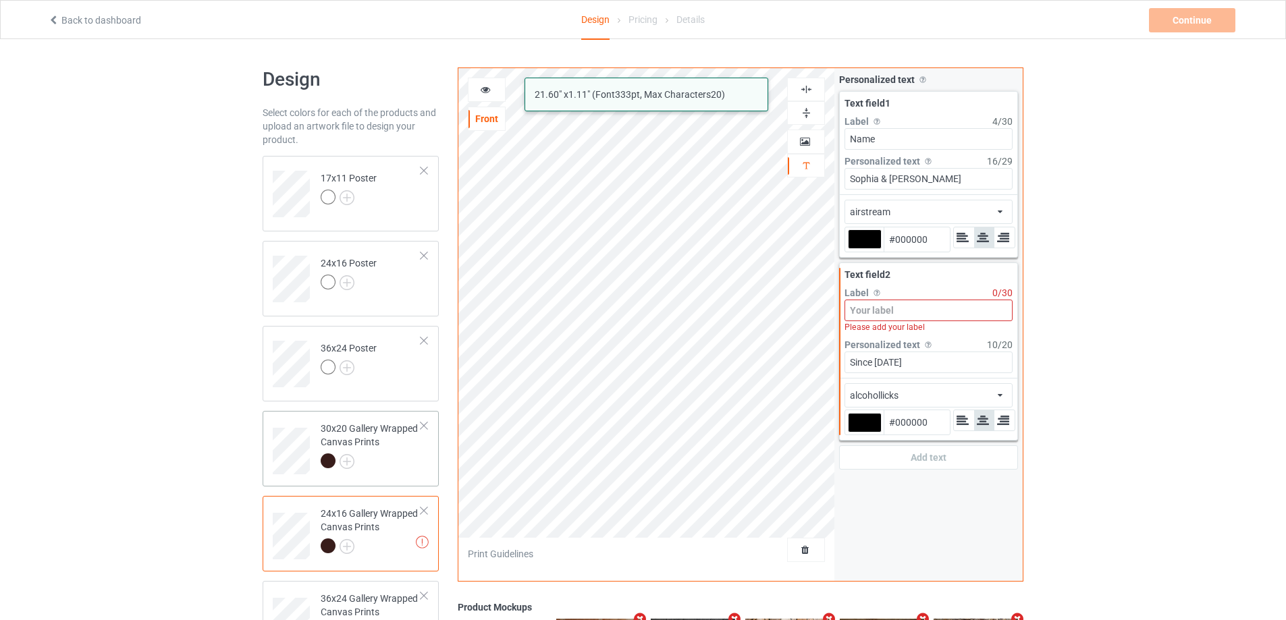
type input "Since [DATE]"
click at [385, 431] on div "30x20 Gallery Wrapped Canvas Prints" at bounding box center [371, 445] width 101 height 46
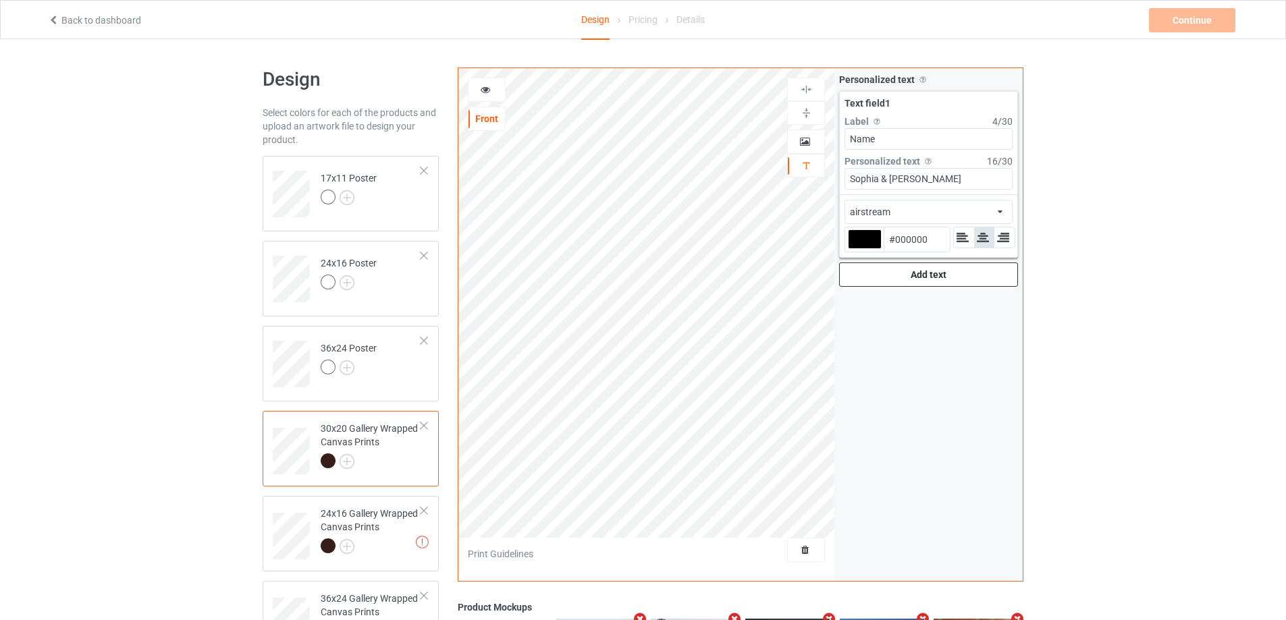
click at [902, 279] on div "Add text" at bounding box center [928, 275] width 179 height 24
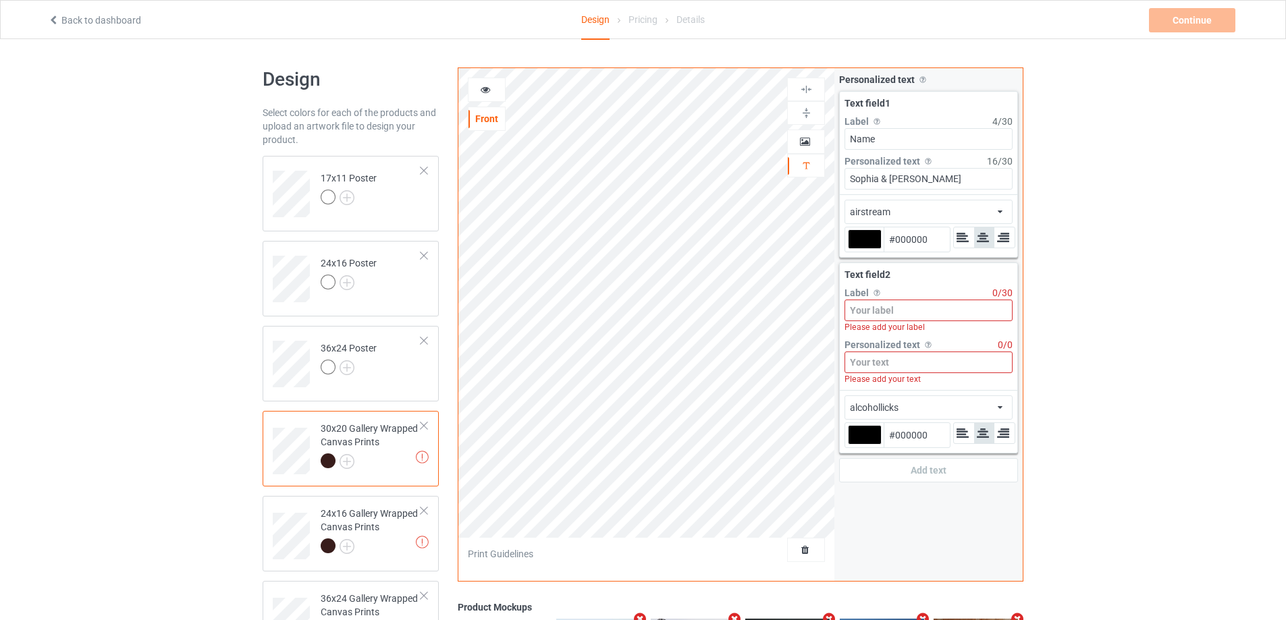
click at [892, 364] on input at bounding box center [928, 363] width 168 height 22
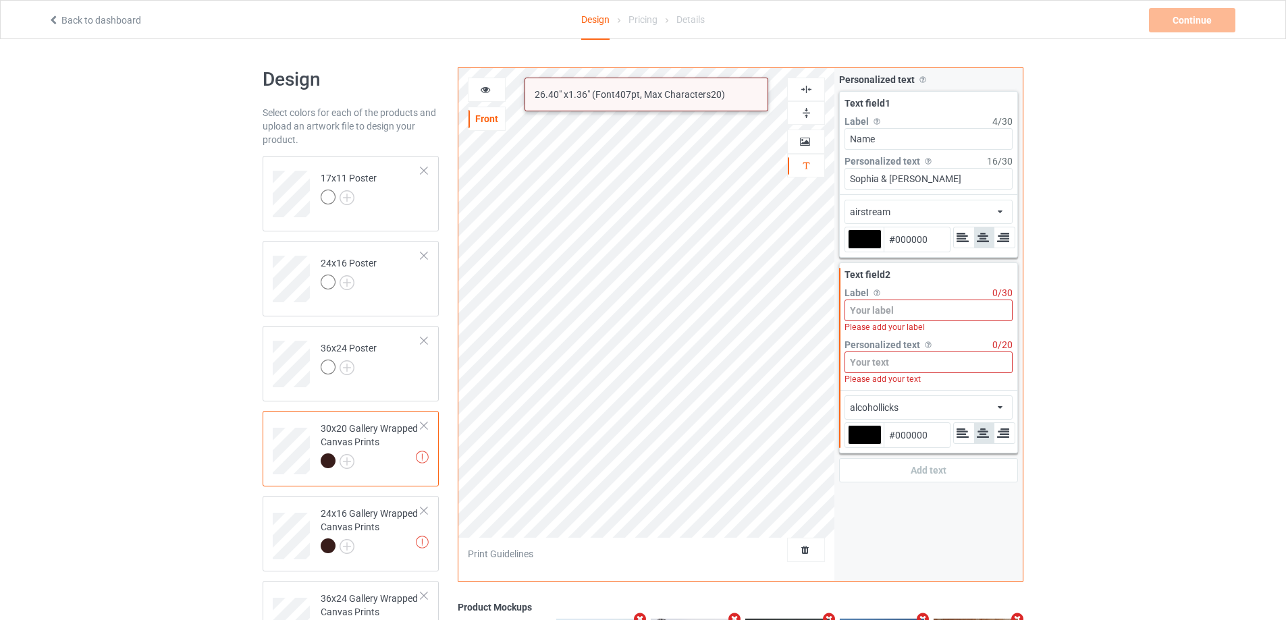
paste input "Since [DATE]"
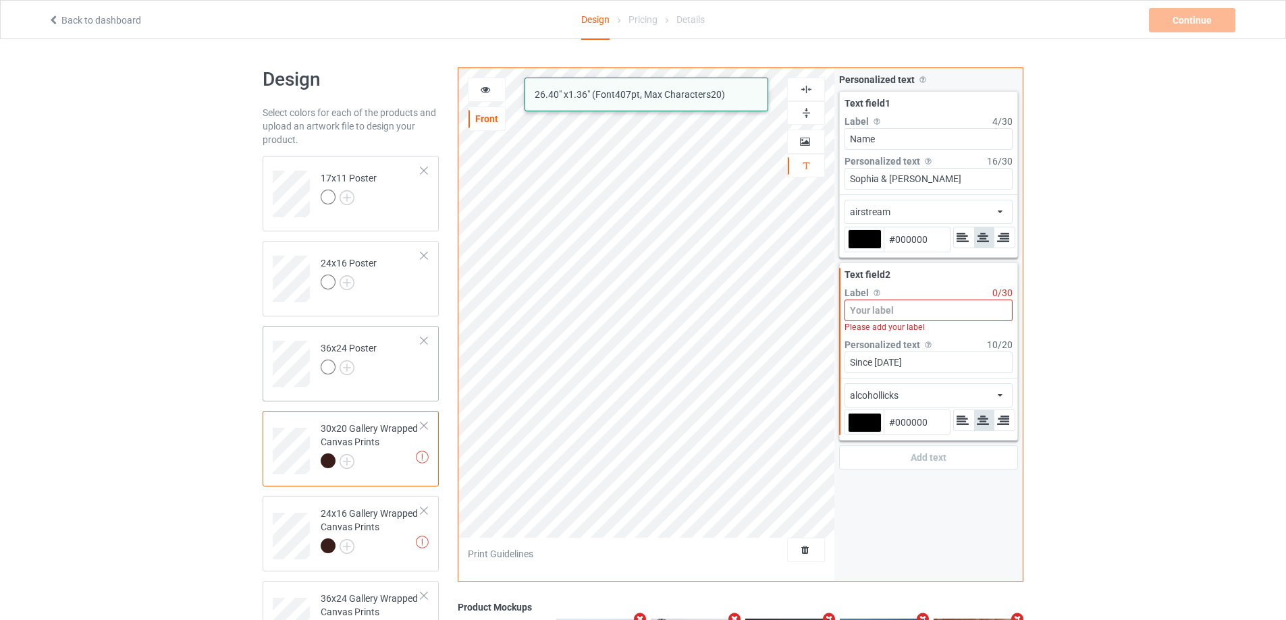
type input "Since [DATE]"
click at [395, 366] on td "36x24 Poster" at bounding box center [370, 359] width 115 height 56
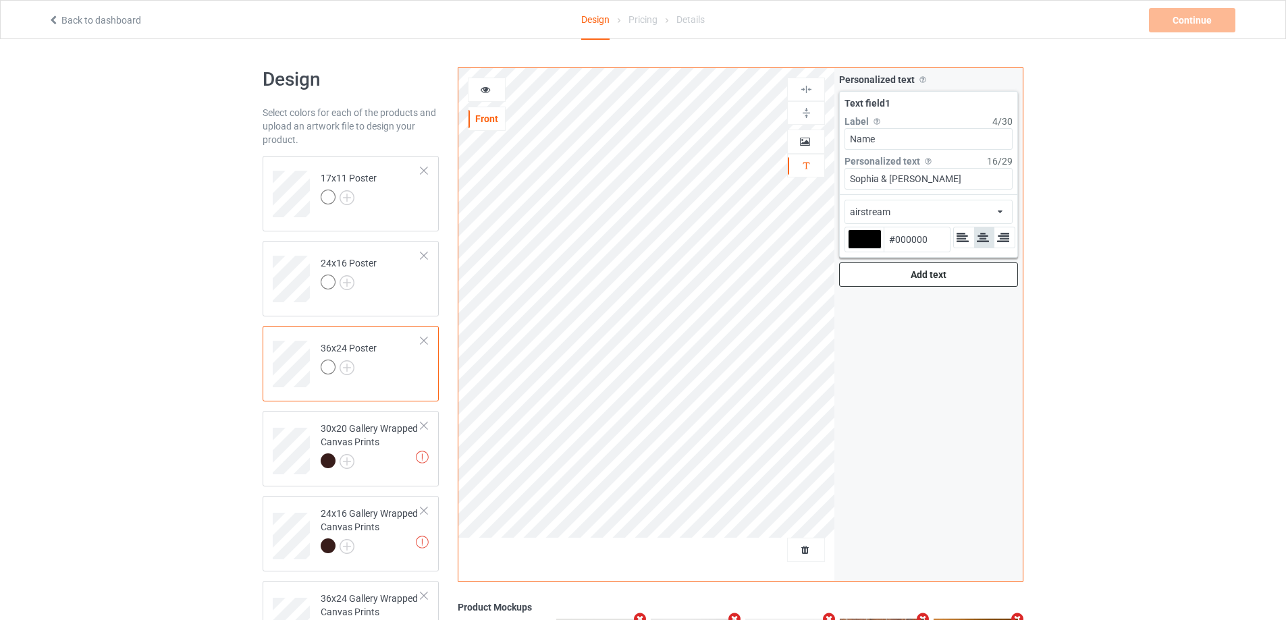
click at [896, 272] on div "Add text" at bounding box center [928, 275] width 179 height 24
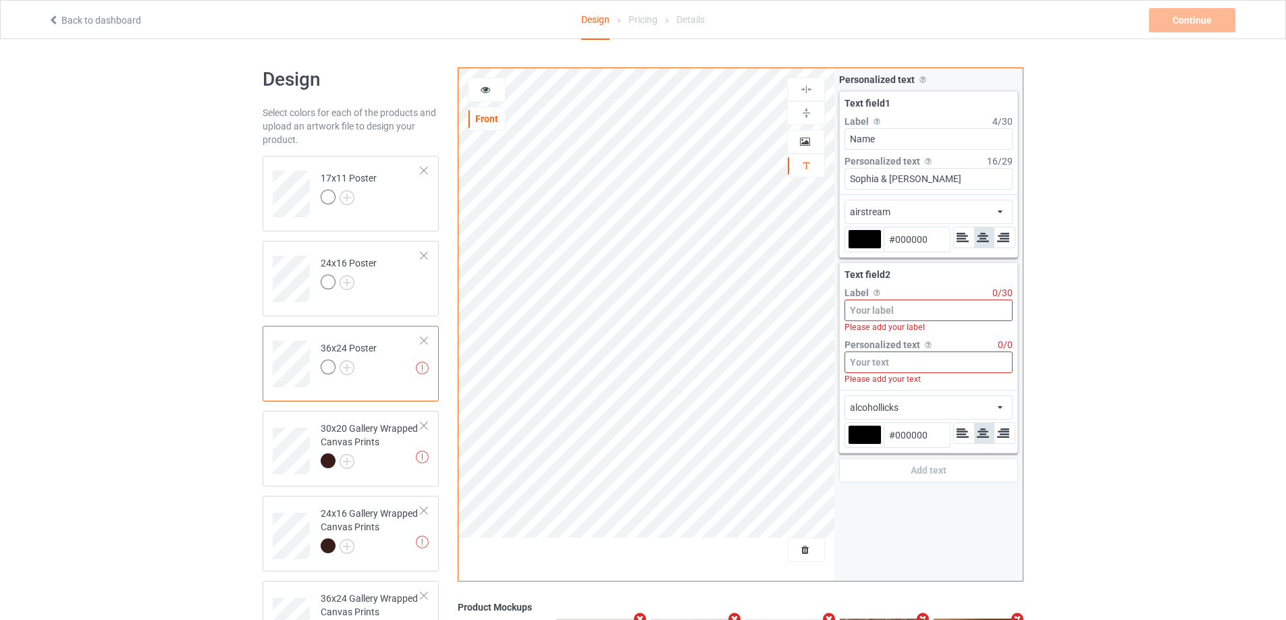
click at [865, 366] on input at bounding box center [928, 363] width 168 height 22
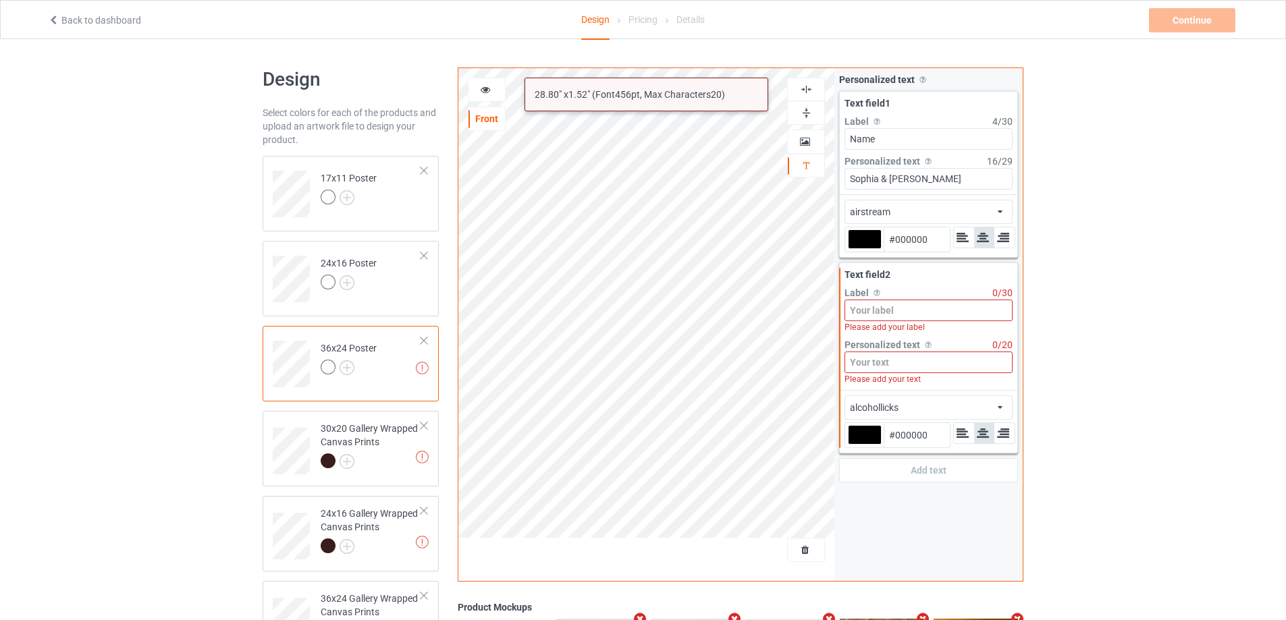
paste input "Since [DATE]"
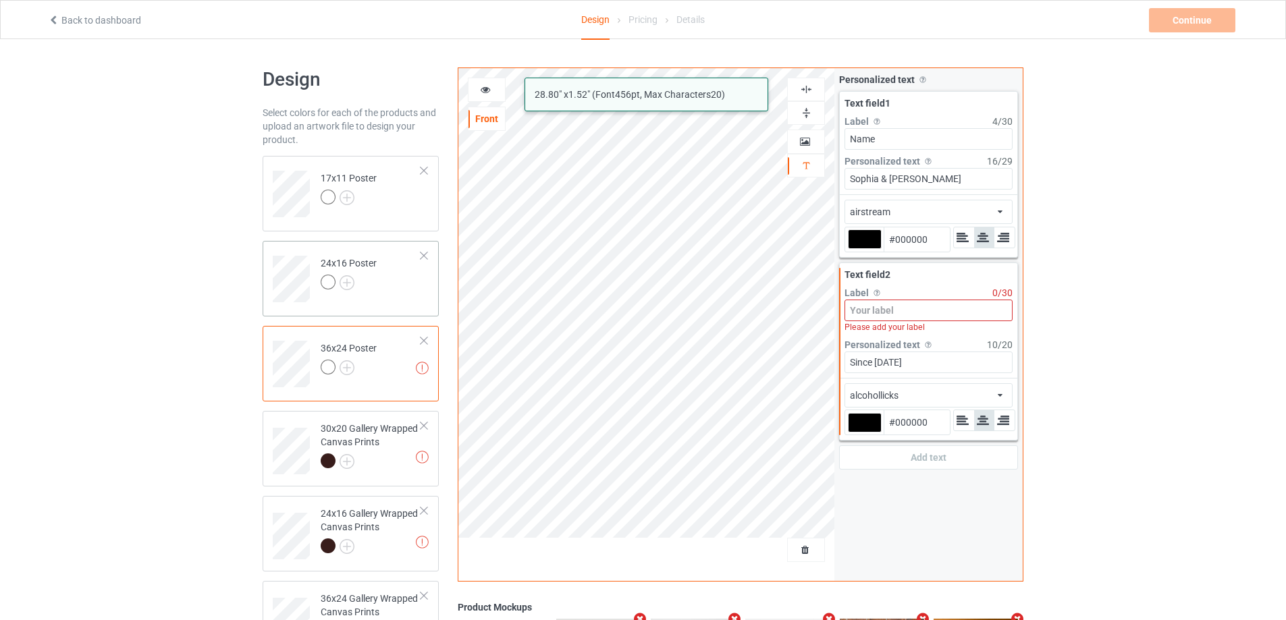
type input "Since [DATE]"
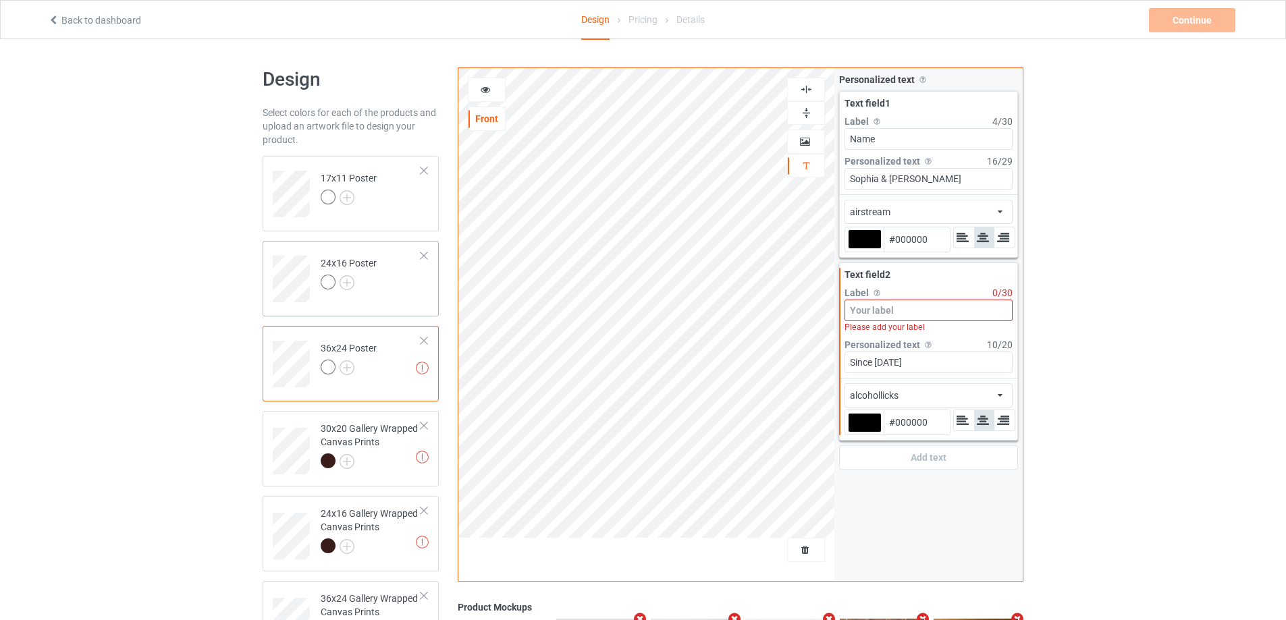
click at [399, 273] on td "24x16 Poster" at bounding box center [370, 274] width 115 height 56
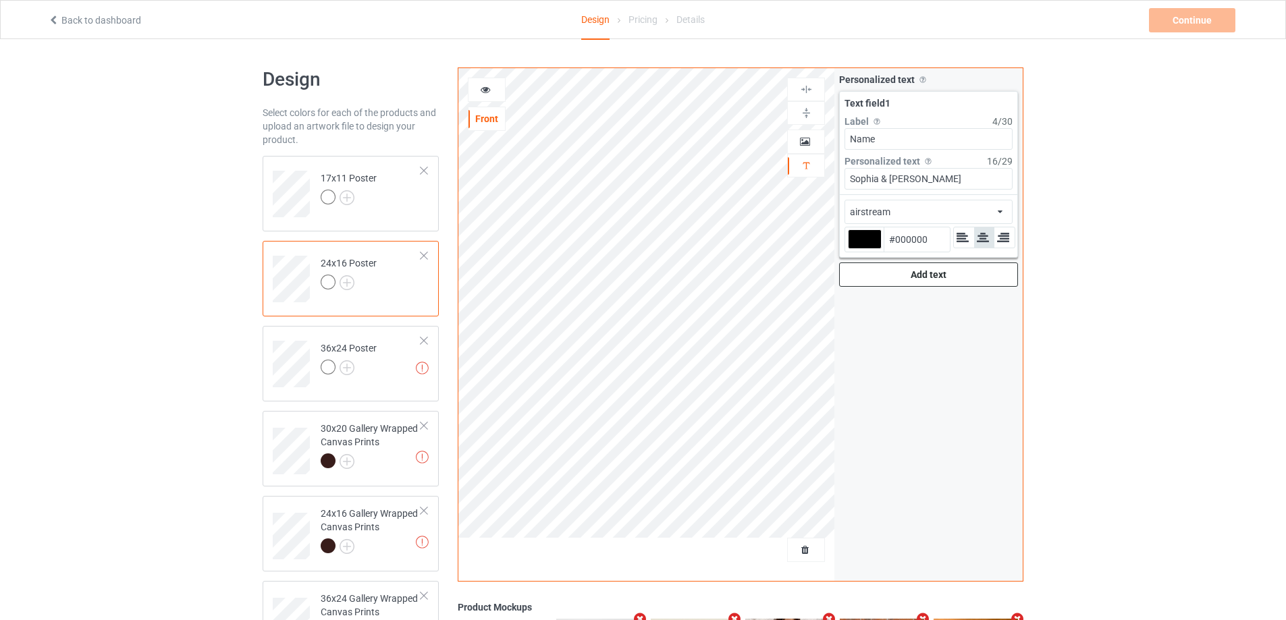
click at [898, 278] on div "Add text" at bounding box center [928, 275] width 179 height 24
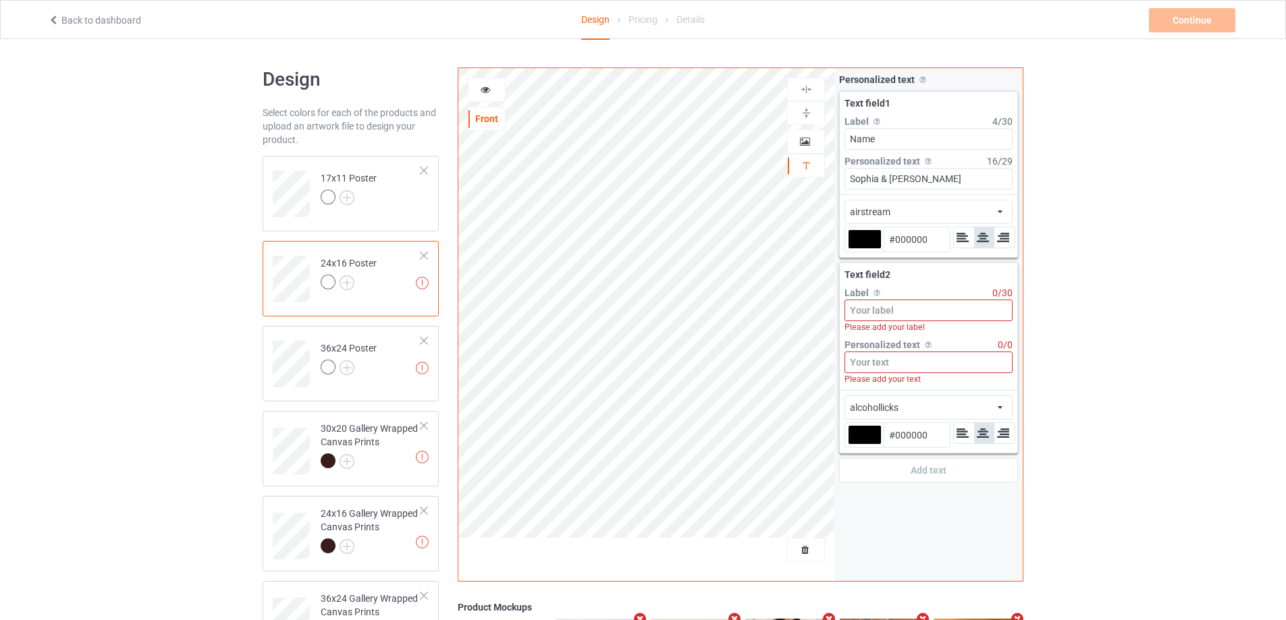
click at [890, 365] on input at bounding box center [928, 363] width 168 height 22
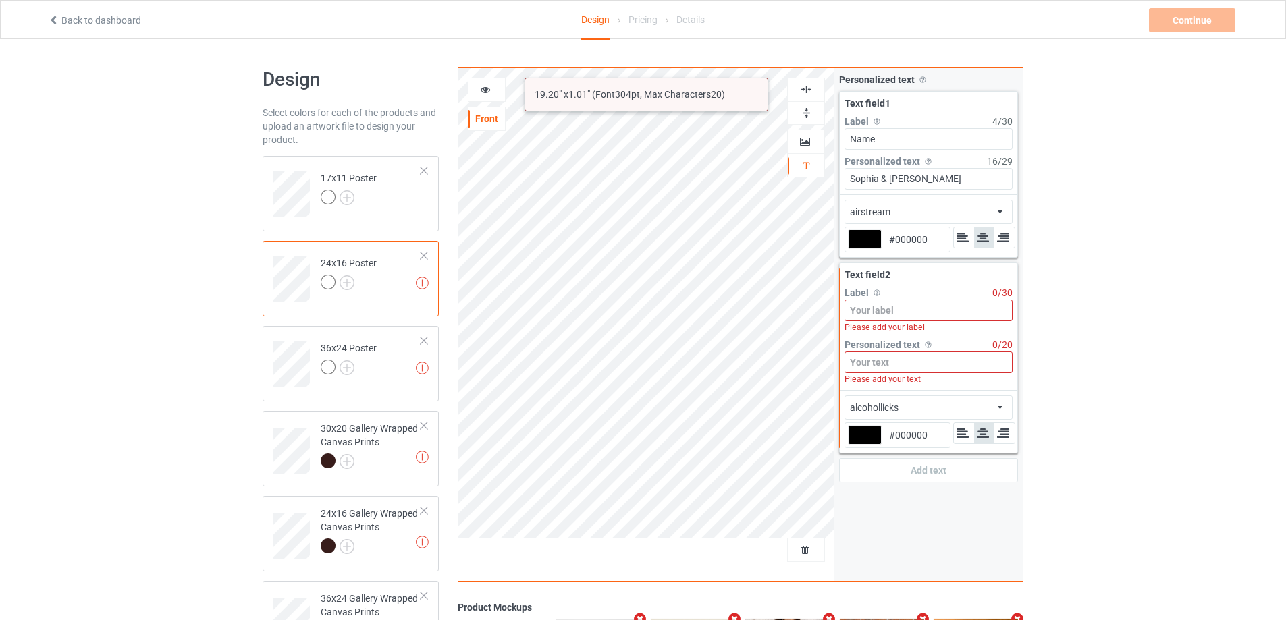
paste input "Since [DATE]"
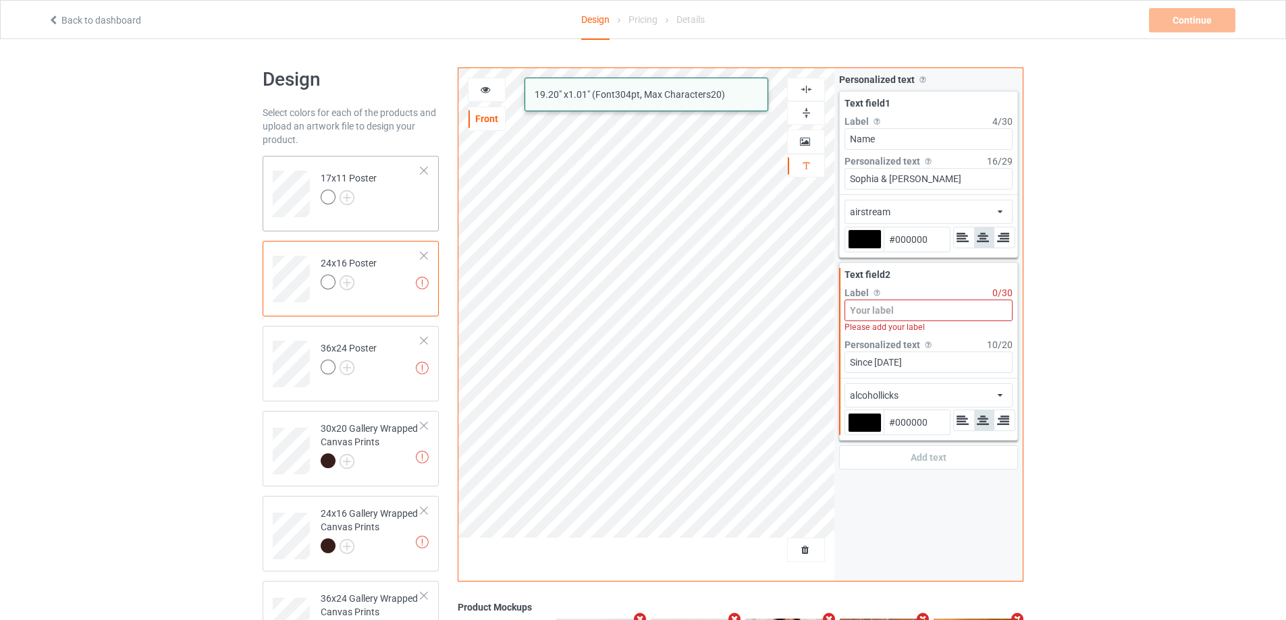
type input "Since [DATE]"
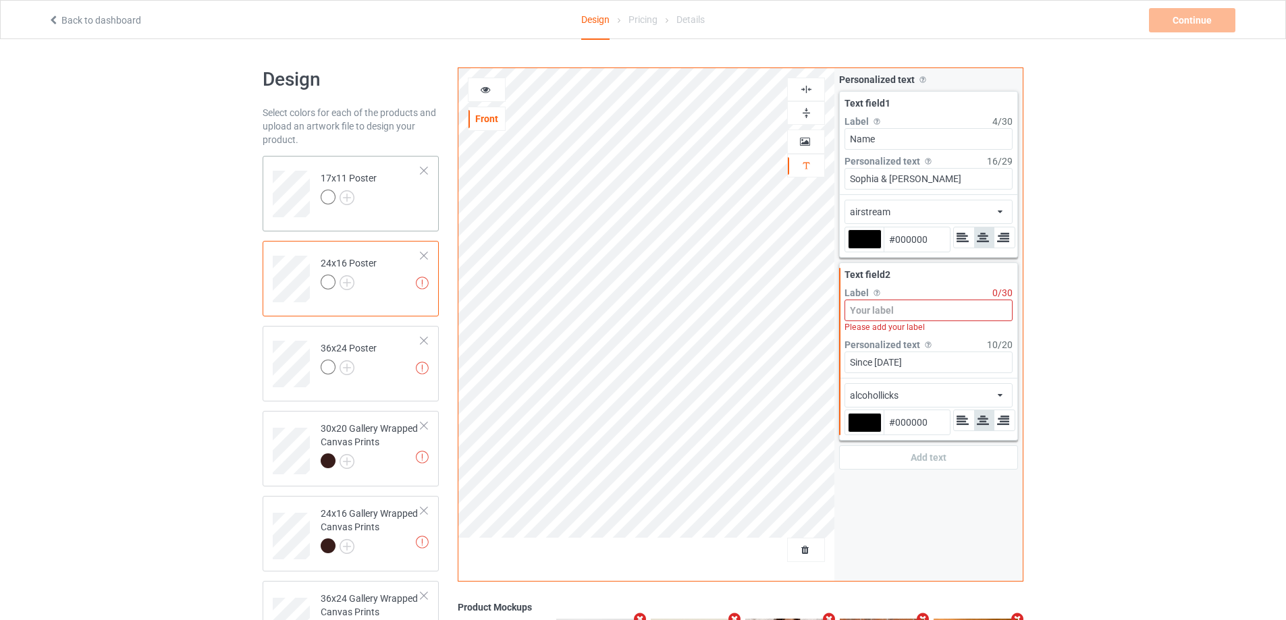
click at [392, 201] on td "17x11 Poster" at bounding box center [370, 189] width 115 height 56
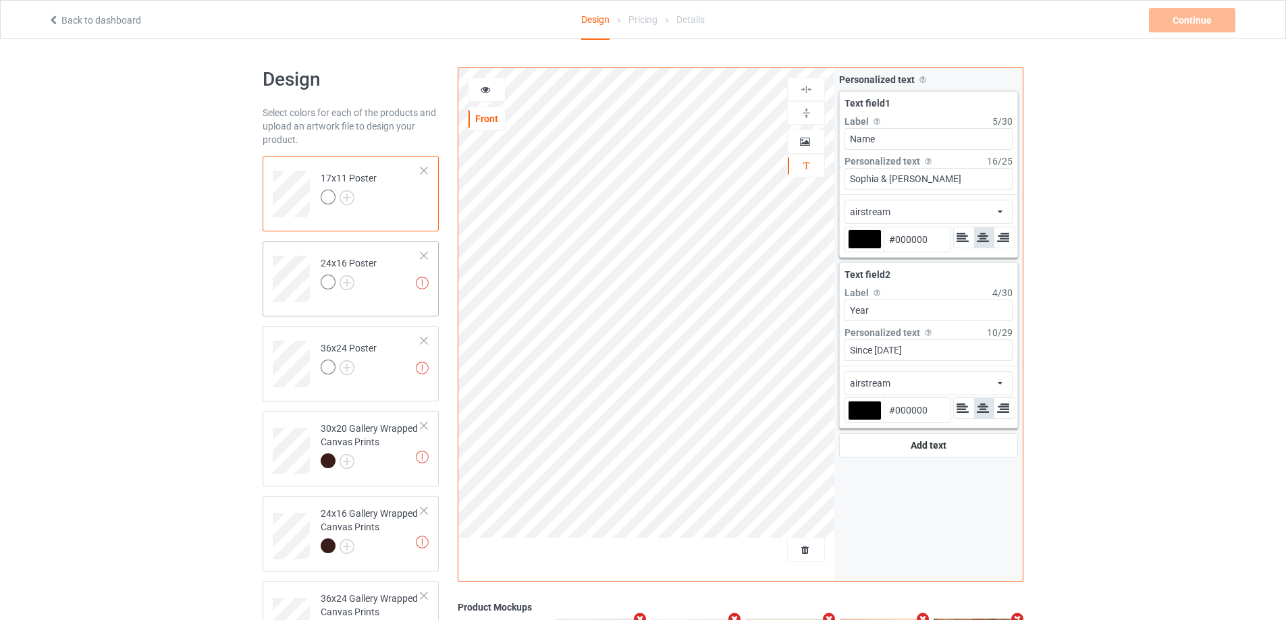
click at [398, 286] on td "Invalid text(s) on front side 24x16 Poster" at bounding box center [370, 274] width 115 height 56
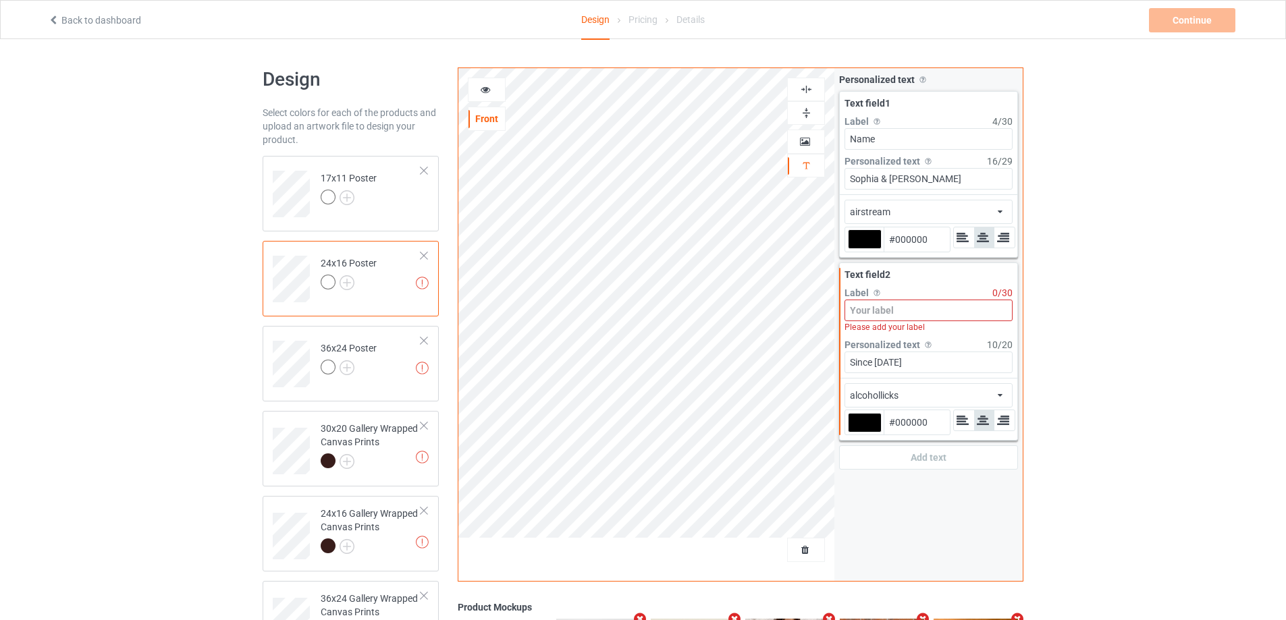
click at [916, 317] on input at bounding box center [928, 311] width 168 height 22
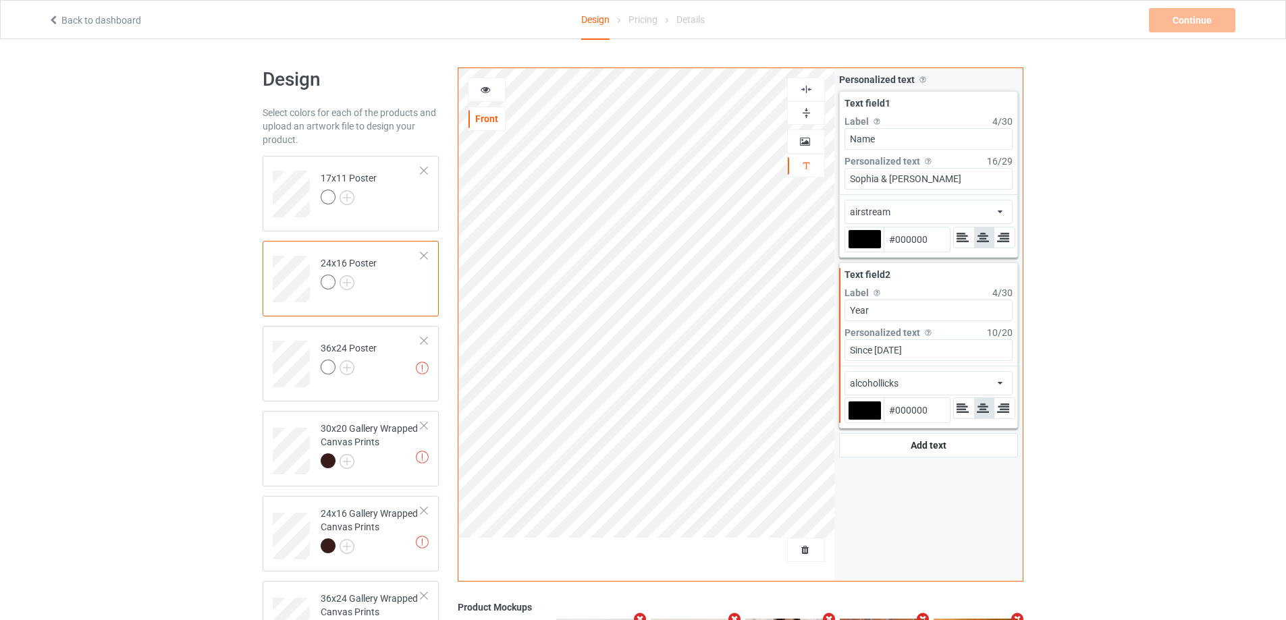
type input "Year"
click at [969, 385] on div "alcohollicks african airstream aladdin alcohollicks [PERSON_NAME] almontesnow a…" at bounding box center [928, 383] width 168 height 24
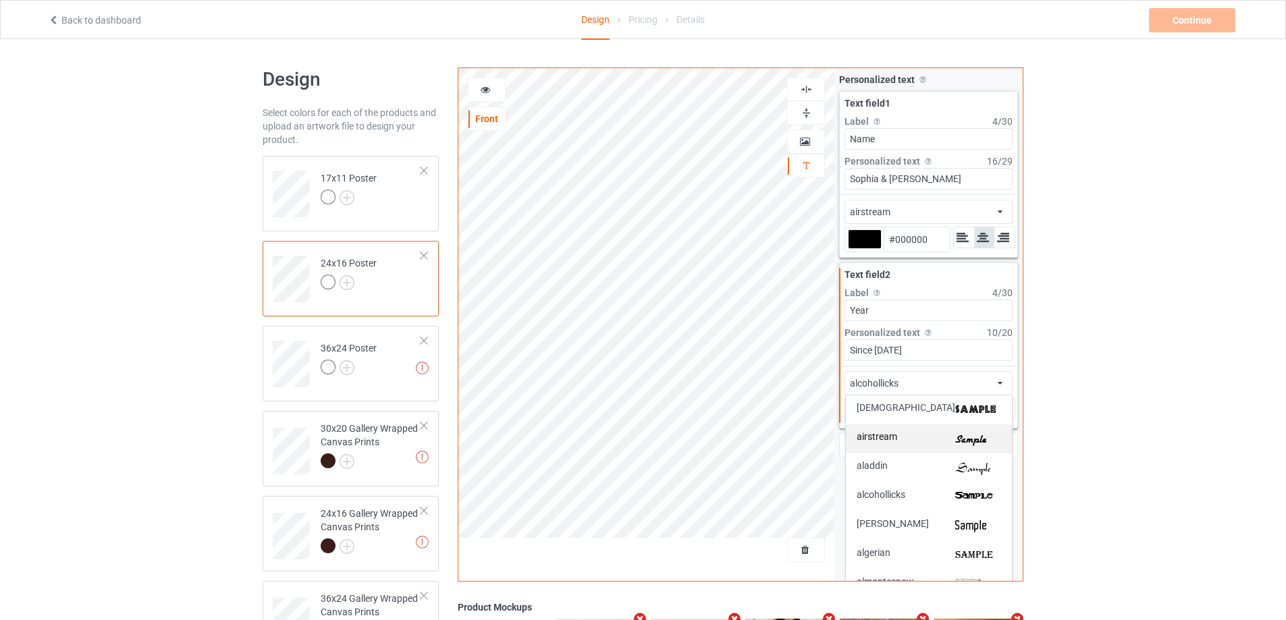
click at [955, 435] on img at bounding box center [978, 439] width 46 height 14
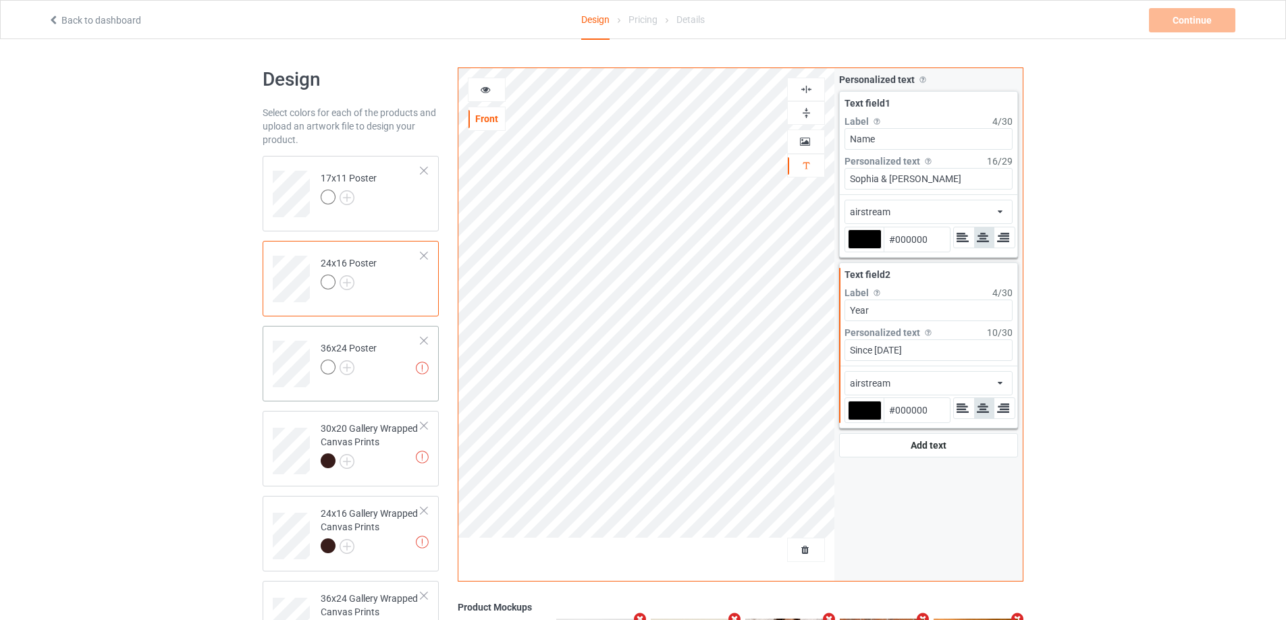
click at [395, 361] on td "Invalid text(s) on front side 36x24 Poster" at bounding box center [370, 359] width 115 height 56
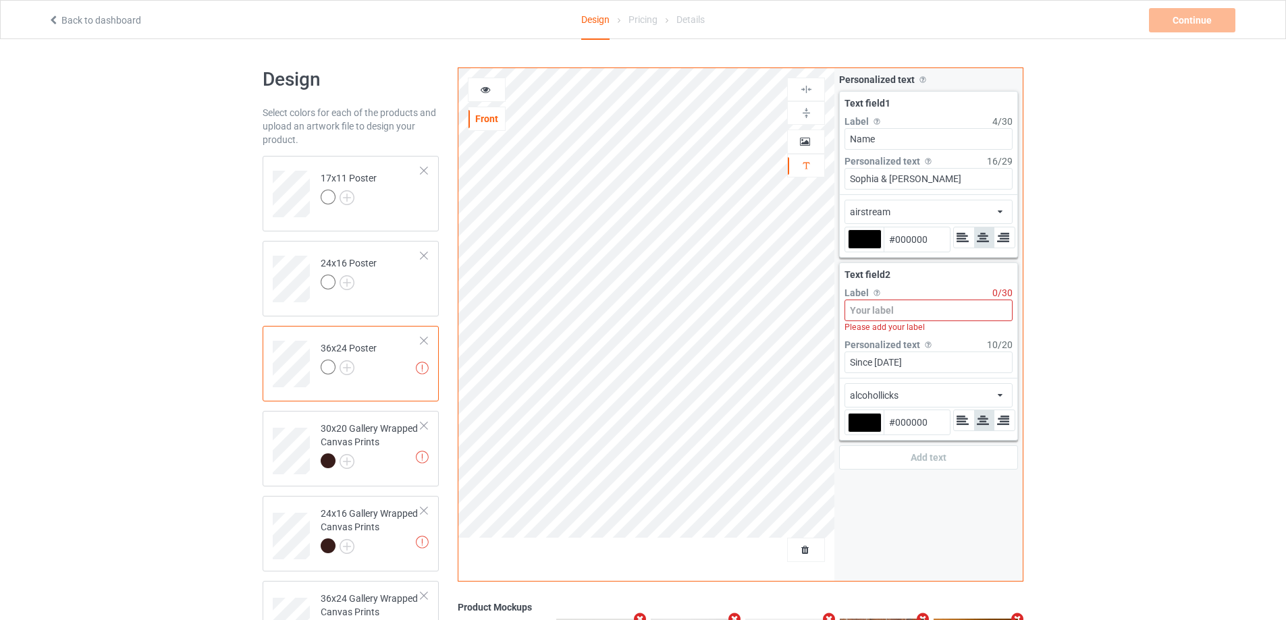
click at [880, 306] on input at bounding box center [928, 311] width 168 height 22
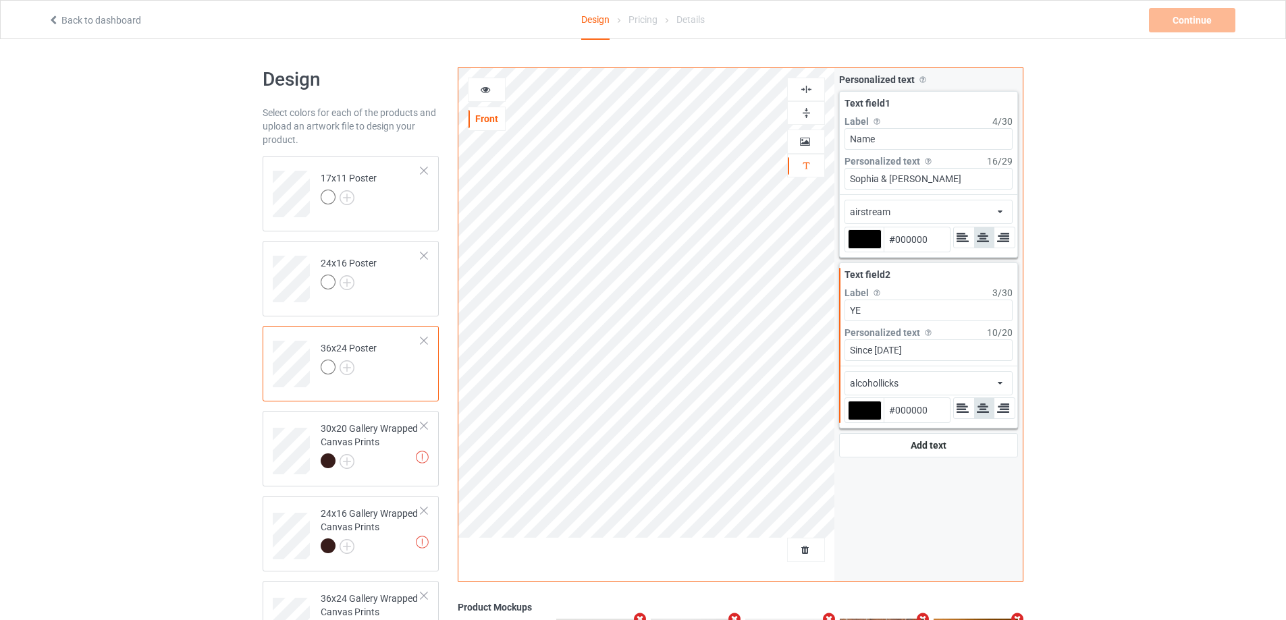
type input "Y"
type input "Year"
click at [930, 383] on div "alcohollicks african airstream aladdin alcohollicks [PERSON_NAME] almontesnow a…" at bounding box center [928, 383] width 168 height 24
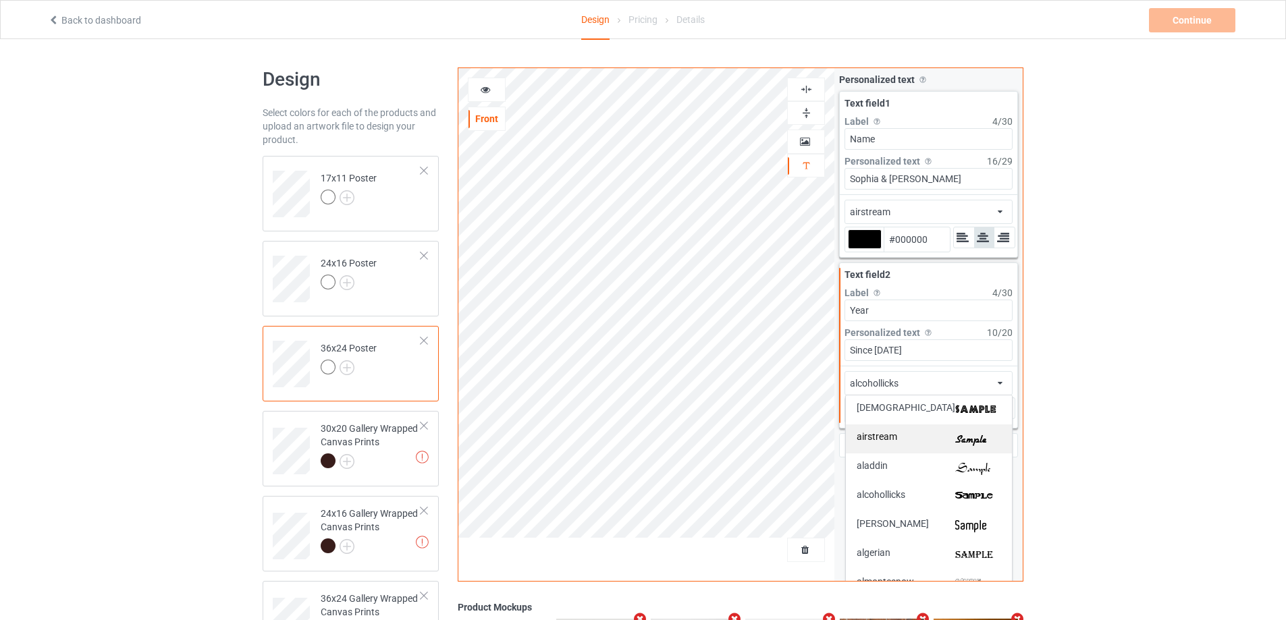
click at [939, 435] on div "airstream" at bounding box center [928, 439] width 144 height 14
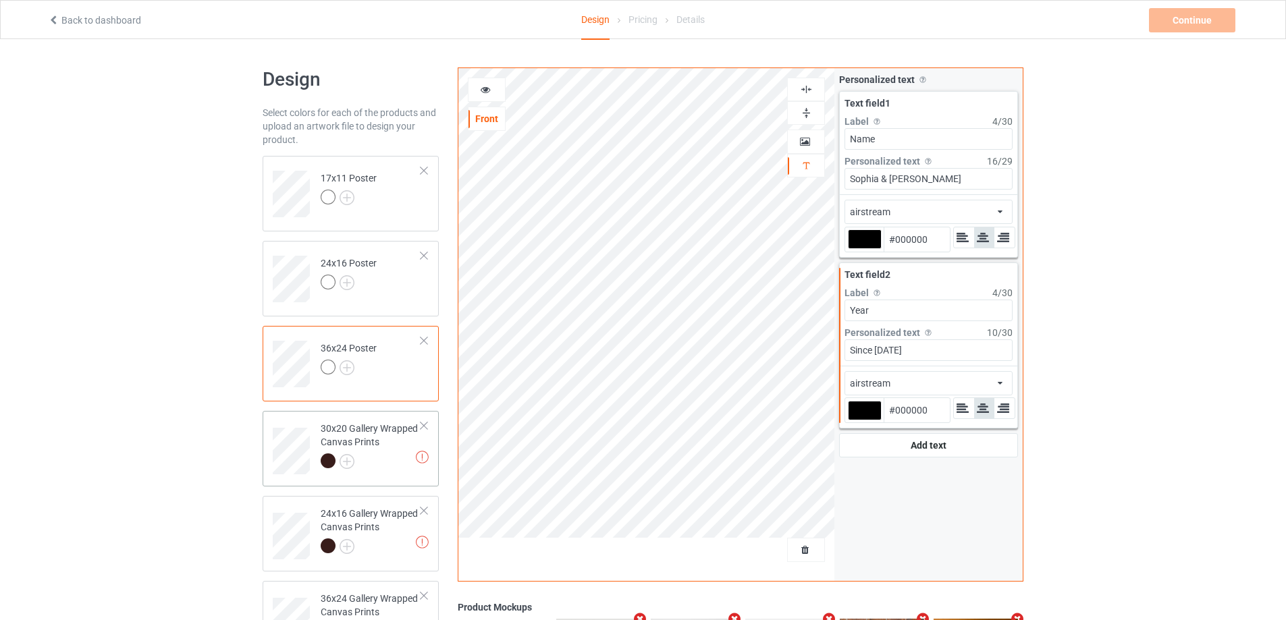
click at [377, 456] on div at bounding box center [371, 463] width 101 height 19
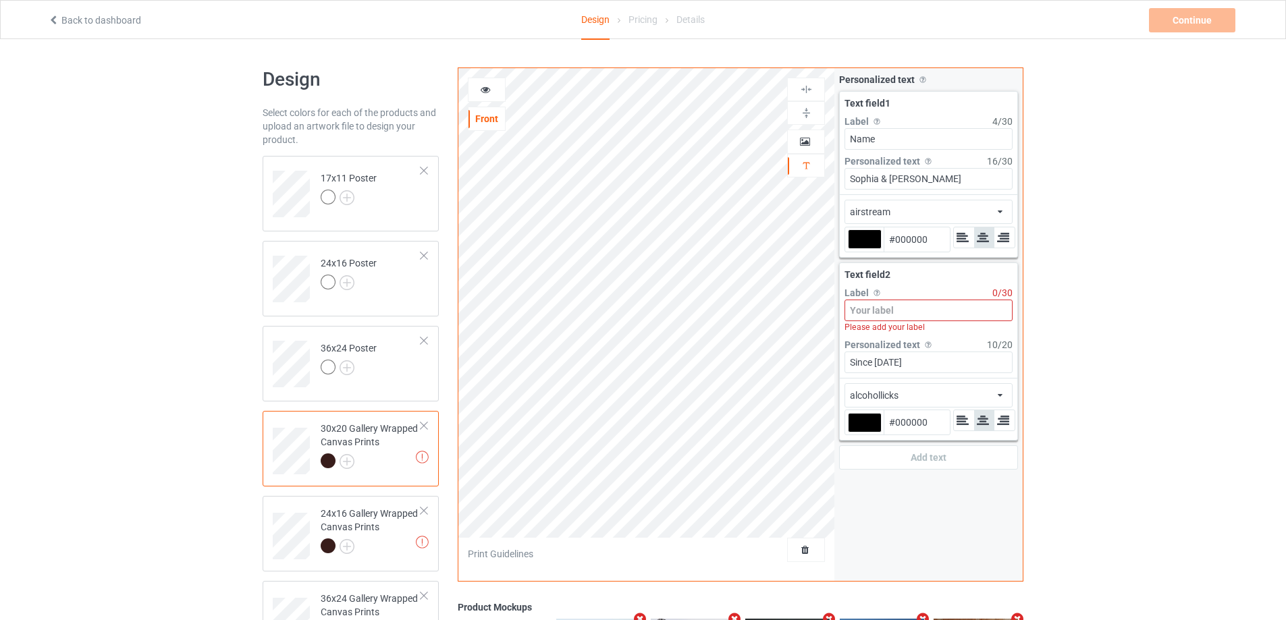
click at [890, 309] on input at bounding box center [928, 311] width 168 height 22
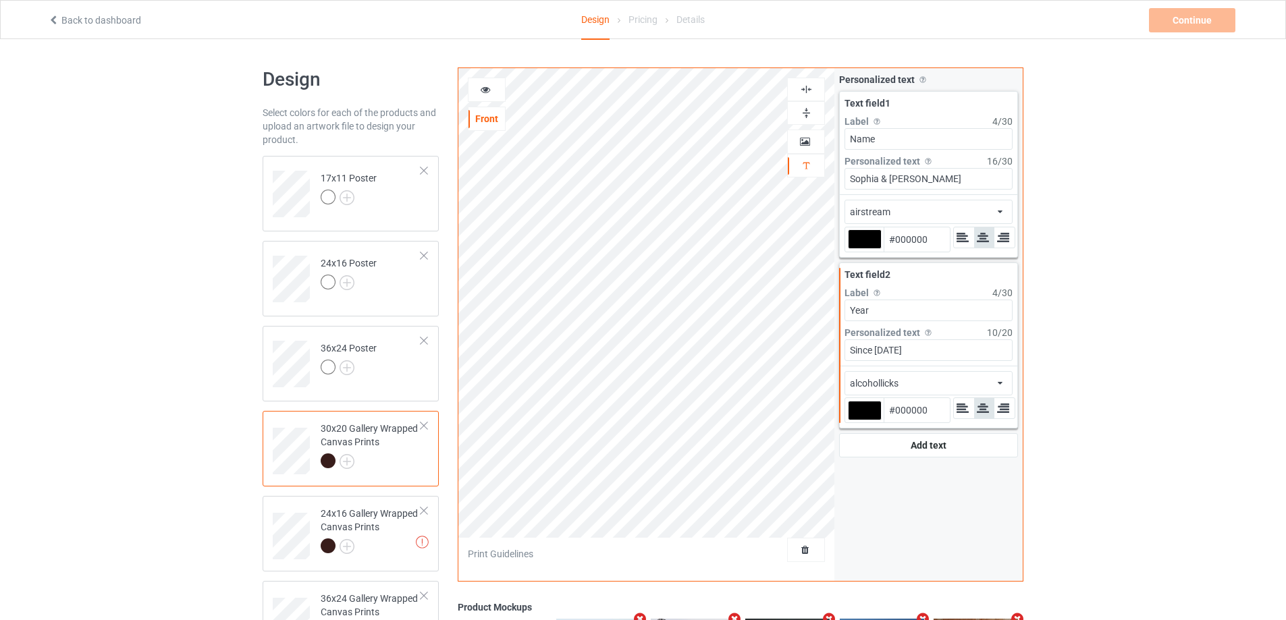
type input "Year"
click at [919, 388] on div "alcohollicks african airstream aladdin alcohollicks [PERSON_NAME] almontesnow a…" at bounding box center [928, 383] width 168 height 24
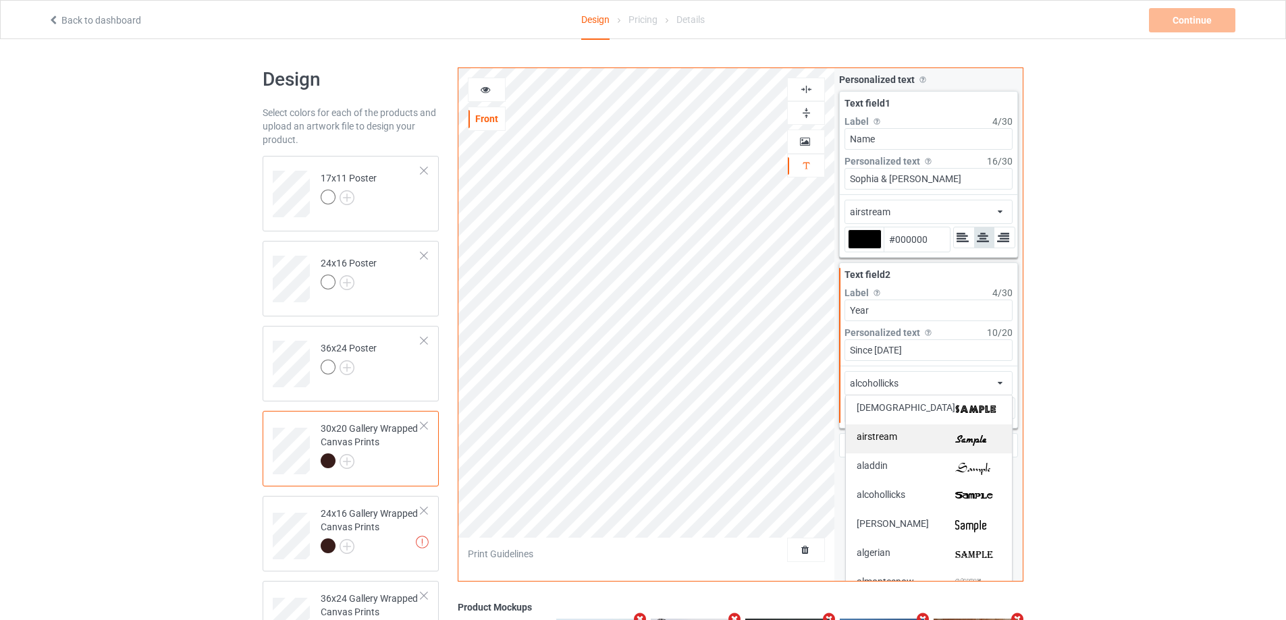
click at [925, 437] on div "airstream" at bounding box center [928, 439] width 144 height 14
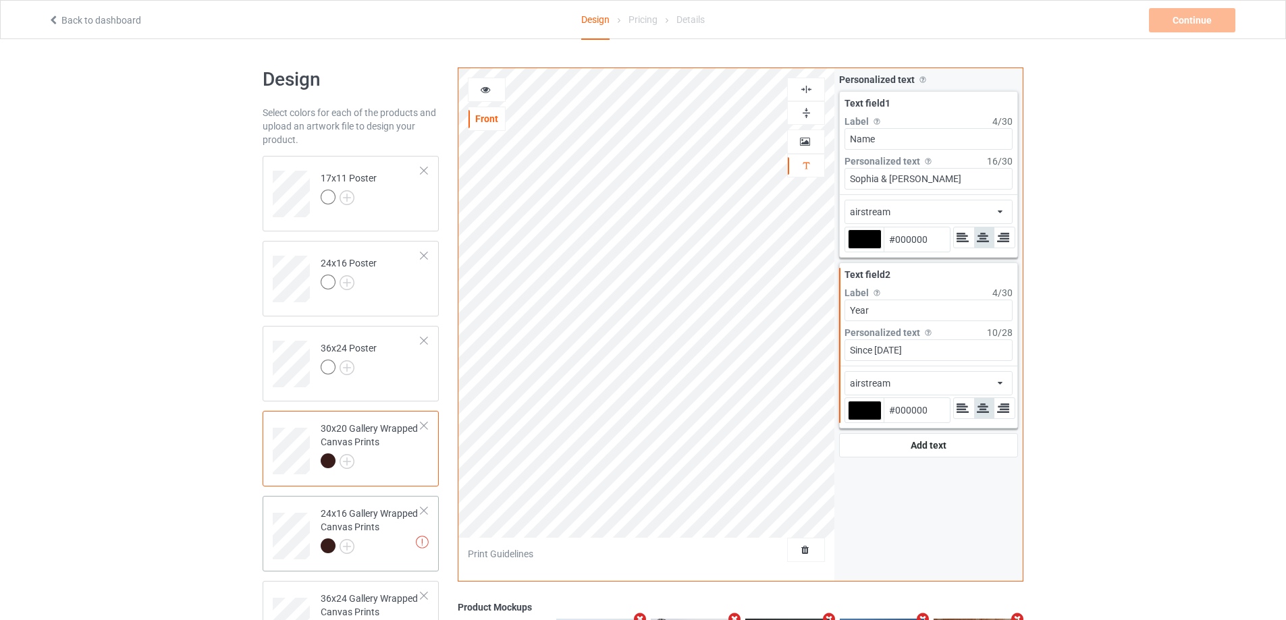
click at [407, 536] on div "24x16 Gallery Wrapped Canvas Prints" at bounding box center [371, 530] width 101 height 46
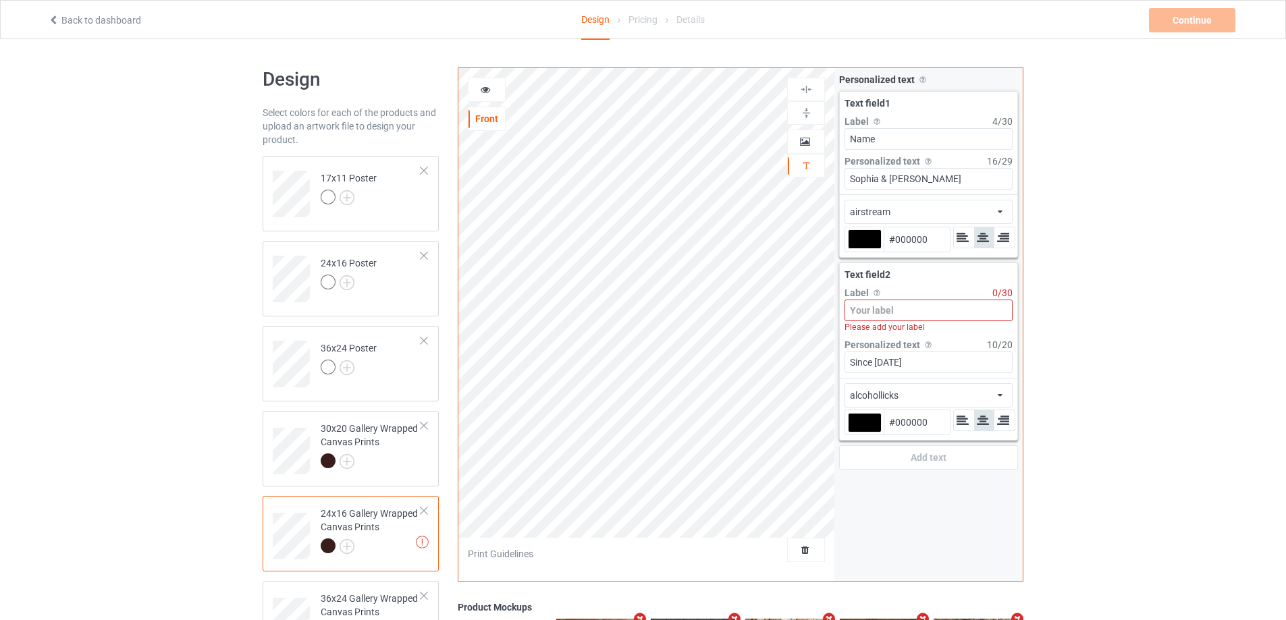
click at [880, 316] on input at bounding box center [928, 311] width 168 height 22
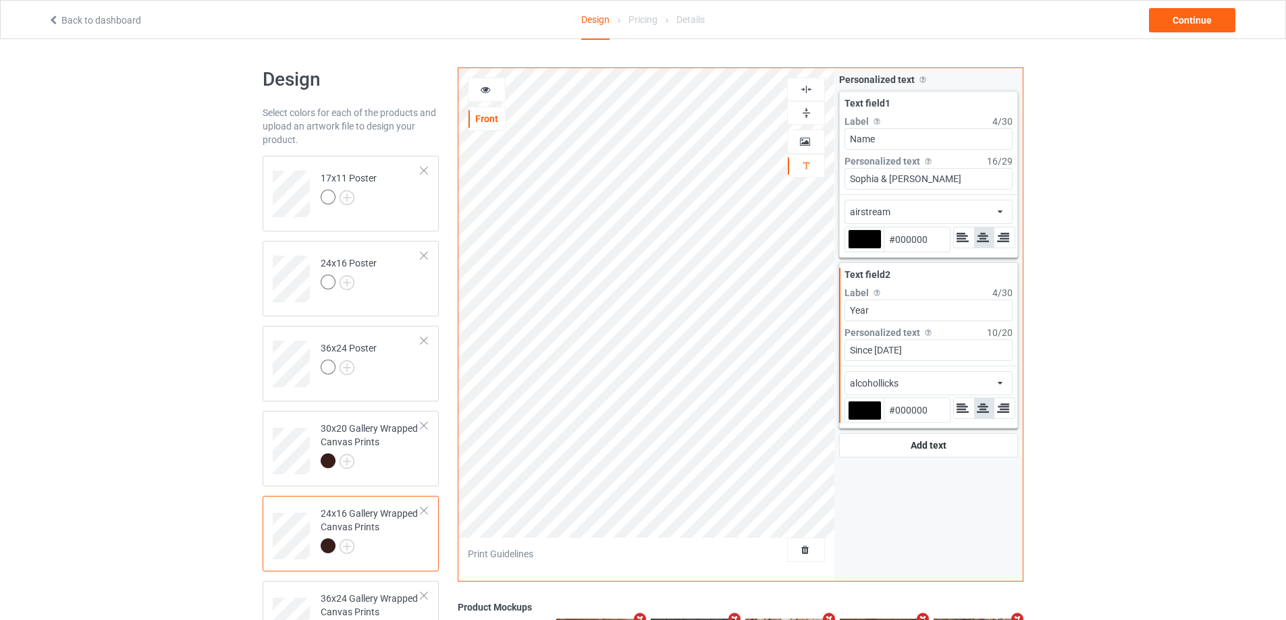
type input "Year"
click at [886, 385] on div "alcohollicks" at bounding box center [874, 383] width 49 height 13
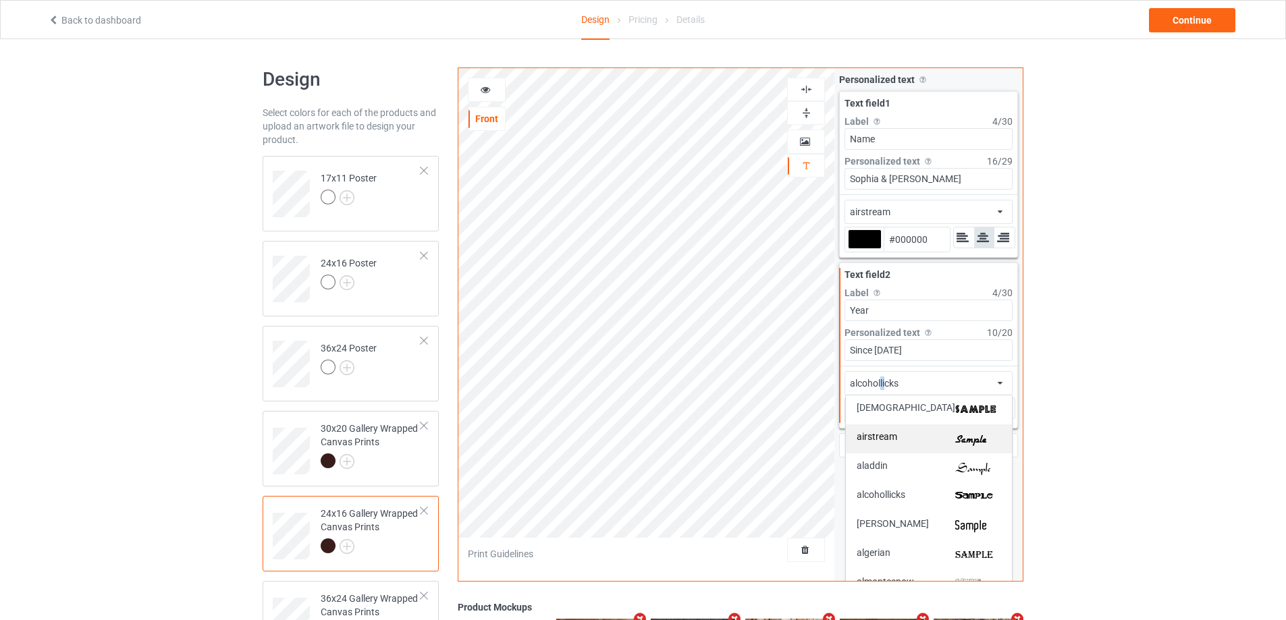
click at [902, 435] on div "airstream" at bounding box center [928, 439] width 144 height 14
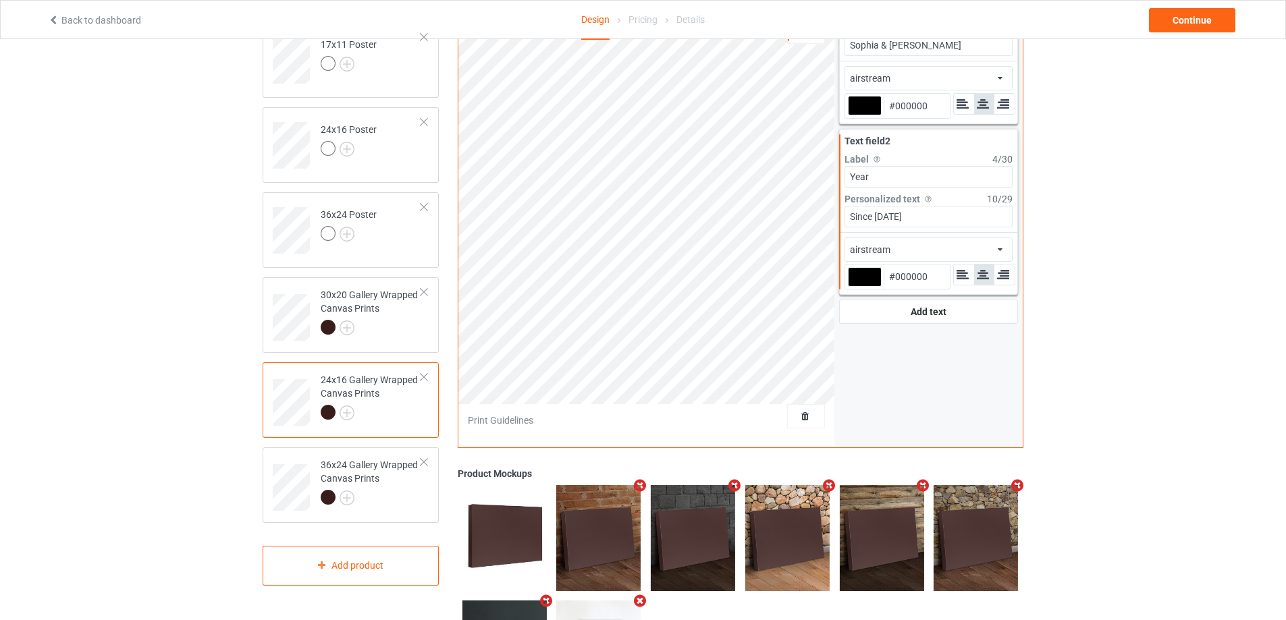
scroll to position [135, 0]
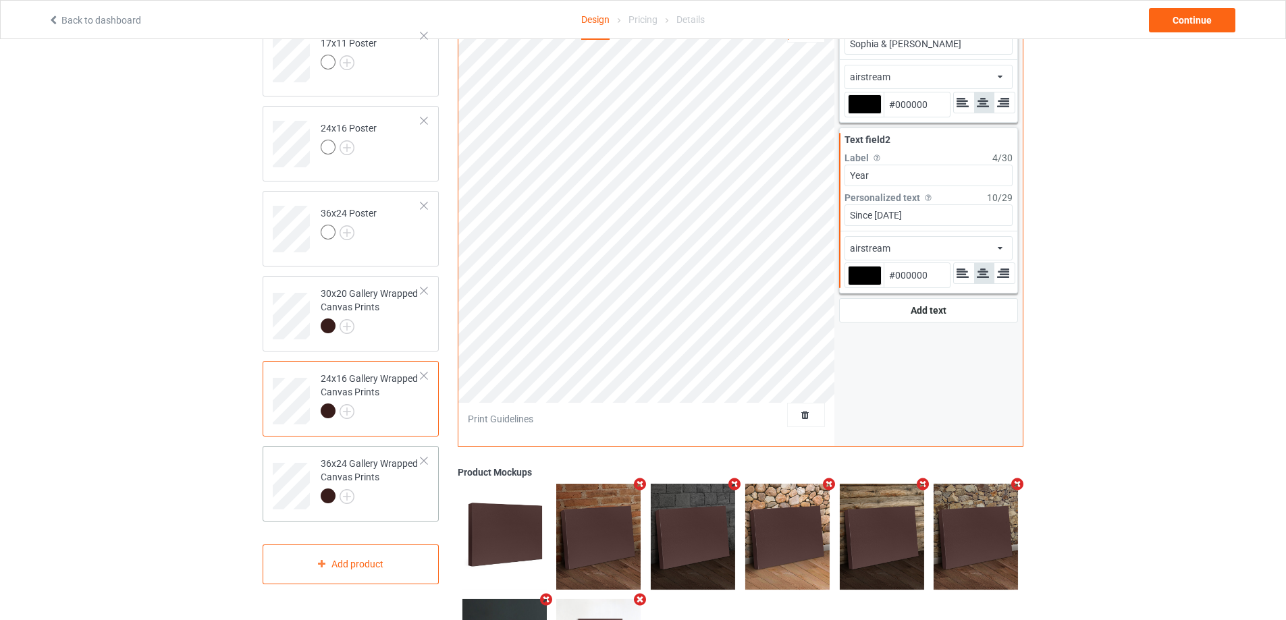
click at [381, 471] on div "36x24 Gallery Wrapped Canvas Prints" at bounding box center [371, 480] width 101 height 46
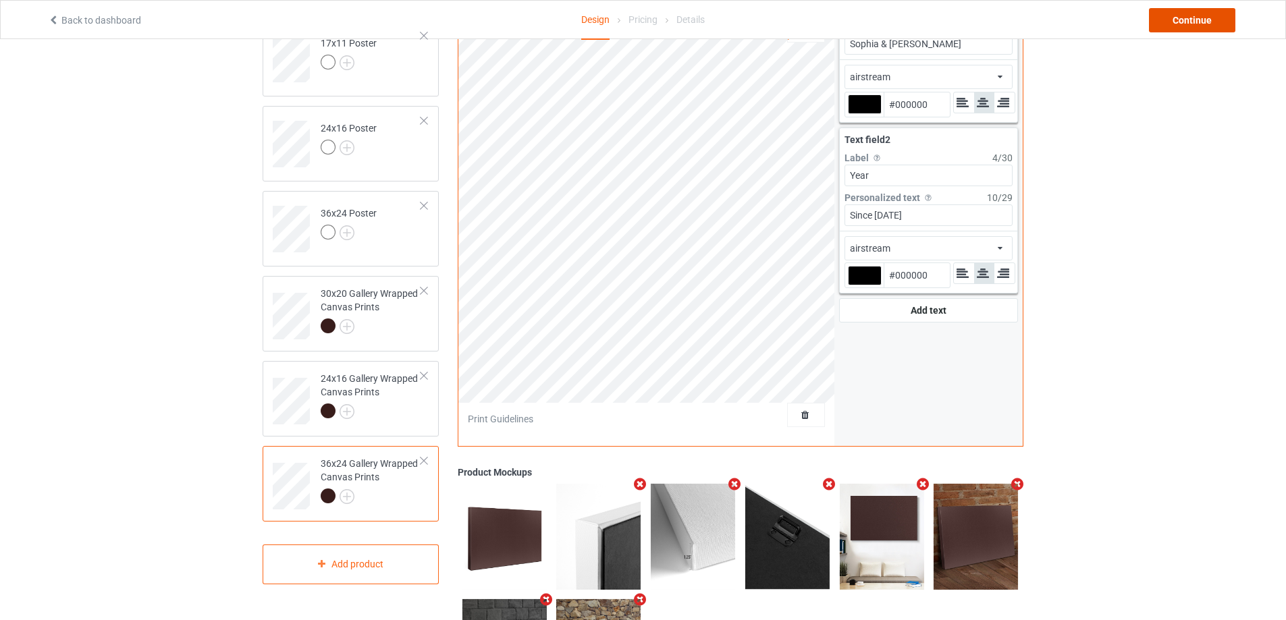
click at [1216, 21] on div "Continue" at bounding box center [1192, 20] width 86 height 24
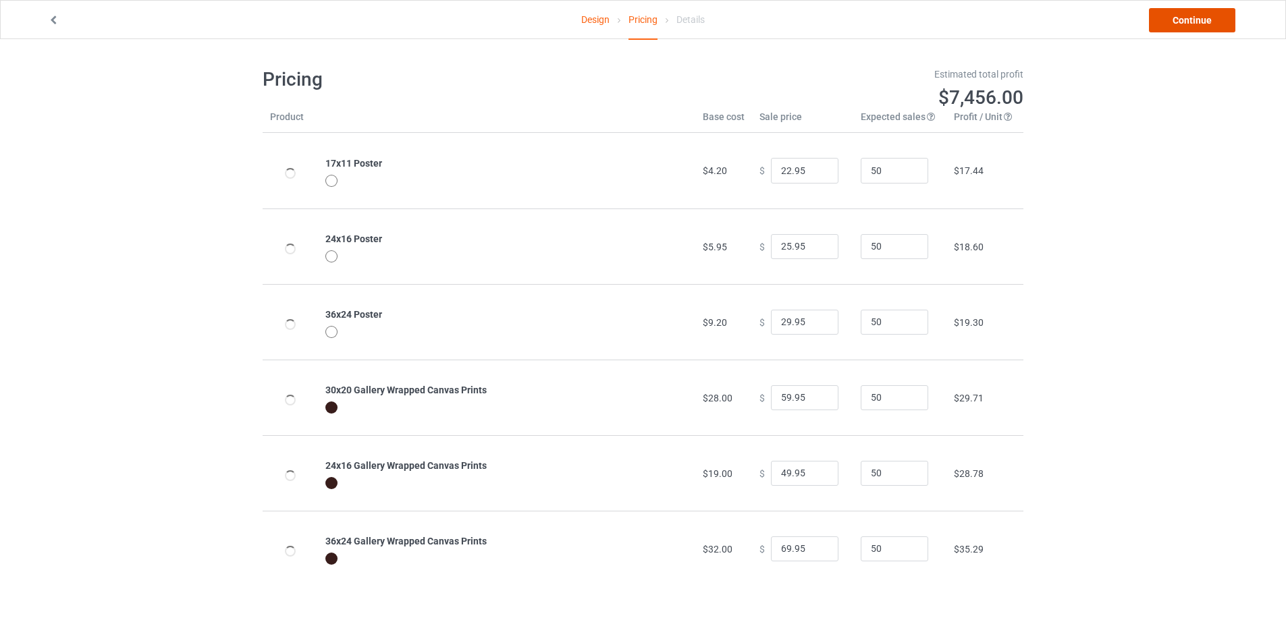
click at [1189, 10] on link "Continue" at bounding box center [1192, 20] width 86 height 24
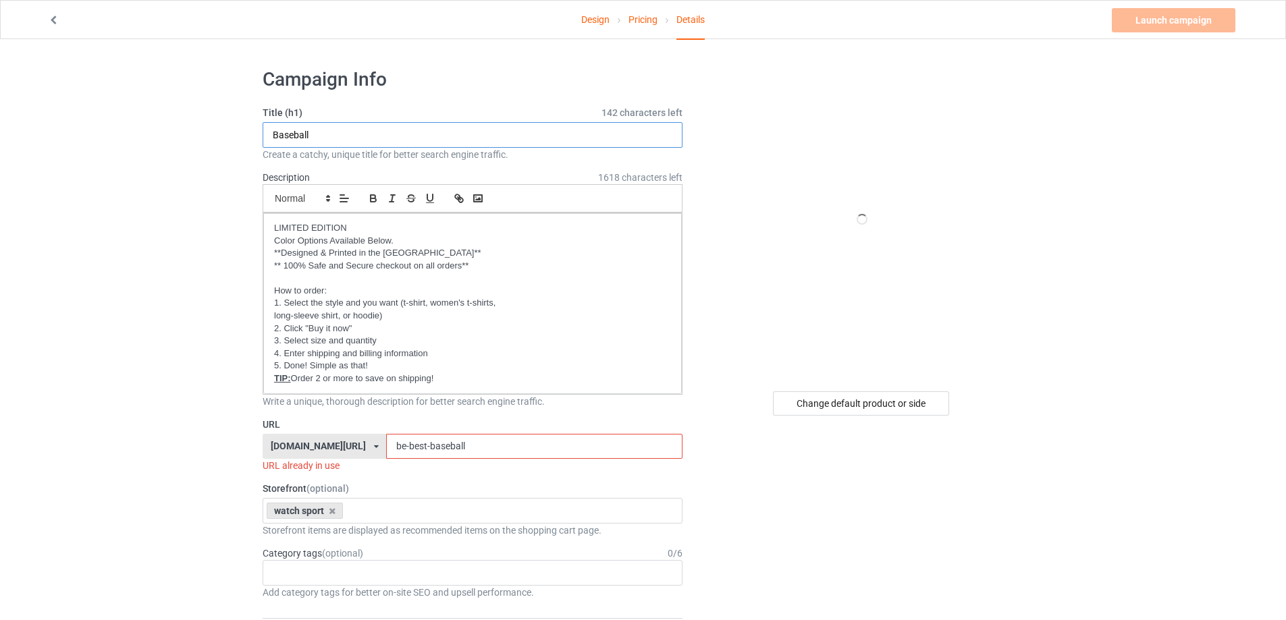
drag, startPoint x: 334, startPoint y: 133, endPoint x: 196, endPoint y: 133, distance: 137.7
type input "4 seasons"
drag, startPoint x: 483, startPoint y: 449, endPoint x: 330, endPoint y: 449, distance: 153.2
click at [330, 449] on div "[DOMAIN_NAME][URL] [DOMAIN_NAME][URL] [DOMAIN_NAME][URL] [DOMAIN_NAME][URL] [DO…" at bounding box center [473, 447] width 420 height 26
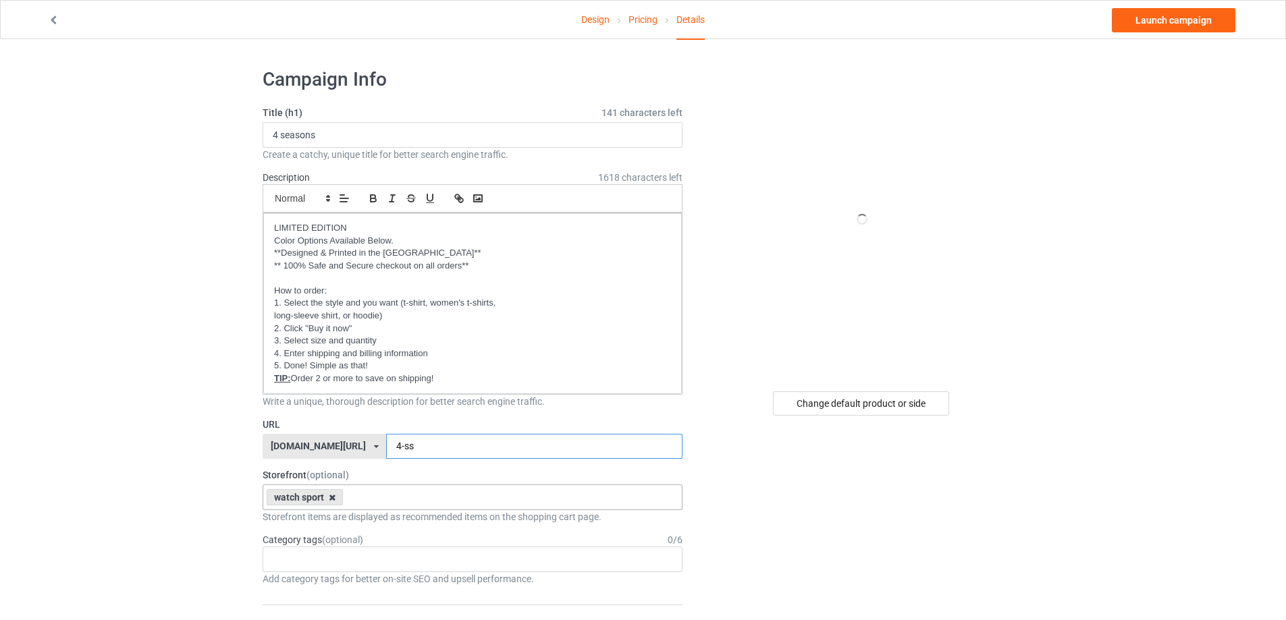
type input "4-ss"
click at [335, 495] on icon at bounding box center [332, 497] width 7 height 9
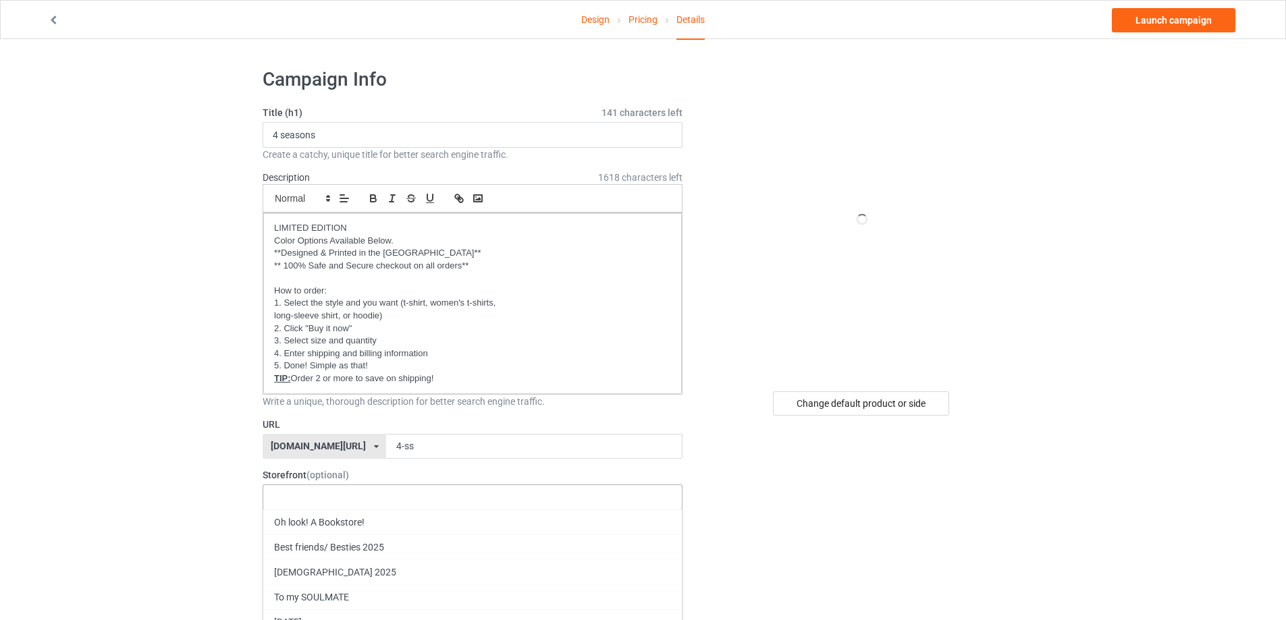
click at [336, 497] on div "Oh look! A Bookstore! Best friends/ Besties 2025 [DEMOGRAPHIC_DATA] 2025 To my …" at bounding box center [473, 498] width 420 height 26
click at [327, 593] on div "To my SOULMATE" at bounding box center [472, 596] width 418 height 25
drag, startPoint x: 167, startPoint y: 428, endPoint x: 161, endPoint y: 420, distance: 10.0
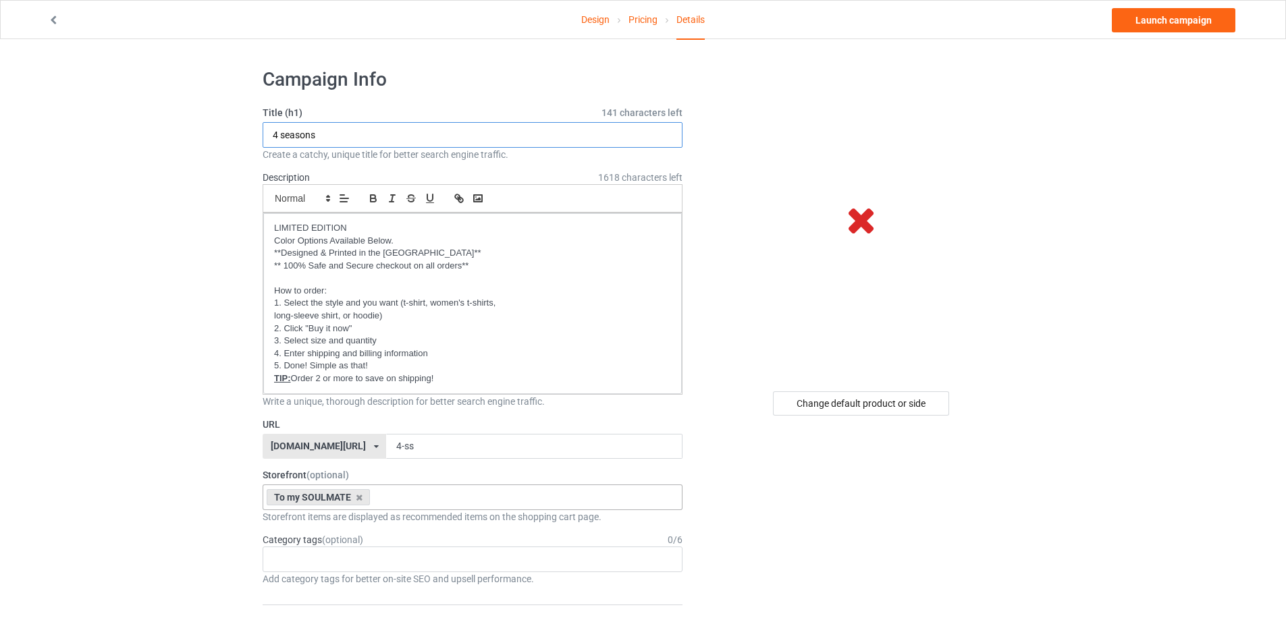
drag, startPoint x: 335, startPoint y: 134, endPoint x: 219, endPoint y: 135, distance: 116.1
click at [1156, 21] on link "Launch campaign" at bounding box center [1174, 20] width 124 height 24
